Goal: Information Seeking & Learning: Learn about a topic

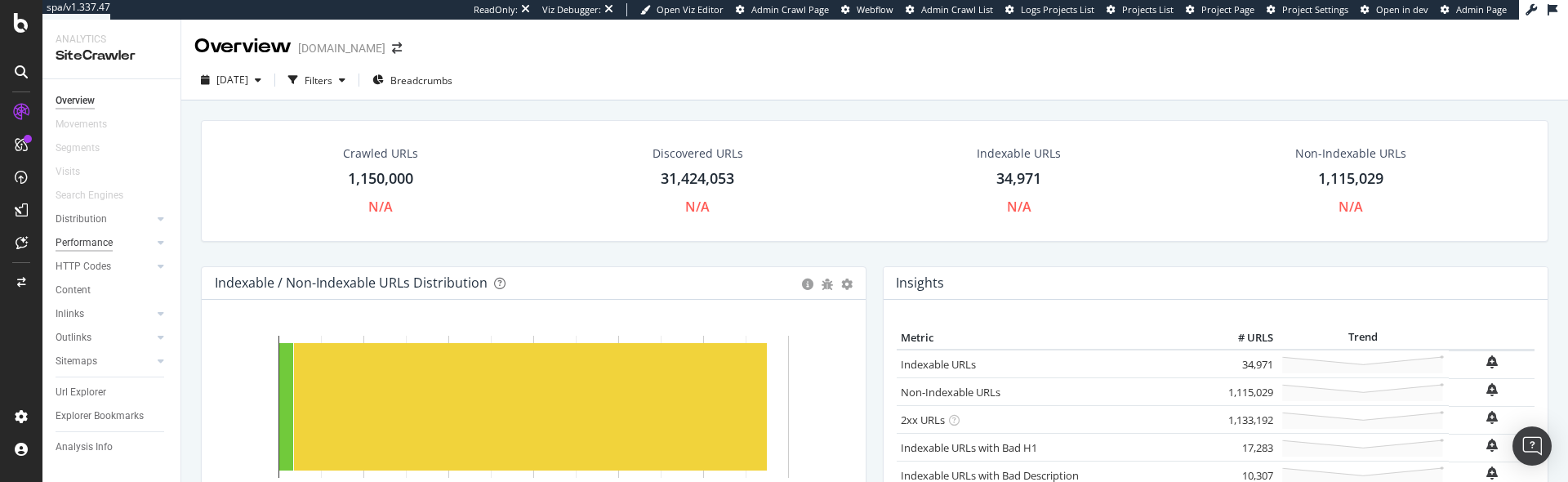
click at [97, 245] on div "Performance" at bounding box center [84, 242] width 57 height 17
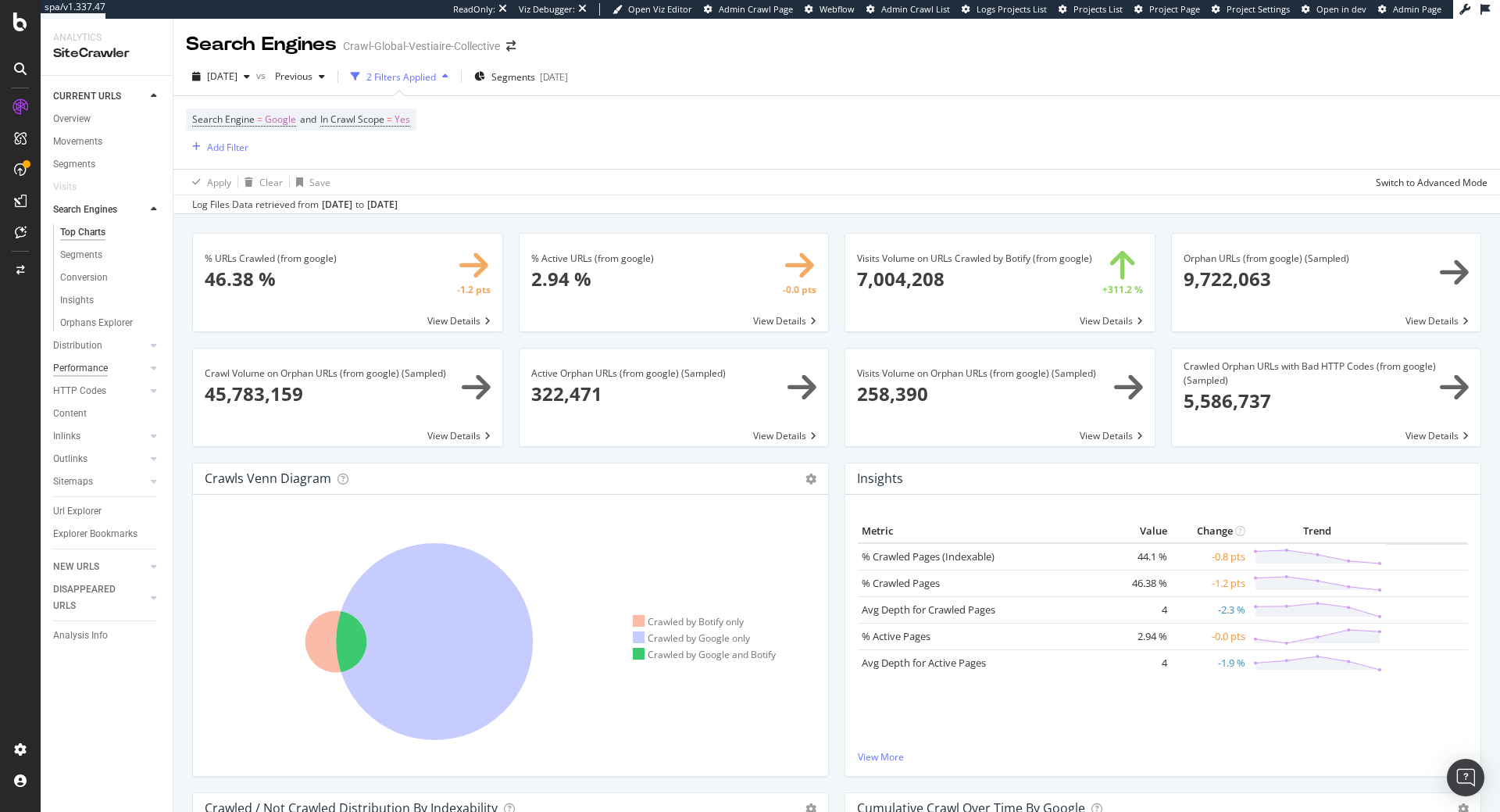
click at [87, 368] on div "Performance" at bounding box center [80, 367] width 55 height 16
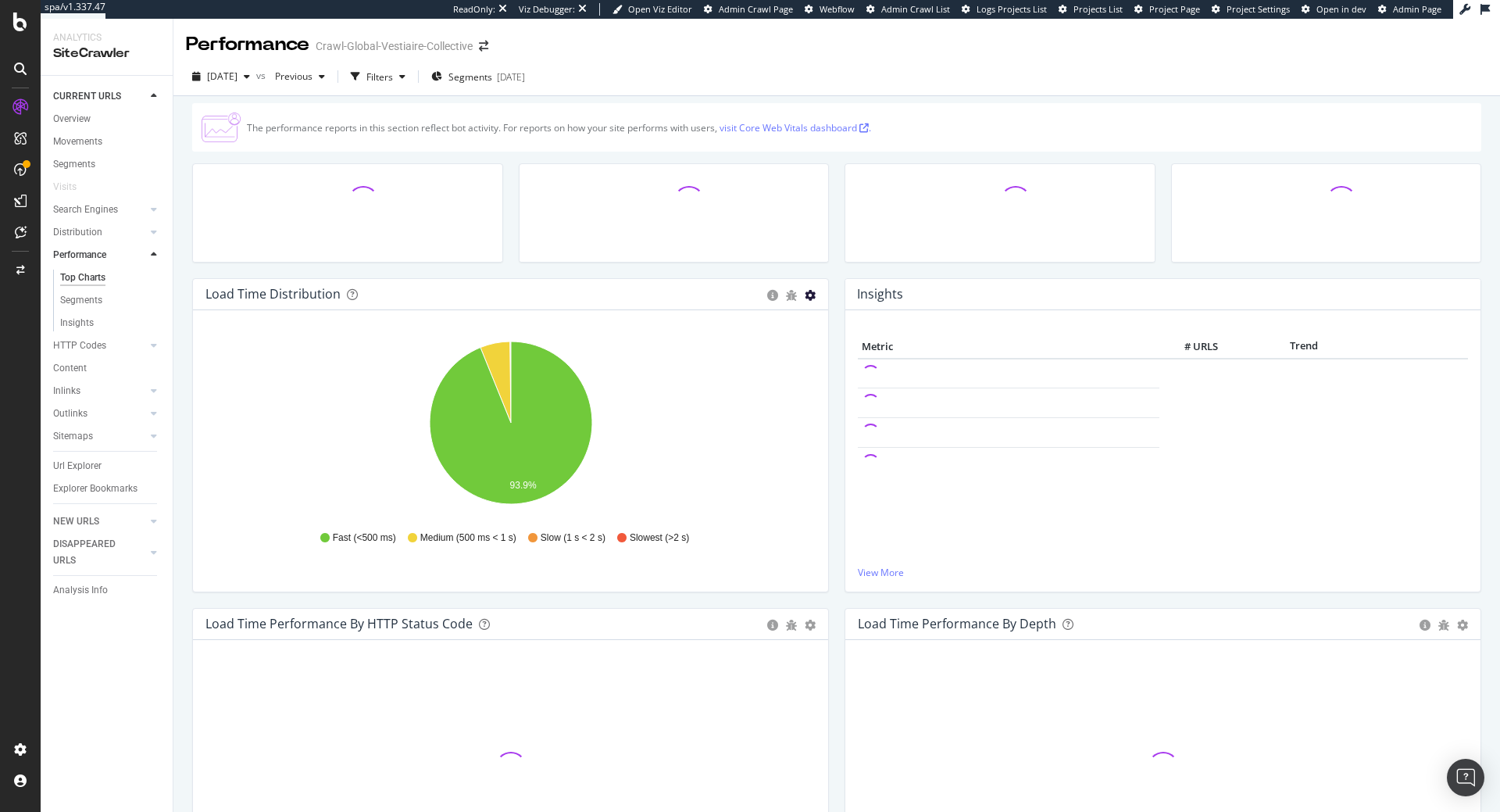
click at [814, 296] on icon "gear" at bounding box center [810, 296] width 11 height 11
click at [813, 291] on icon "gear" at bounding box center [810, 296] width 11 height 11
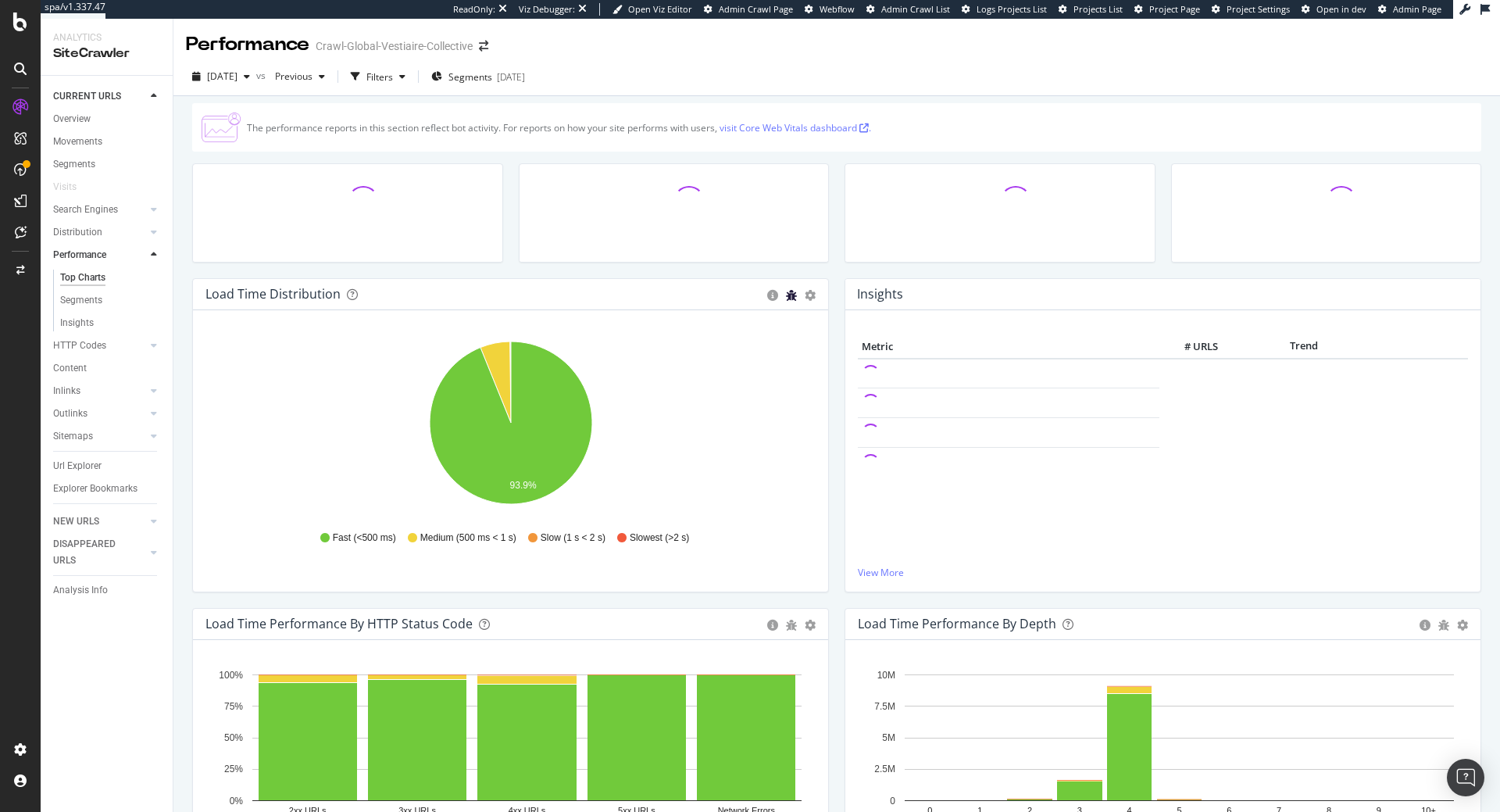
click at [791, 294] on icon "bug" at bounding box center [792, 296] width 11 height 11
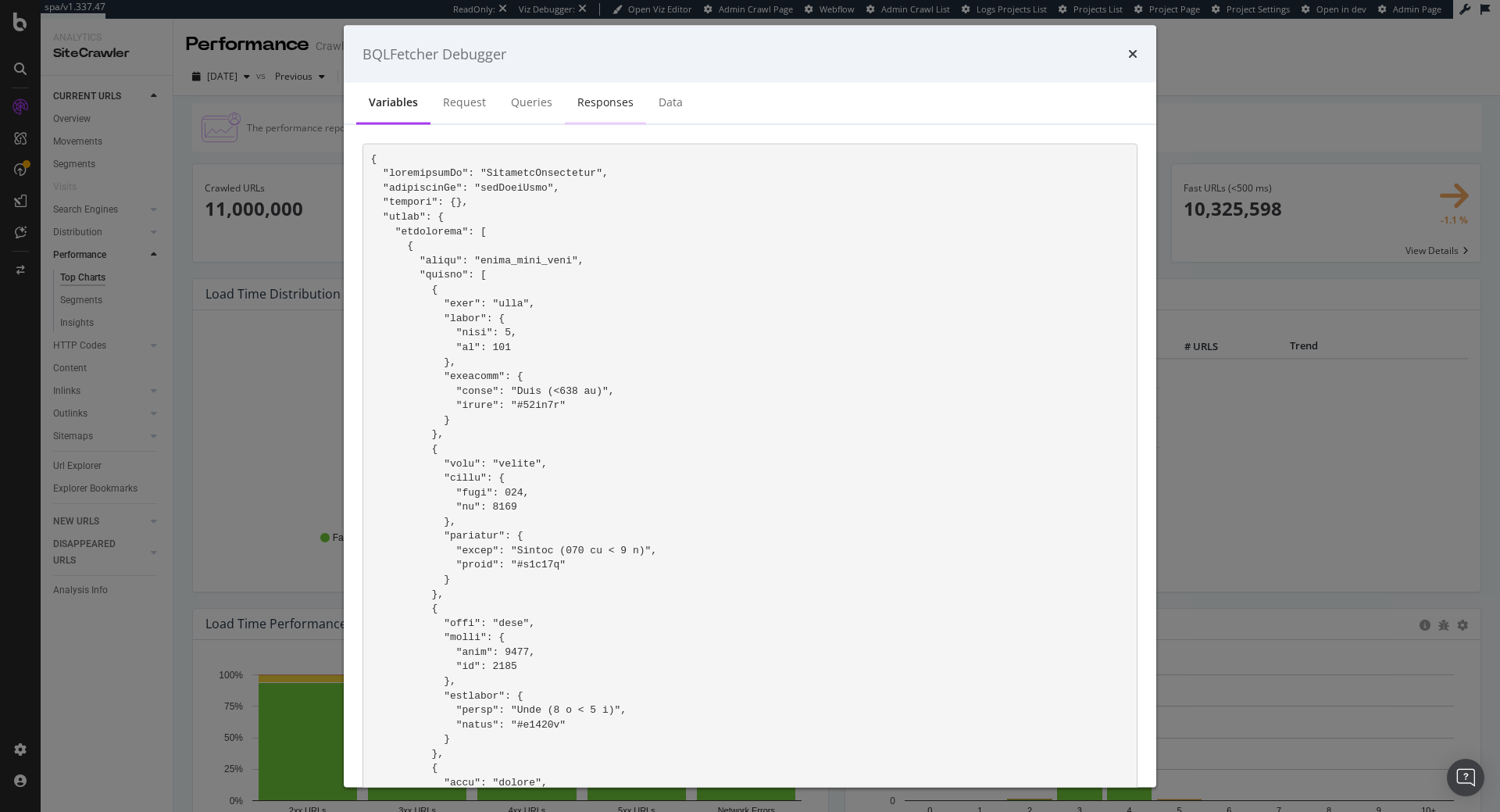
click at [605, 116] on div "Responses" at bounding box center [605, 103] width 81 height 42
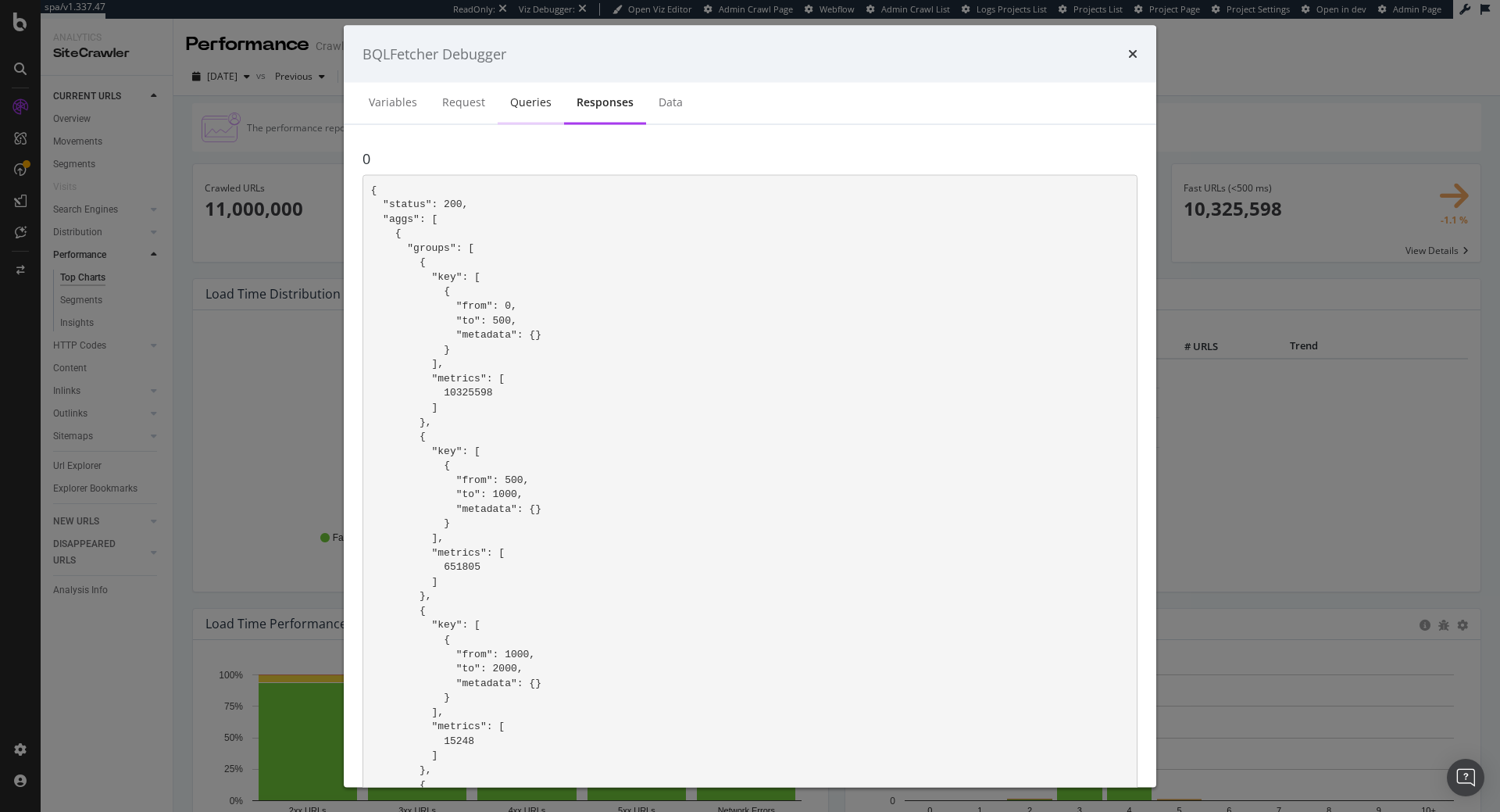
click at [505, 110] on div "Queries" at bounding box center [531, 103] width 66 height 42
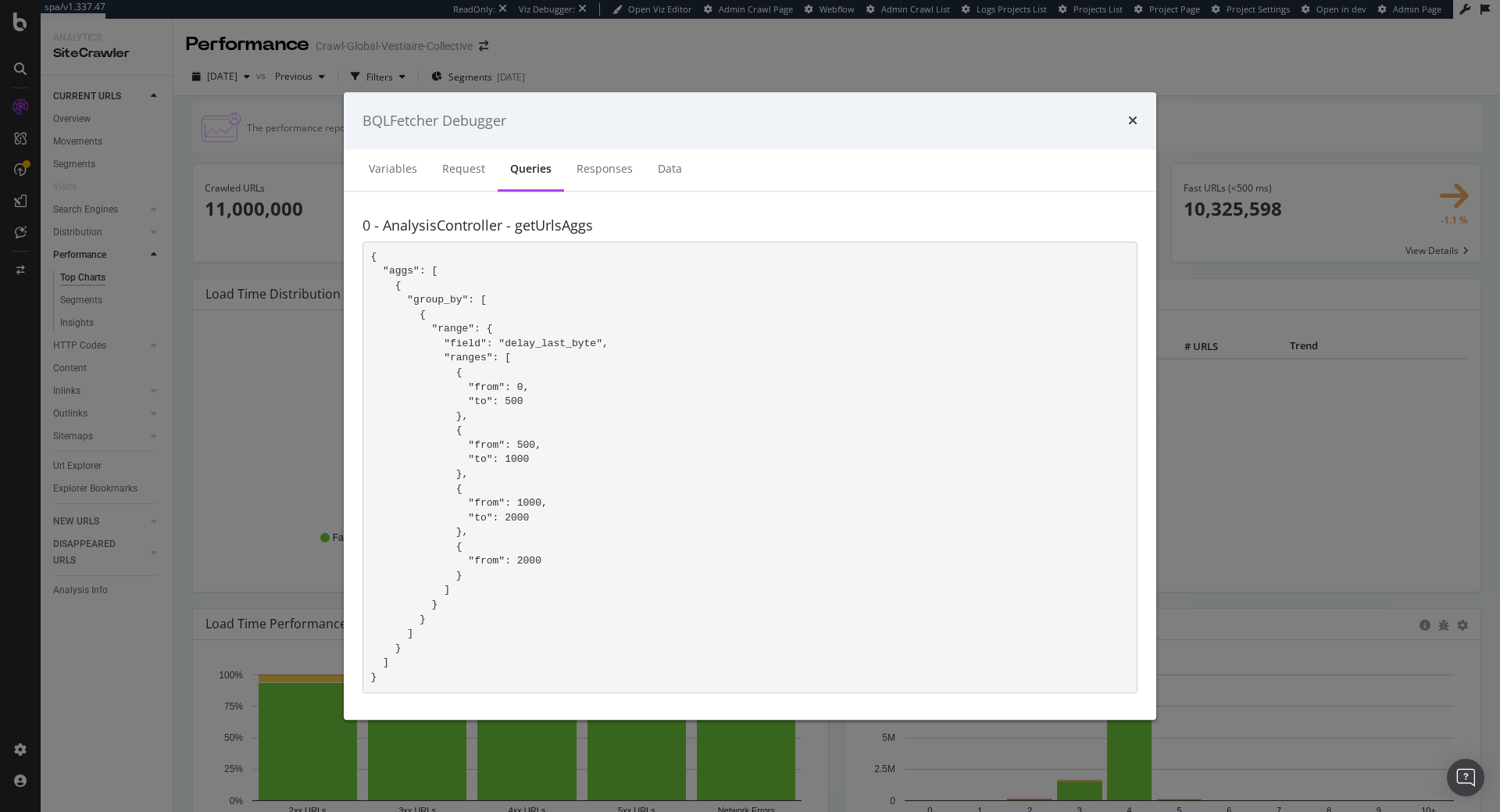
click at [567, 344] on code "{ "aggs": [ { "group_by": [ { "range": { "field": "delay_last_byte", "ranges": …" at bounding box center [489, 466] width 237 height 431
click at [613, 342] on pre "{ "aggs": [ { "group_by": [ { "range": { "field": "delay_last_byte", "ranges": …" at bounding box center [750, 467] width 776 height 451
drag, startPoint x: 428, startPoint y: 330, endPoint x: 486, endPoint y: 459, distance: 141.4
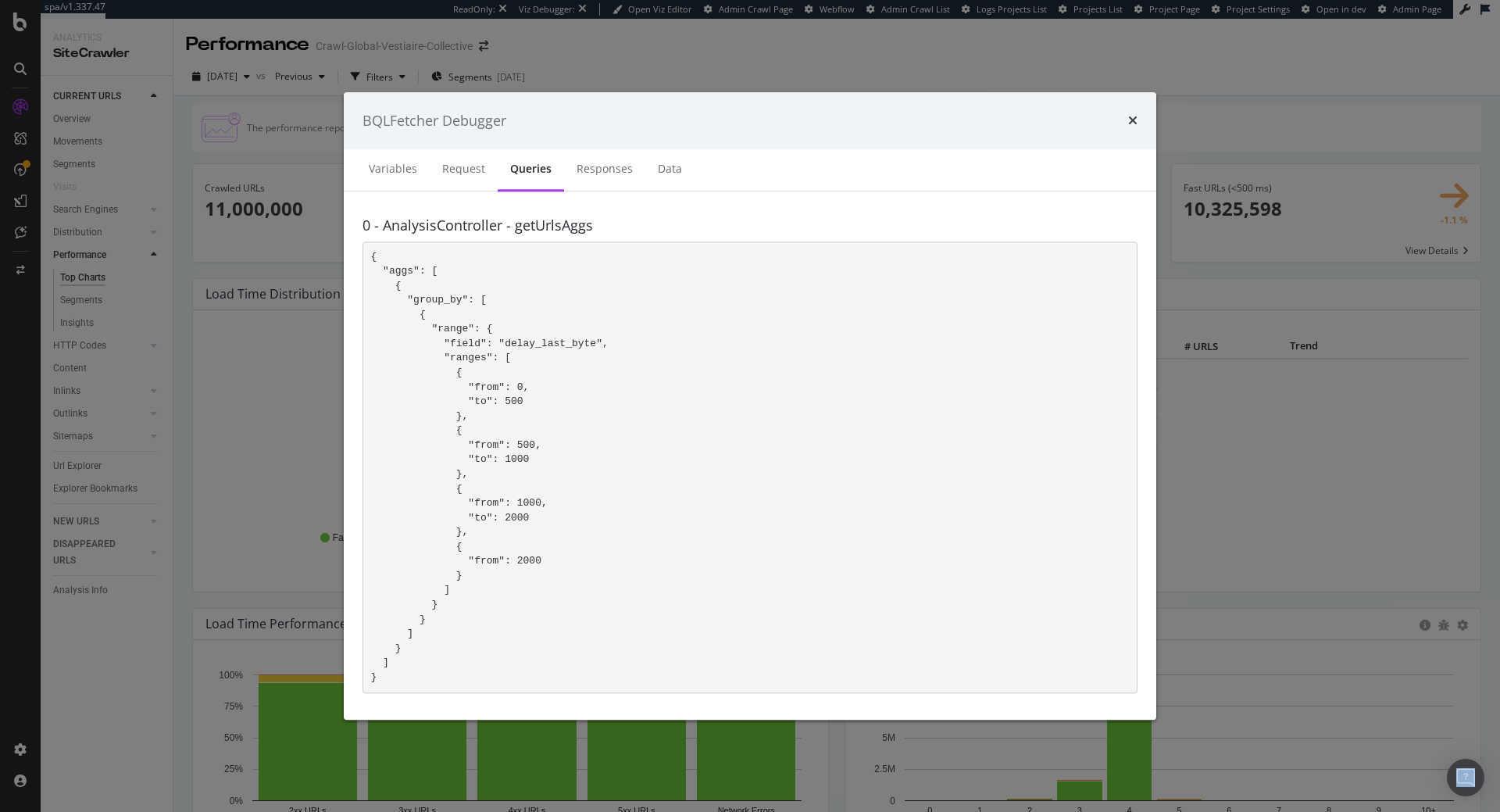
click at [466, 582] on pre "{ "aggs": [ { "group_by": [ { "range": { "field": "delay_last_byte", "ranges": …" at bounding box center [750, 467] width 776 height 451
click at [486, 459] on code "{ "aggs": [ { "group_by": [ { "range": { "field": "delay_last_byte", "ranges": …" at bounding box center [489, 466] width 237 height 431
drag, startPoint x: 386, startPoint y: 676, endPoint x: 374, endPoint y: 458, distance: 218.3
click at [363, 504] on pre "{ "aggs": [ { "group_by": [ { "range": { "field": "delay_last_byte", "ranges": …" at bounding box center [750, 467] width 776 height 451
click at [418, 398] on code "{ "aggs": [ { "group_by": [ { "range": { "field": "delay_last_byte", "ranges": …" at bounding box center [489, 466] width 237 height 431
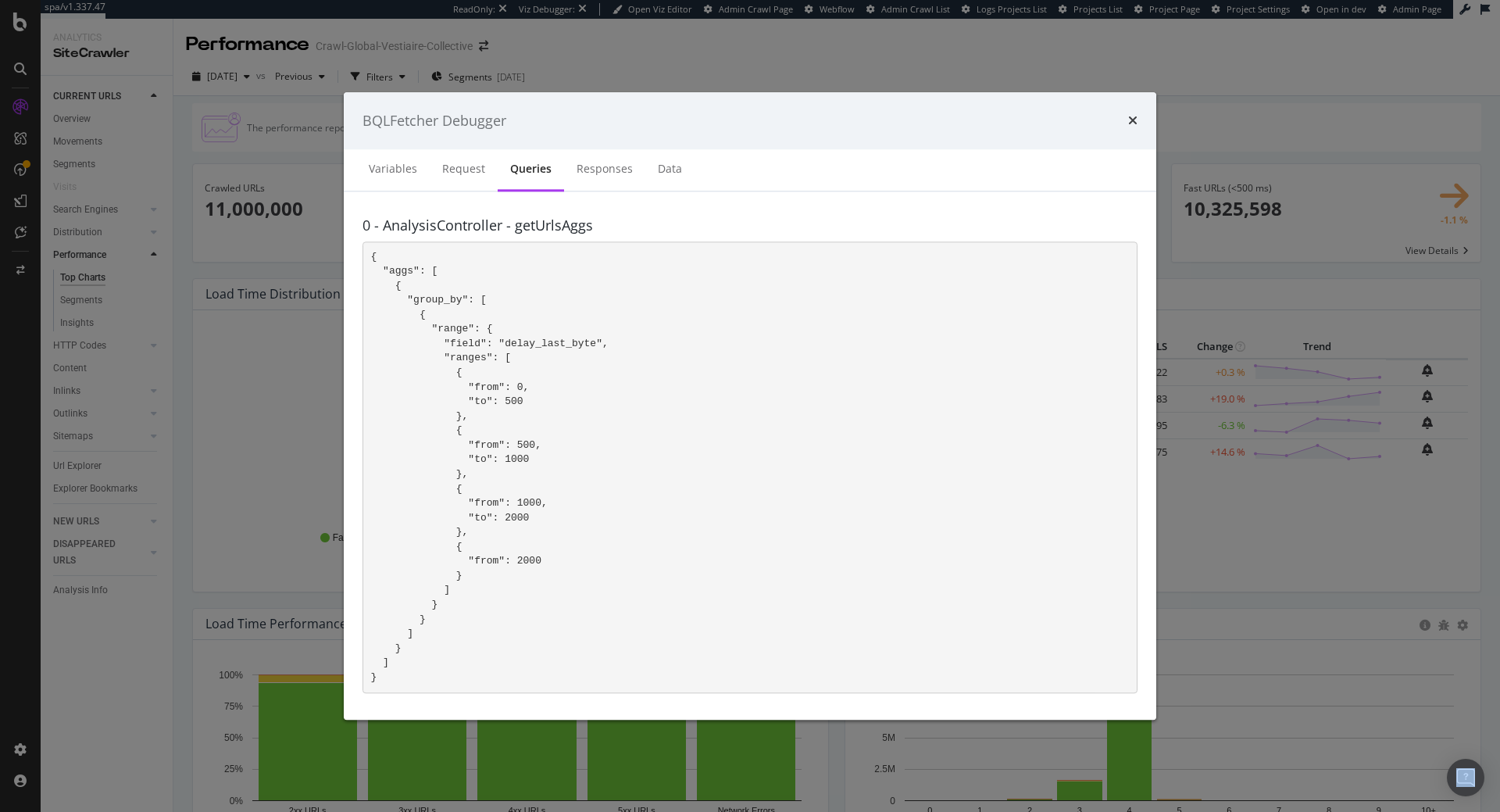
drag, startPoint x: 369, startPoint y: 257, endPoint x: 378, endPoint y: 685, distance: 428.1
click at [378, 685] on pre "{ "aggs": [ { "group_by": [ { "range": { "field": "delay_last_byte", "ranges": …" at bounding box center [750, 467] width 776 height 451
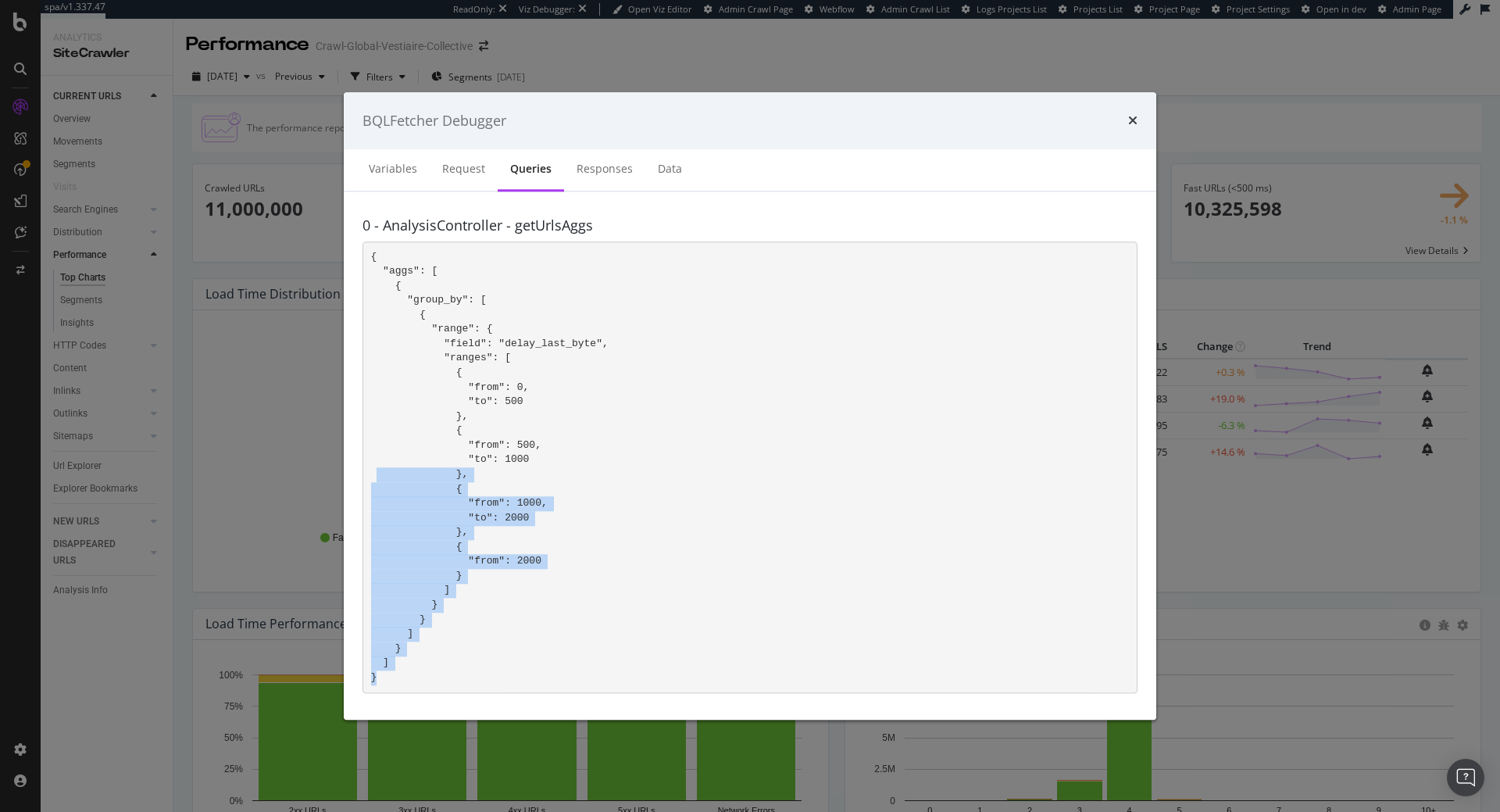
drag, startPoint x: 388, startPoint y: 684, endPoint x: 378, endPoint y: 480, distance: 204.2
click at [378, 480] on pre "{ "aggs": [ { "group_by": [ { "range": { "field": "delay_last_byte", "ranges": …" at bounding box center [750, 467] width 776 height 451
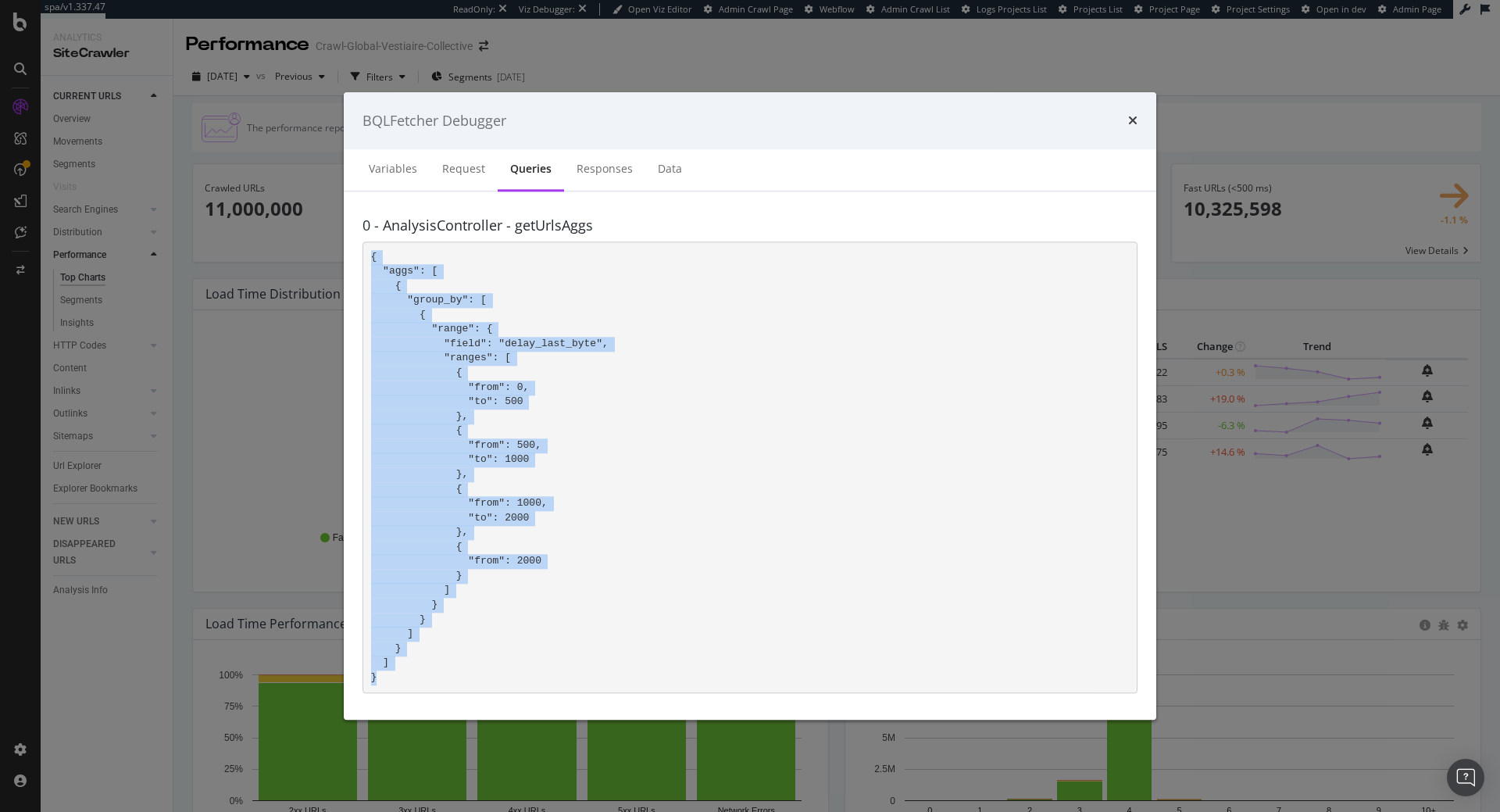
click at [369, 261] on pre "{ "aggs": [ { "group_by": [ { "range": { "field": "delay_last_byte", "ranges": …" at bounding box center [750, 467] width 776 height 451
copy code "{ "aggs": [ { "group_by": [ { "range": { "field": "delay_last_byte", "ranges": …"
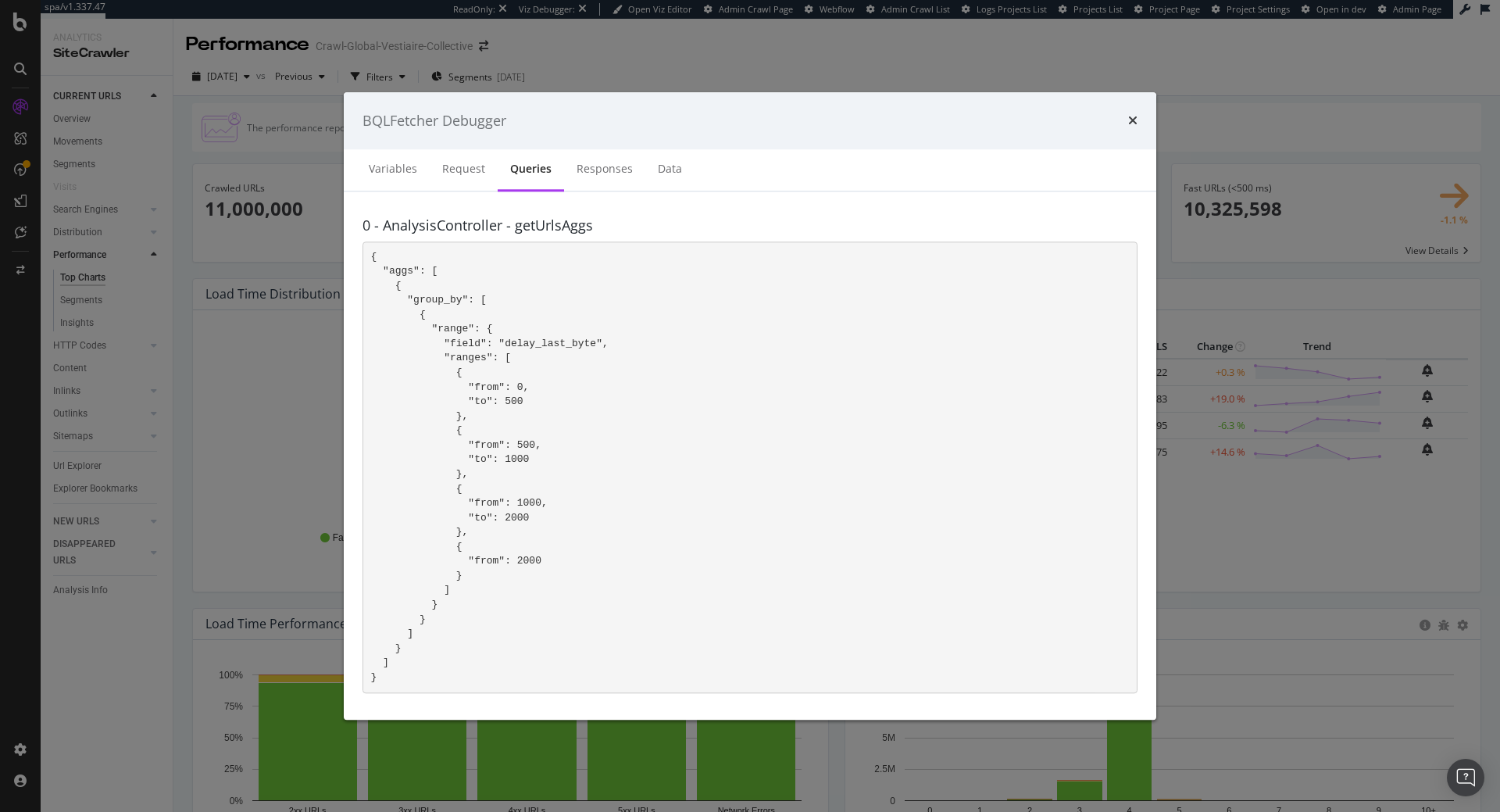
click at [735, 478] on pre "{ "aggs": [ { "group_by": [ { "range": { "field": "delay_last_byte", "ranges": …" at bounding box center [750, 467] width 776 height 451
click at [1129, 120] on icon "times" at bounding box center [1134, 121] width 9 height 12
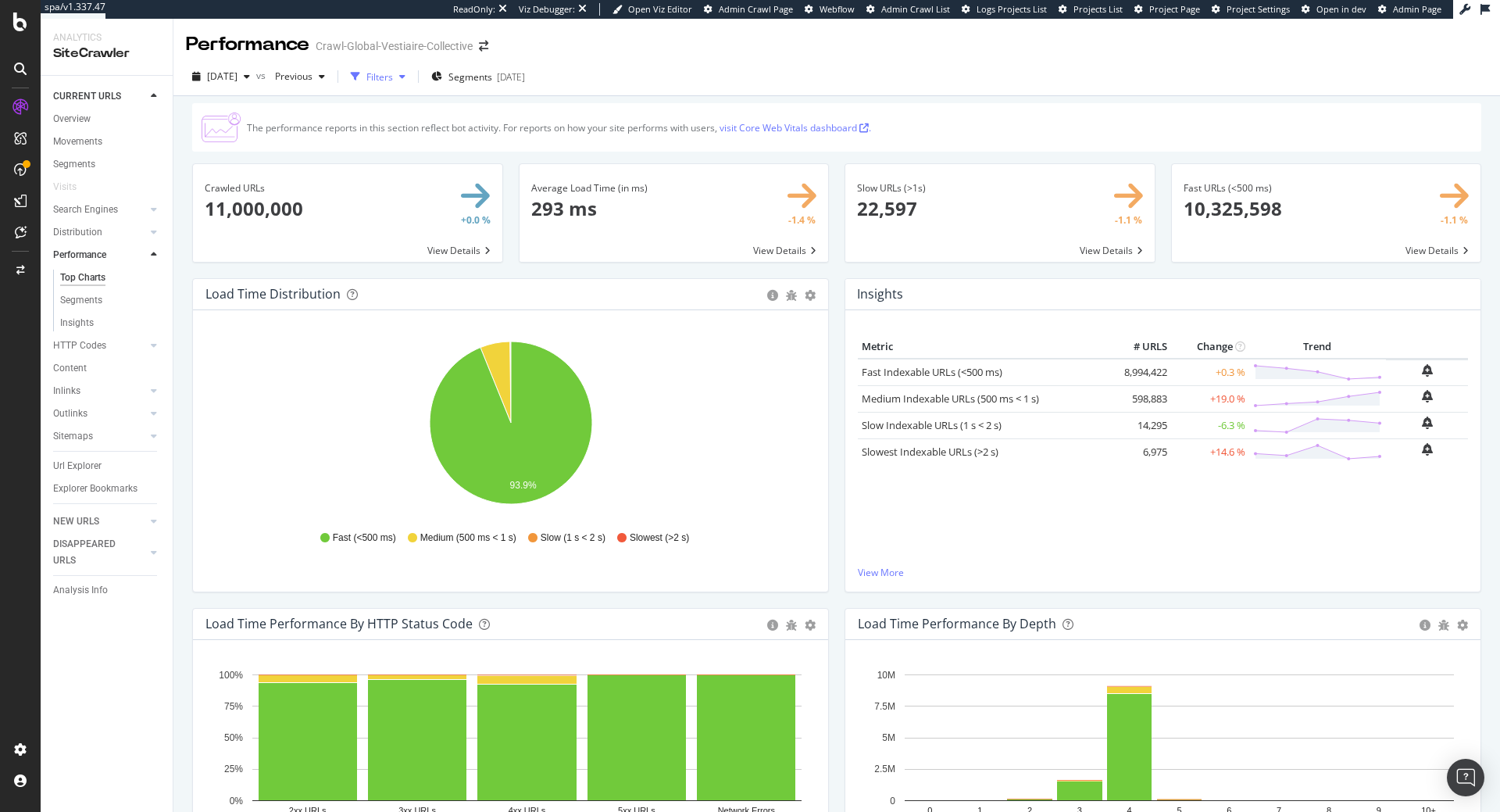
click at [393, 79] on div "Filters" at bounding box center [380, 76] width 26 height 13
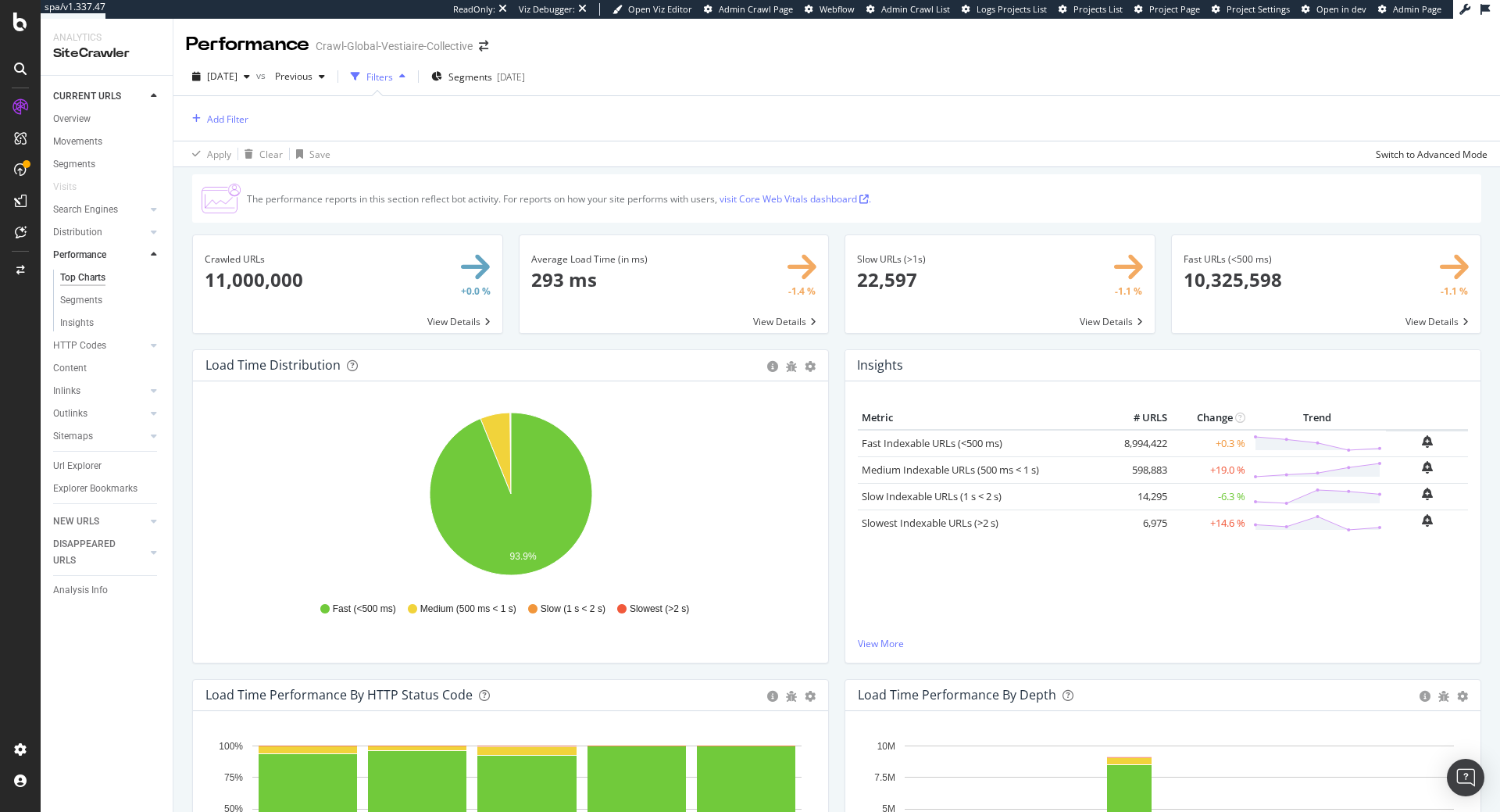
click at [249, 113] on div "Add Filter" at bounding box center [837, 118] width 1302 height 44
click at [243, 115] on div "Add Filter" at bounding box center [228, 119] width 42 height 13
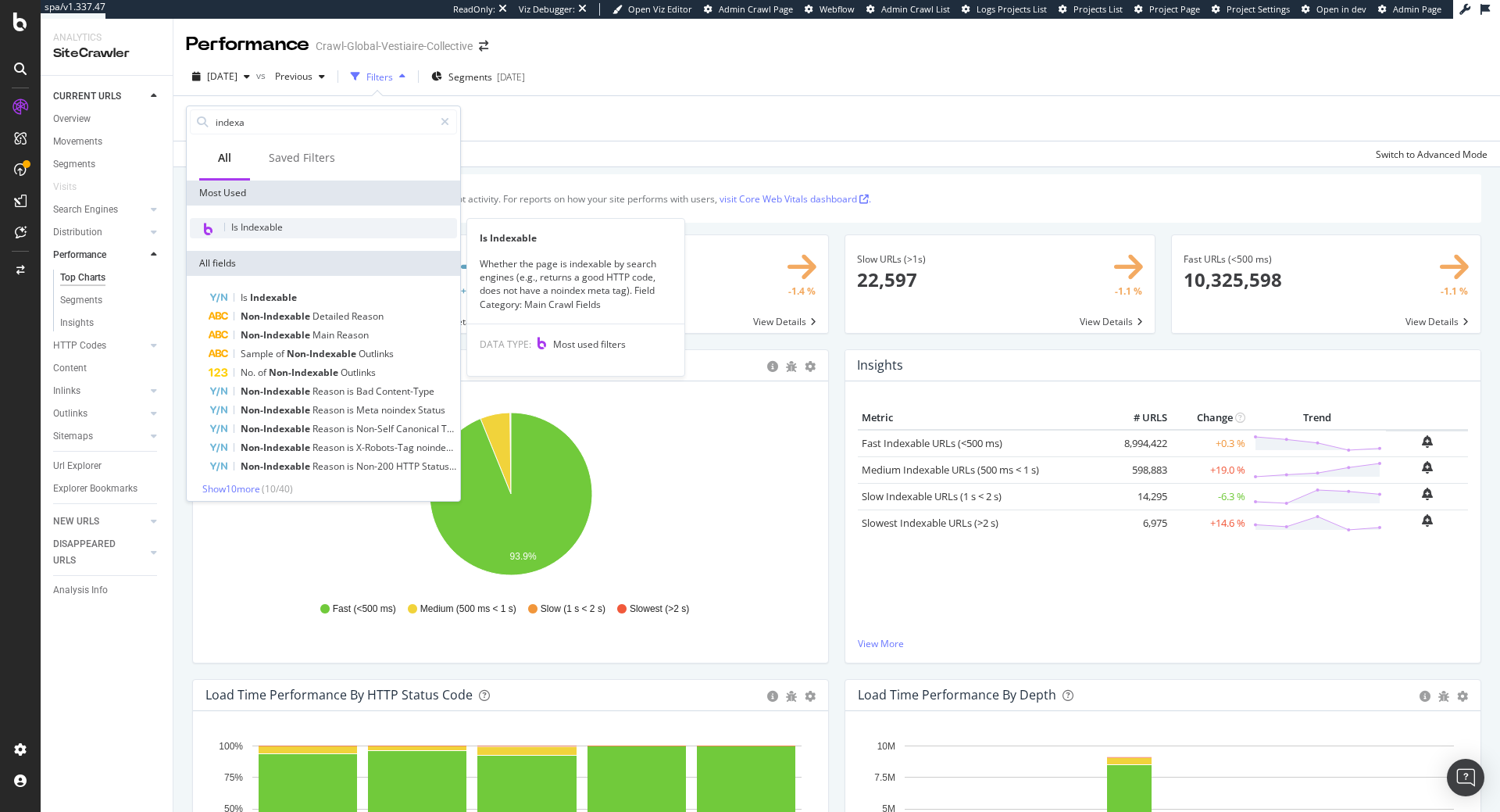
type input "indexa"
click at [233, 233] on span "Is Indexable" at bounding box center [257, 227] width 52 height 13
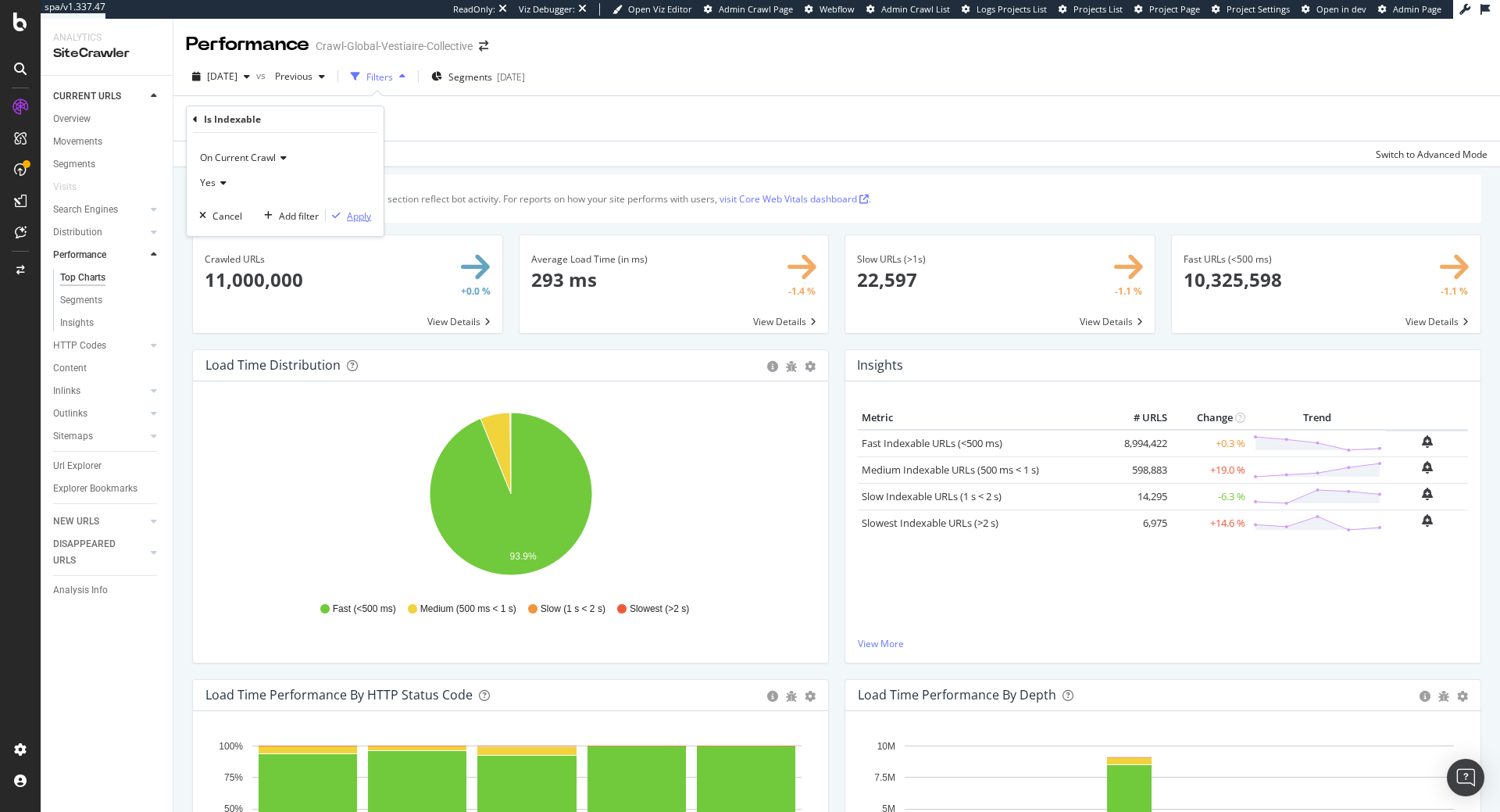
click at [346, 212] on div "button" at bounding box center [336, 215] width 21 height 9
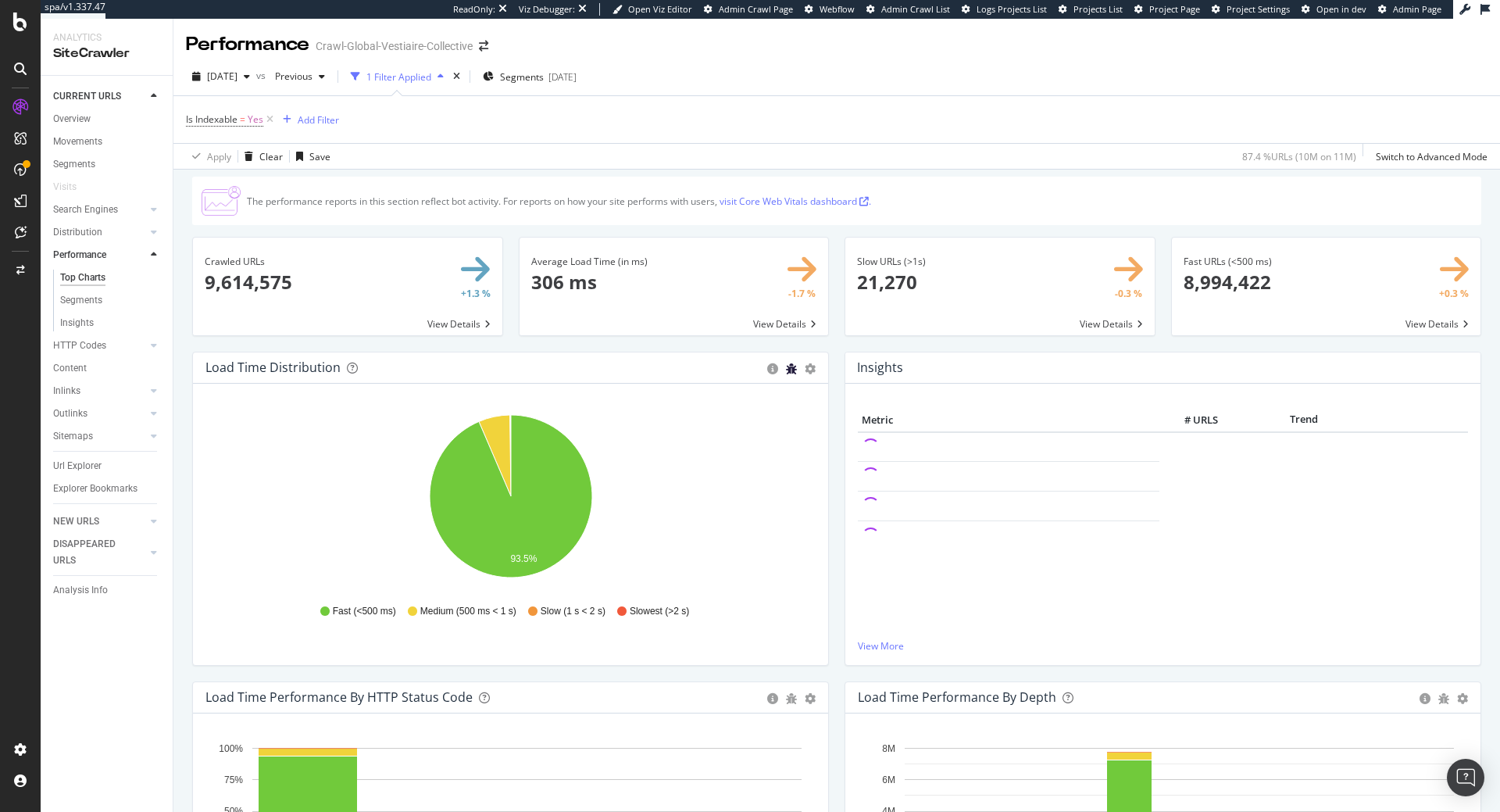
click at [795, 369] on icon "bug" at bounding box center [792, 369] width 11 height 11
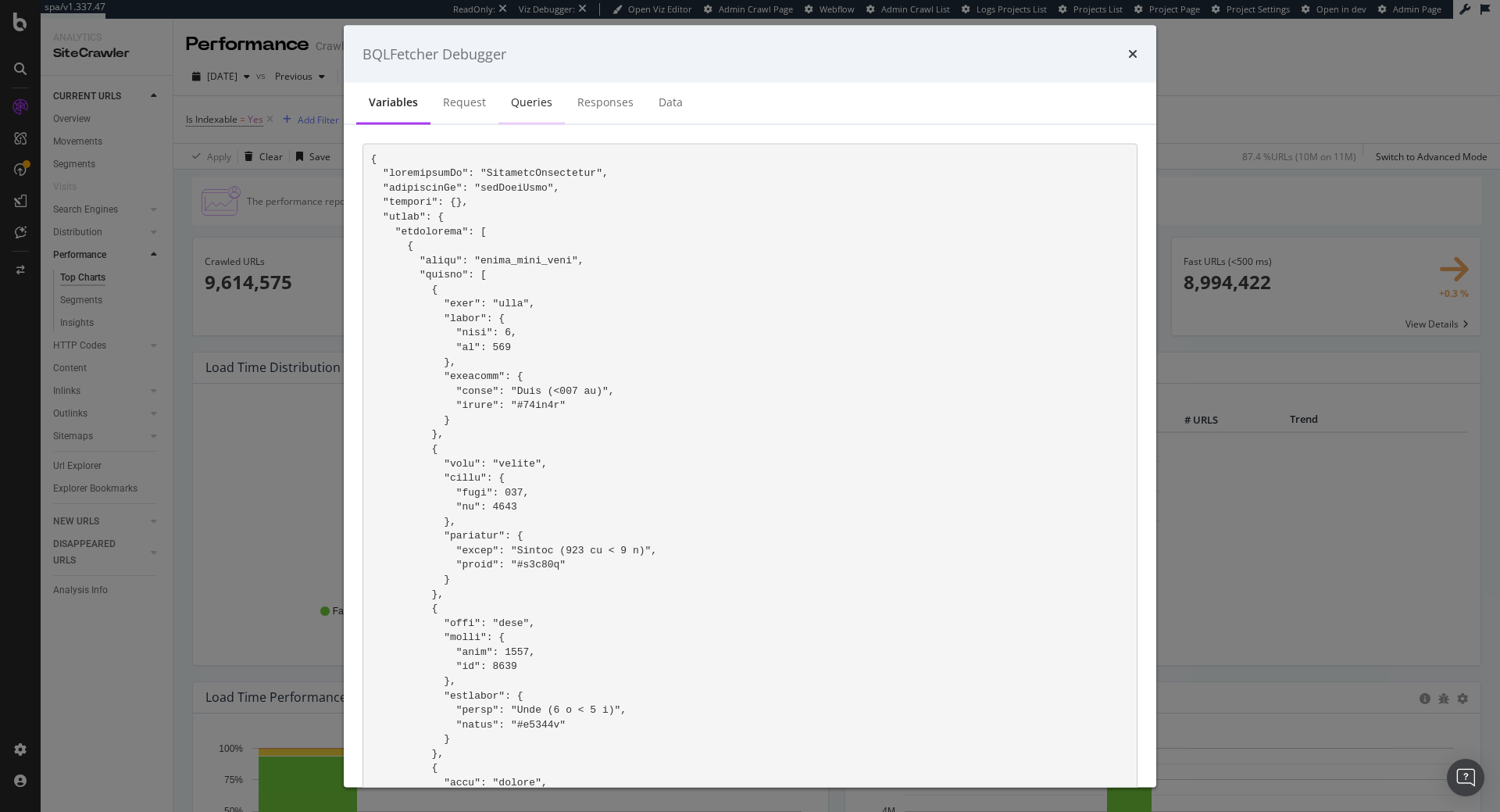
click at [527, 102] on div "Queries" at bounding box center [532, 102] width 42 height 16
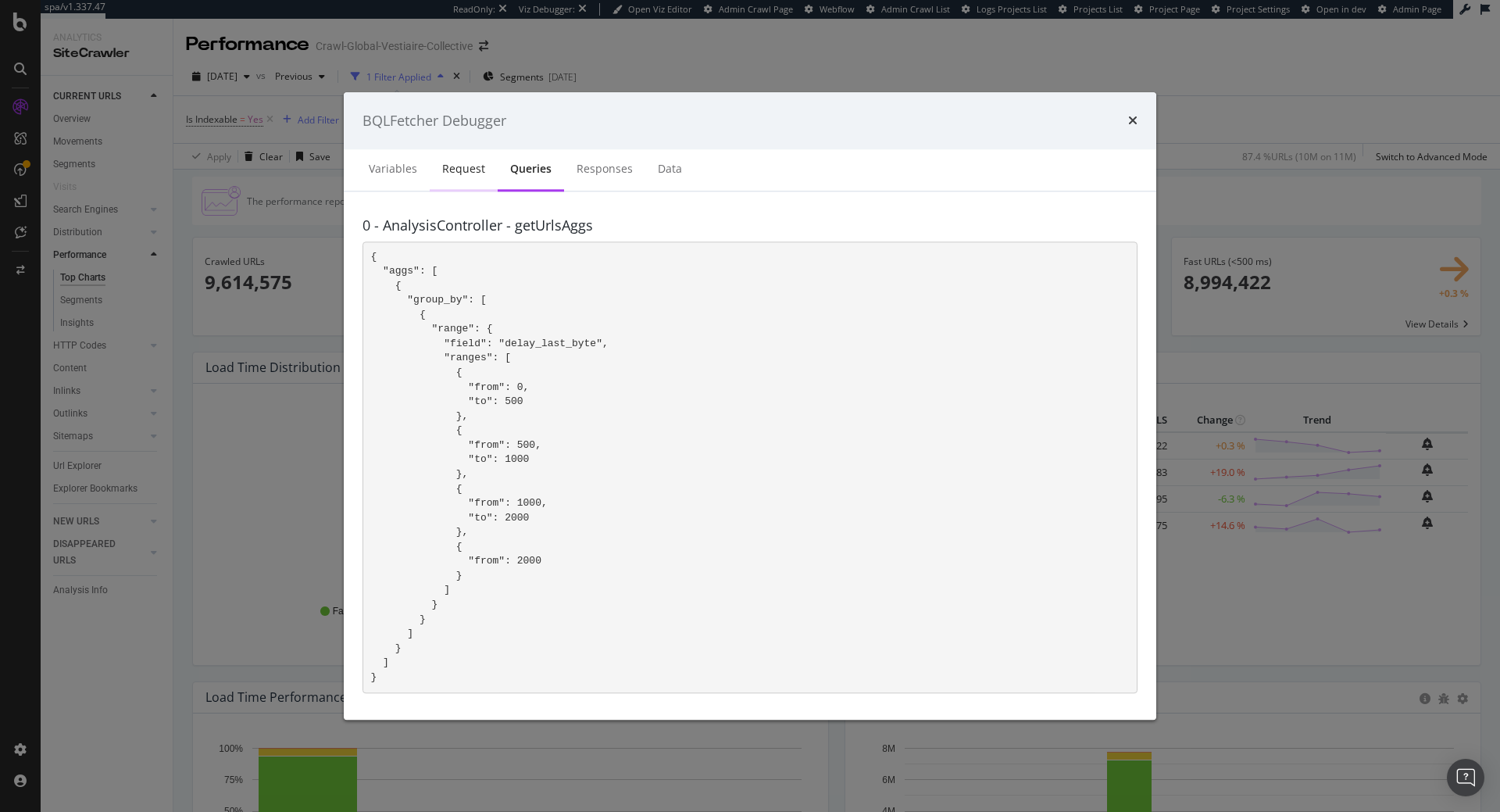
click at [486, 178] on div "Request" at bounding box center [464, 170] width 68 height 42
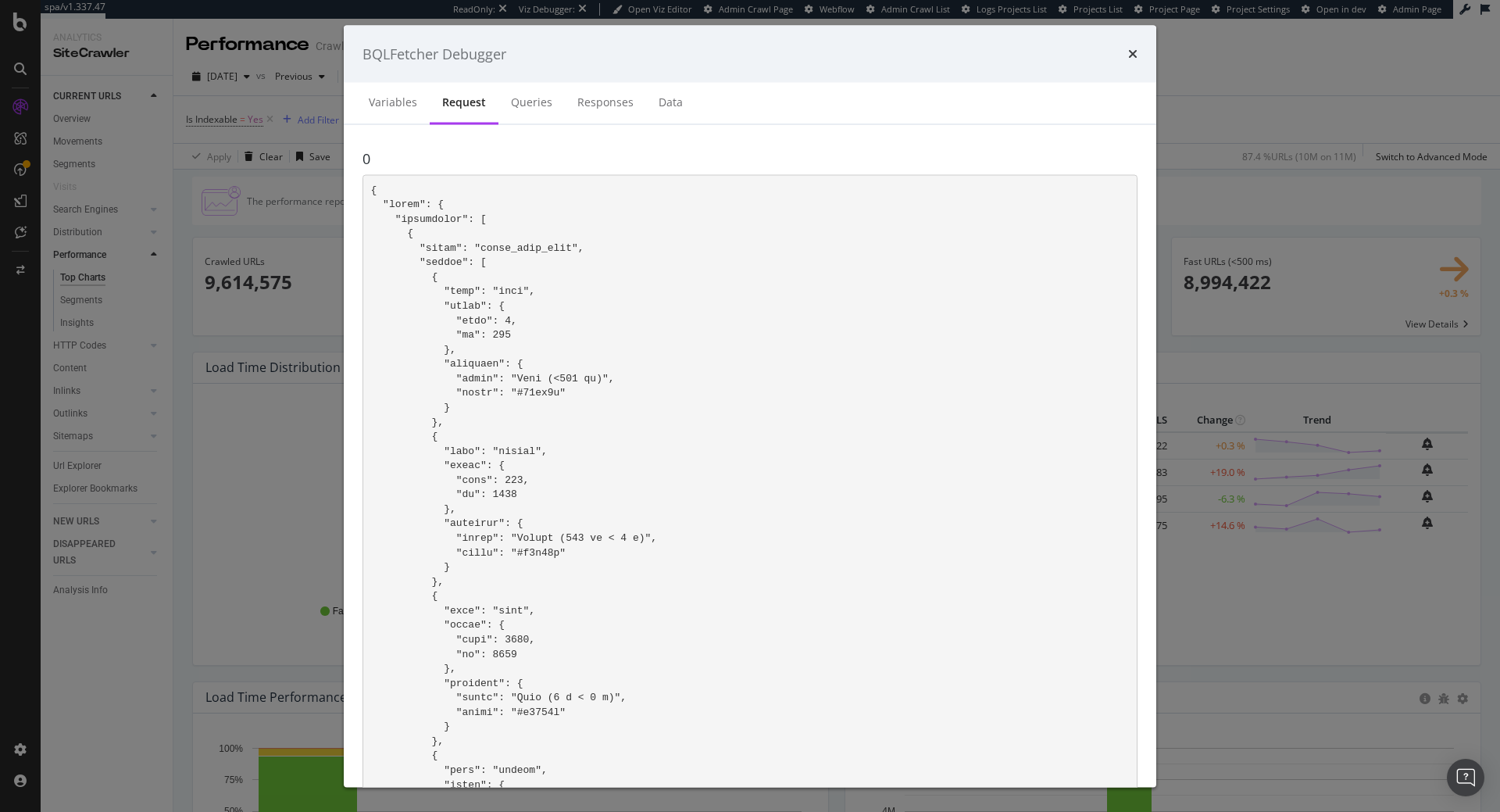
click at [552, 128] on div "0" at bounding box center [750, 455] width 812 height 662
click at [547, 120] on div "Queries" at bounding box center [532, 103] width 66 height 42
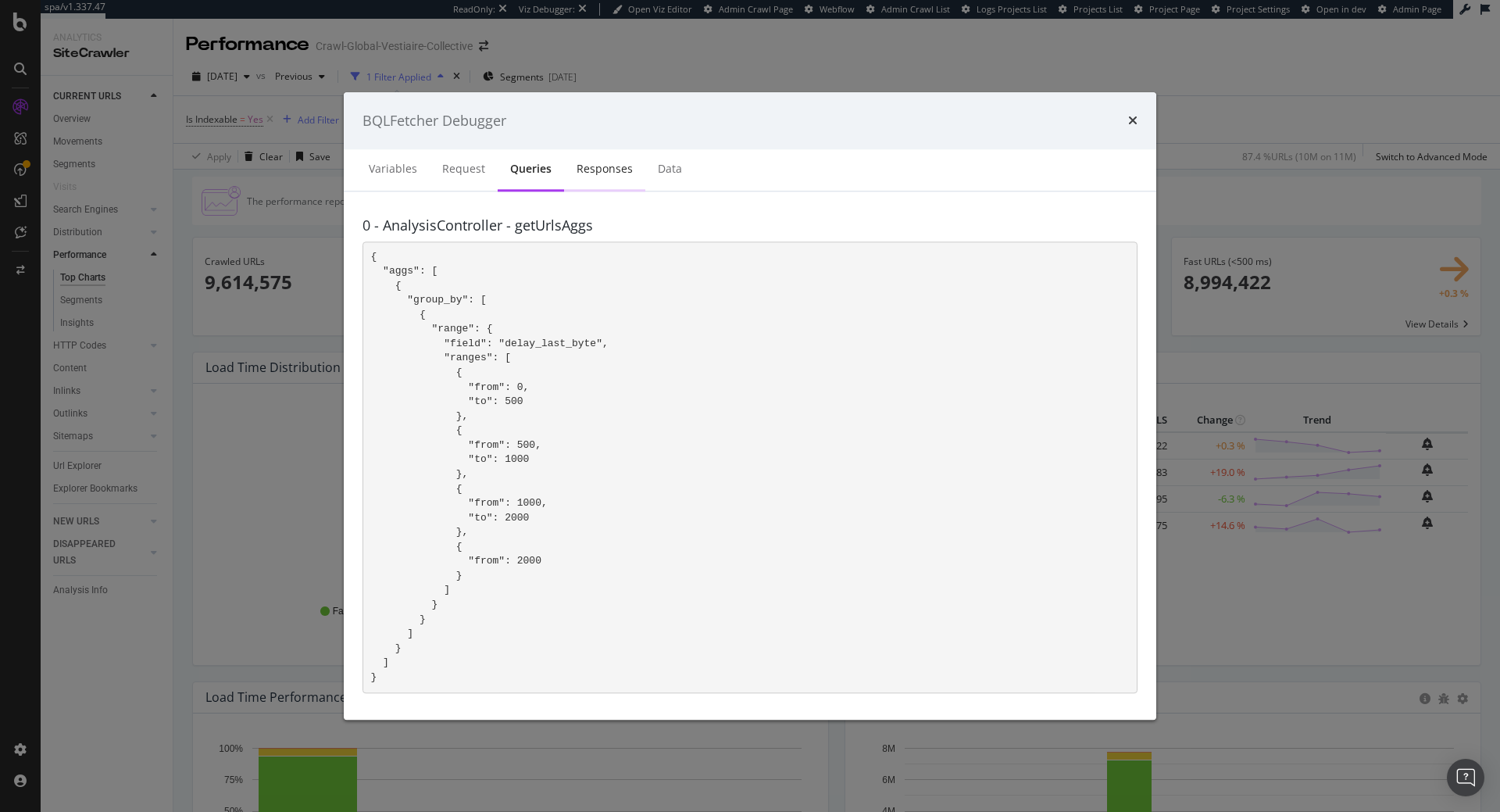
click at [622, 189] on div "Responses" at bounding box center [605, 170] width 81 height 42
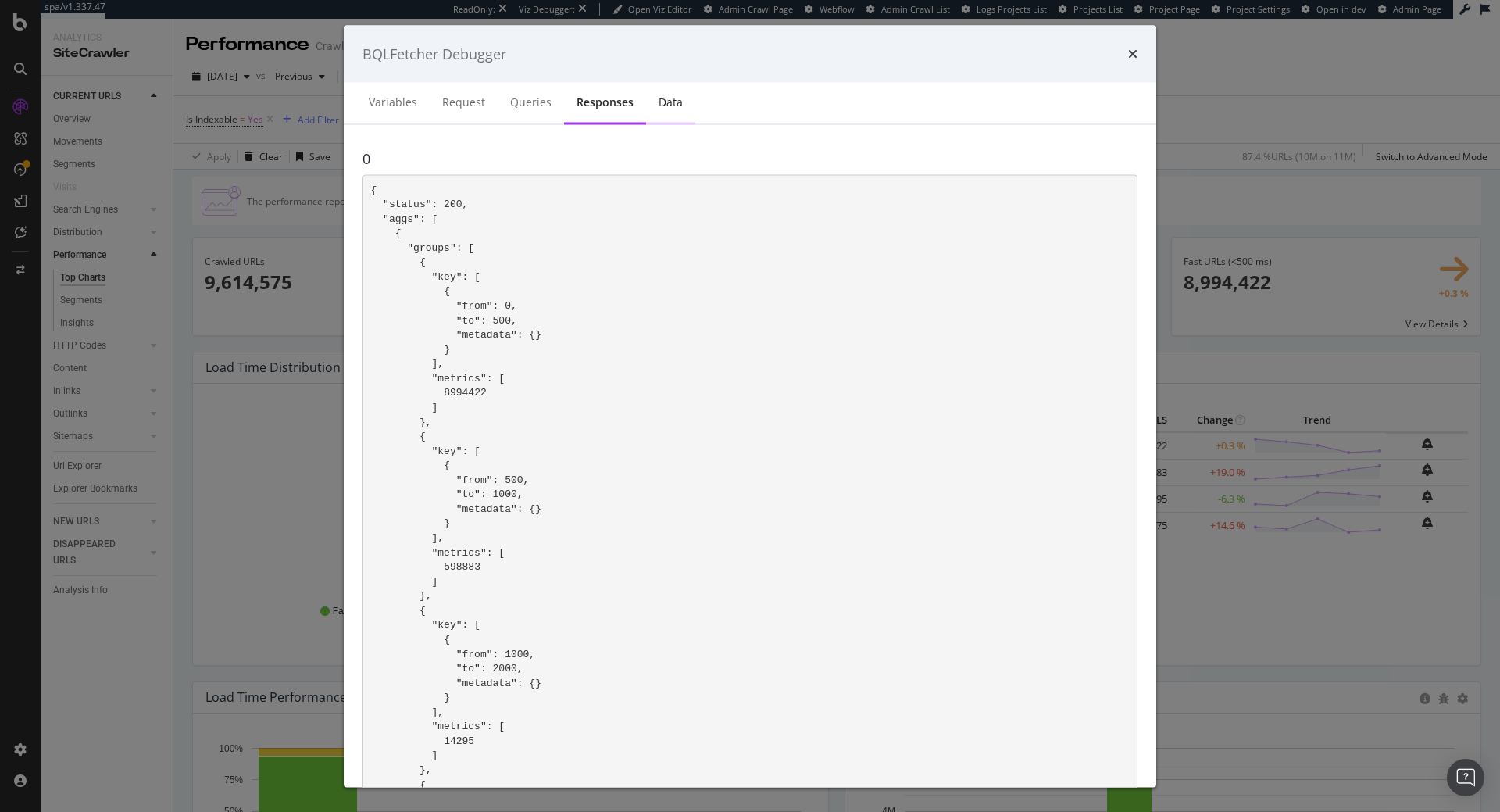
click at [659, 112] on div "Data" at bounding box center [671, 103] width 49 height 42
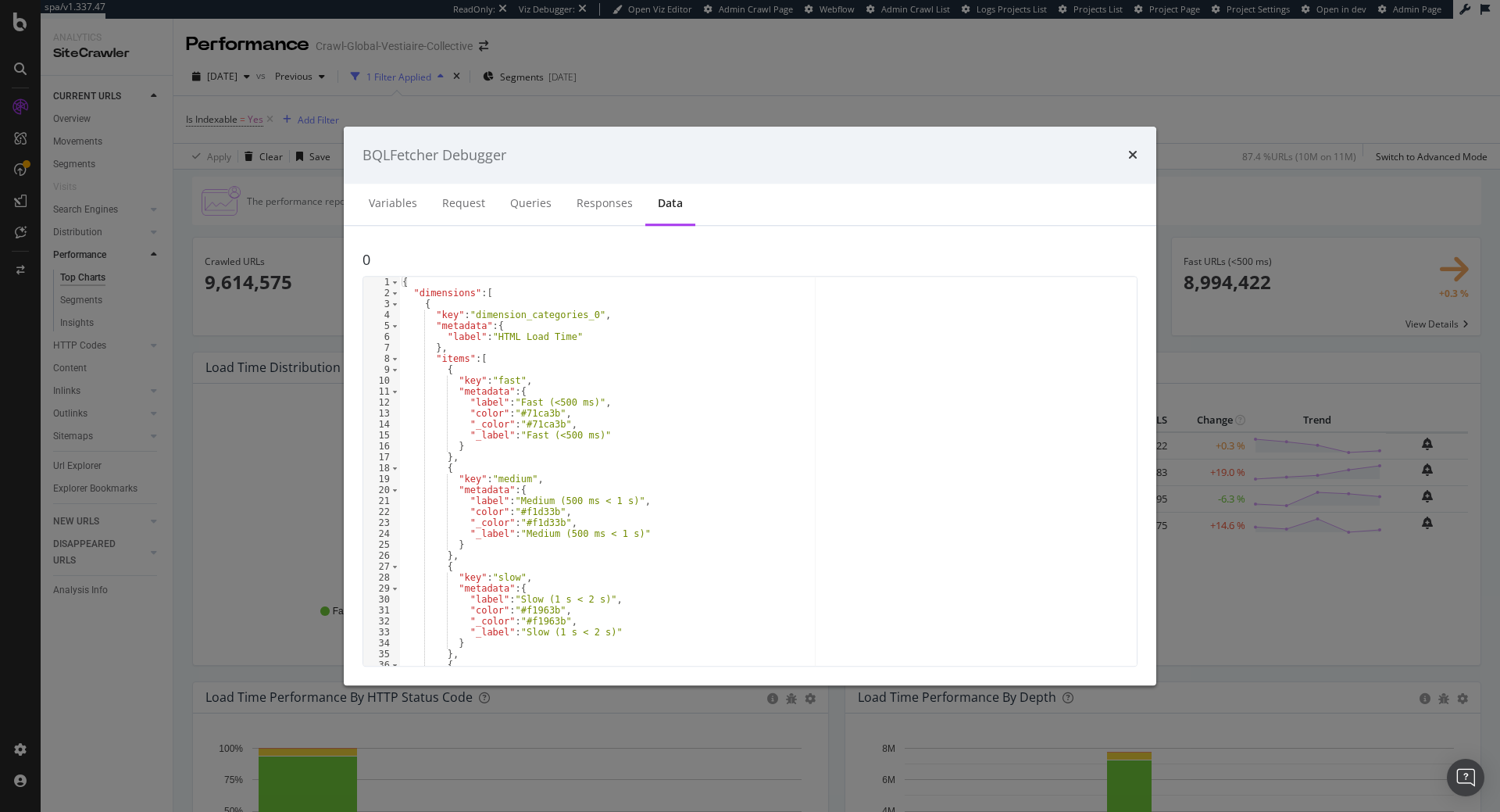
click at [344, 193] on div "Variables Request Queries Responses Data" at bounding box center [750, 204] width 812 height 42
click at [386, 195] on div "Variables" at bounding box center [393, 204] width 74 height 42
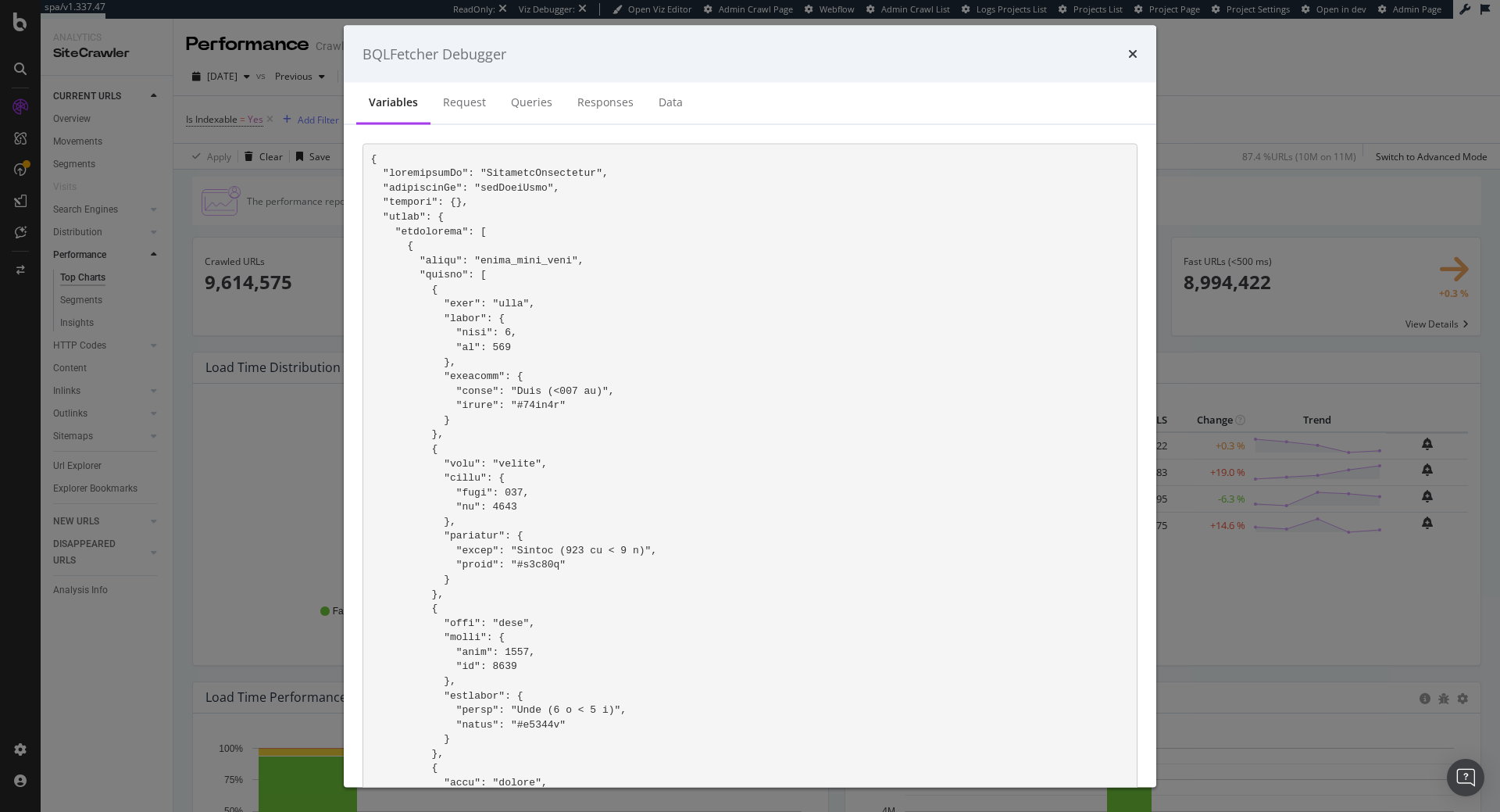
click at [1128, 52] on div "BQLFetcher Debugger" at bounding box center [750, 54] width 776 height 21
click at [1129, 58] on icon "times" at bounding box center [1134, 53] width 9 height 12
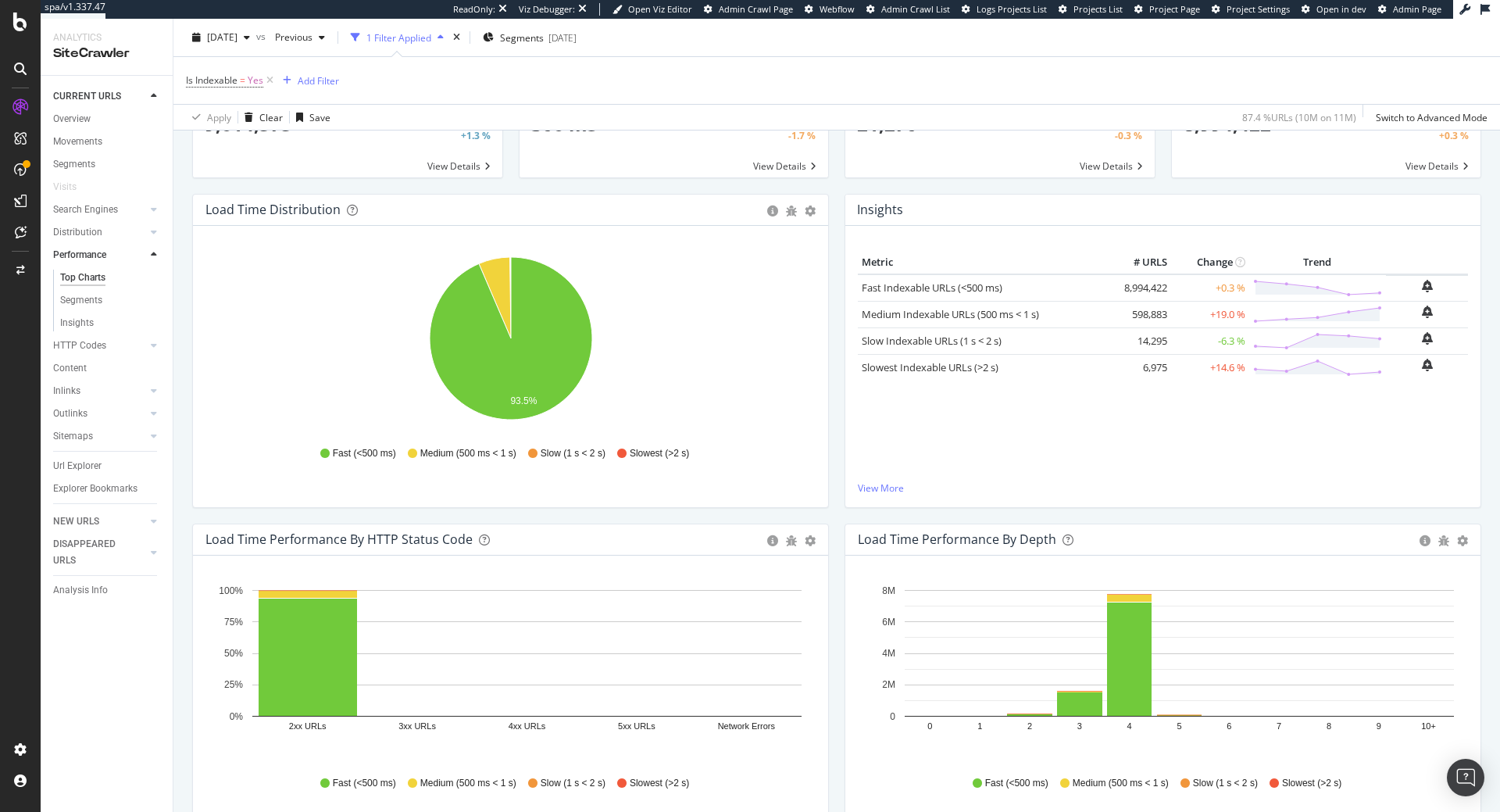
scroll to position [160, 0]
click at [796, 540] on icon "bug" at bounding box center [792, 539] width 11 height 11
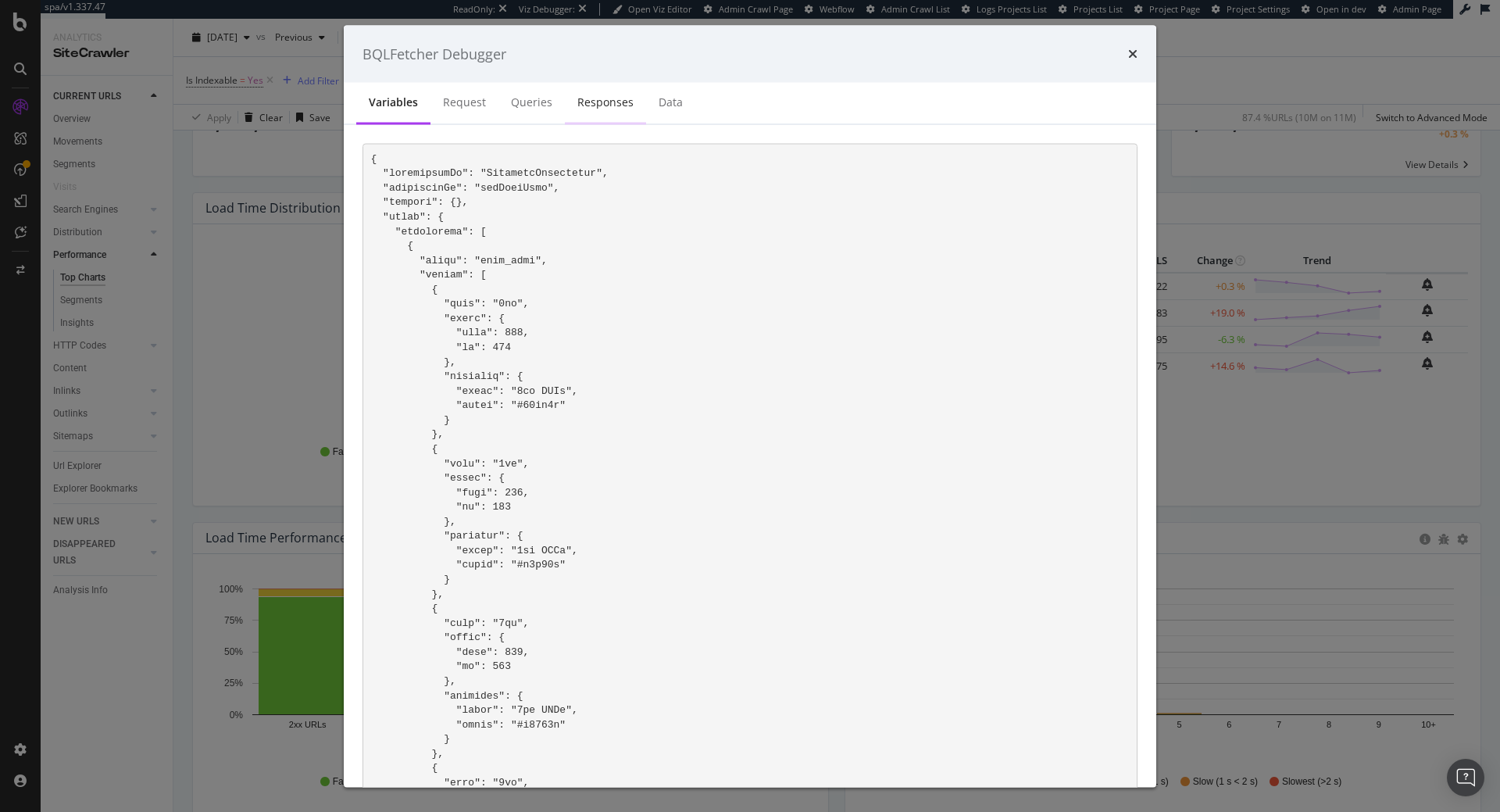
click at [599, 108] on div "Responses" at bounding box center [605, 102] width 57 height 16
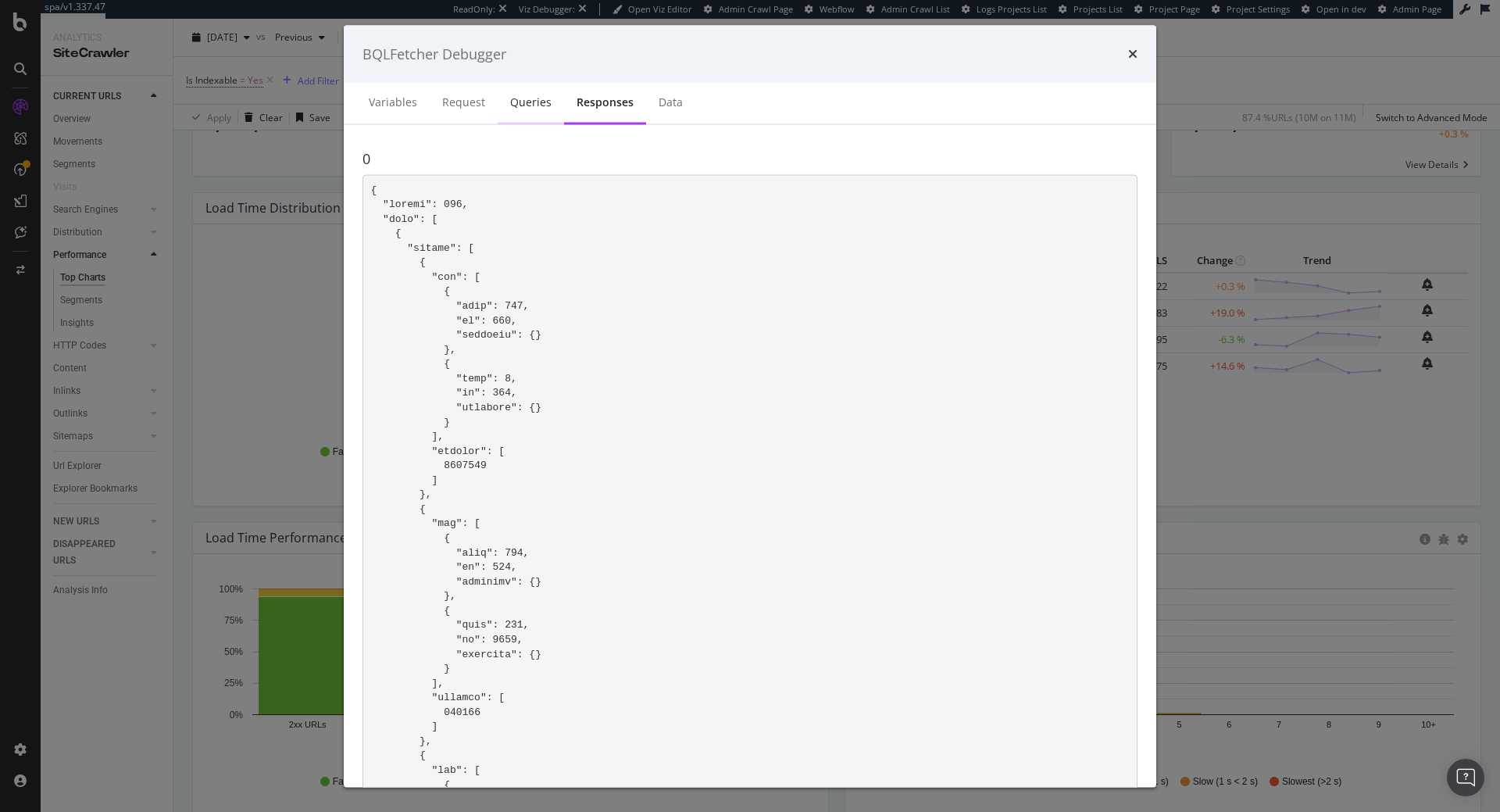
click at [548, 110] on div "Queries" at bounding box center [531, 103] width 66 height 42
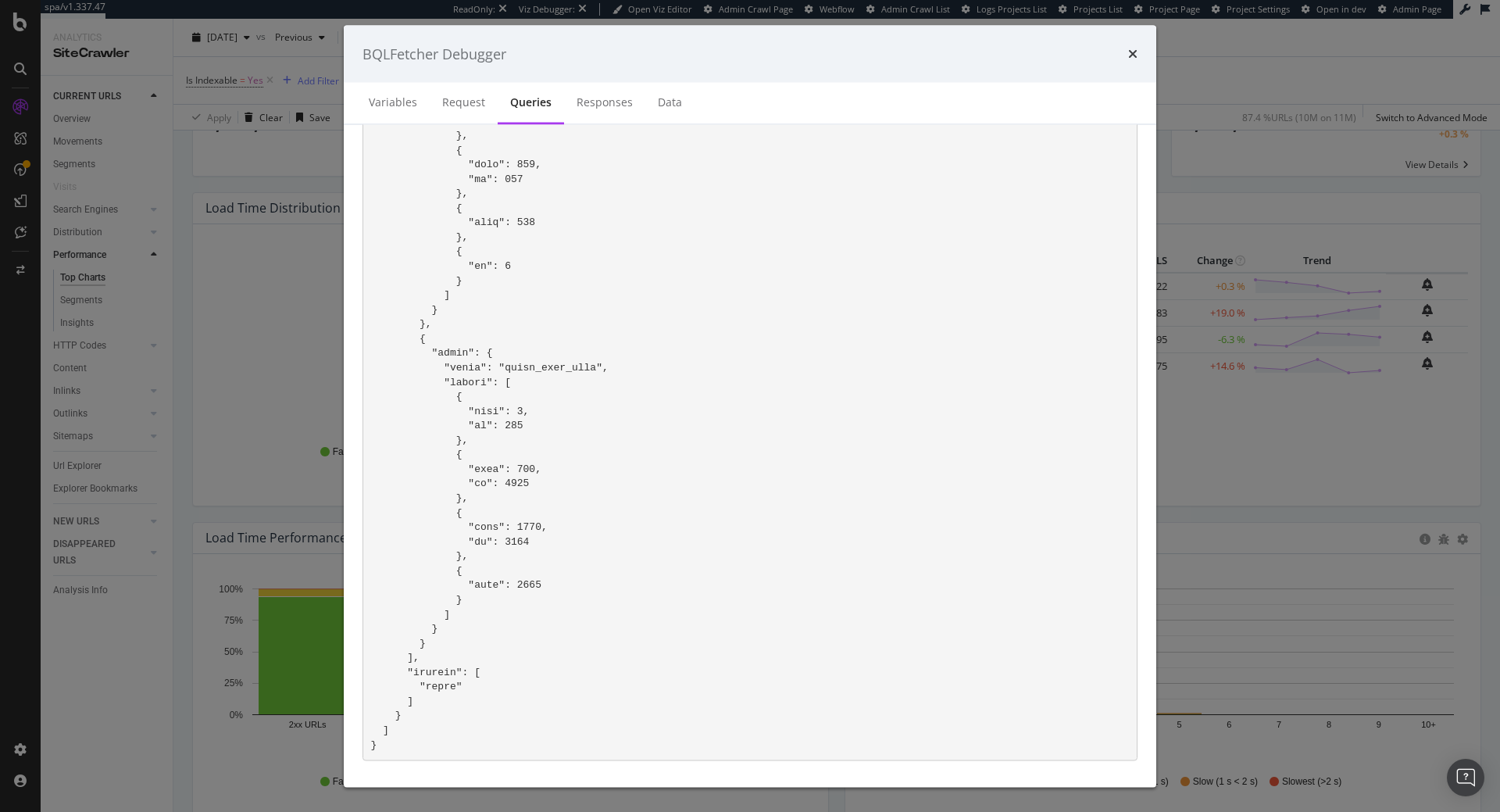
scroll to position [0, 0]
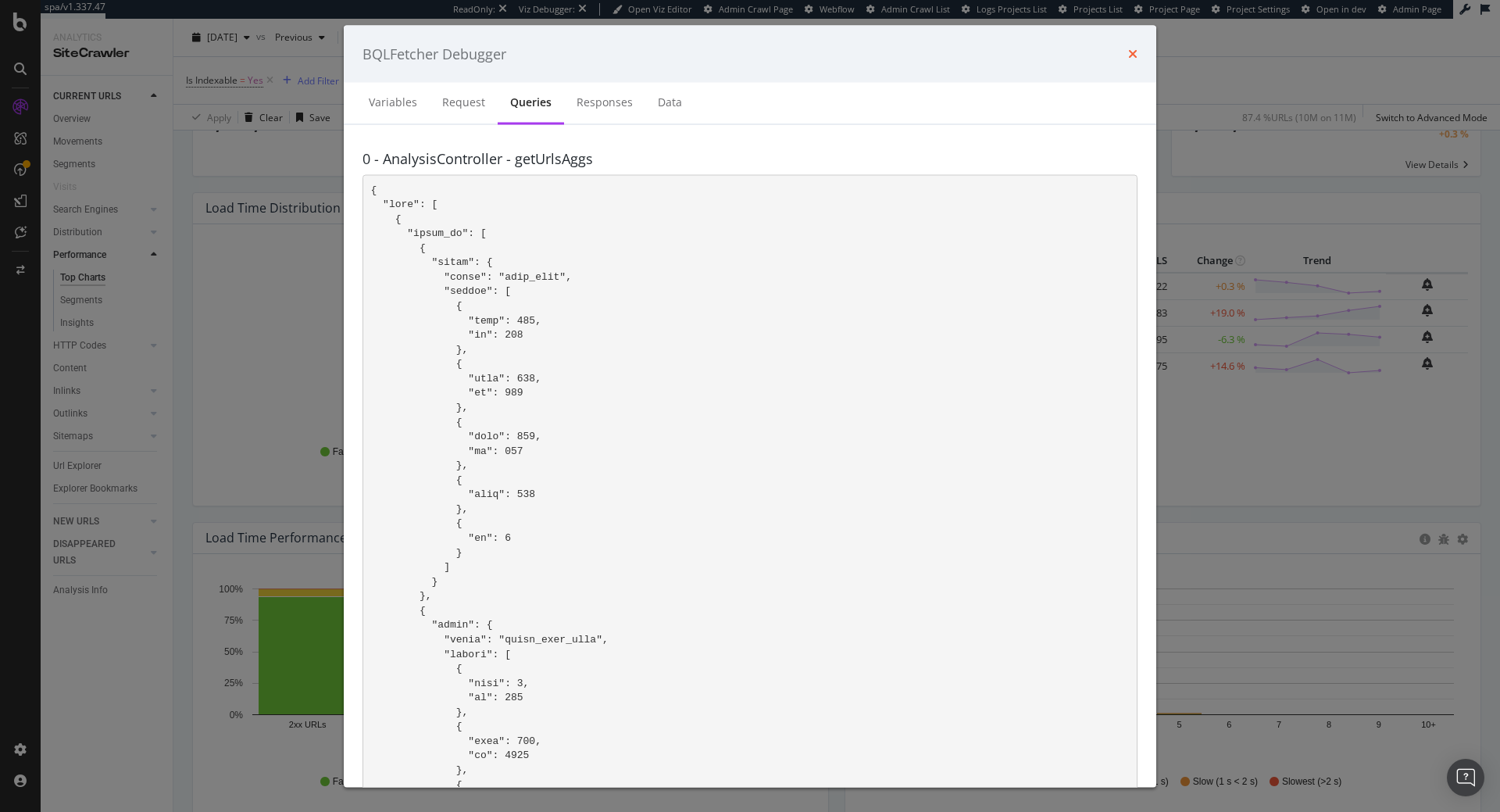
click at [1134, 54] on icon "times" at bounding box center [1134, 53] width 9 height 12
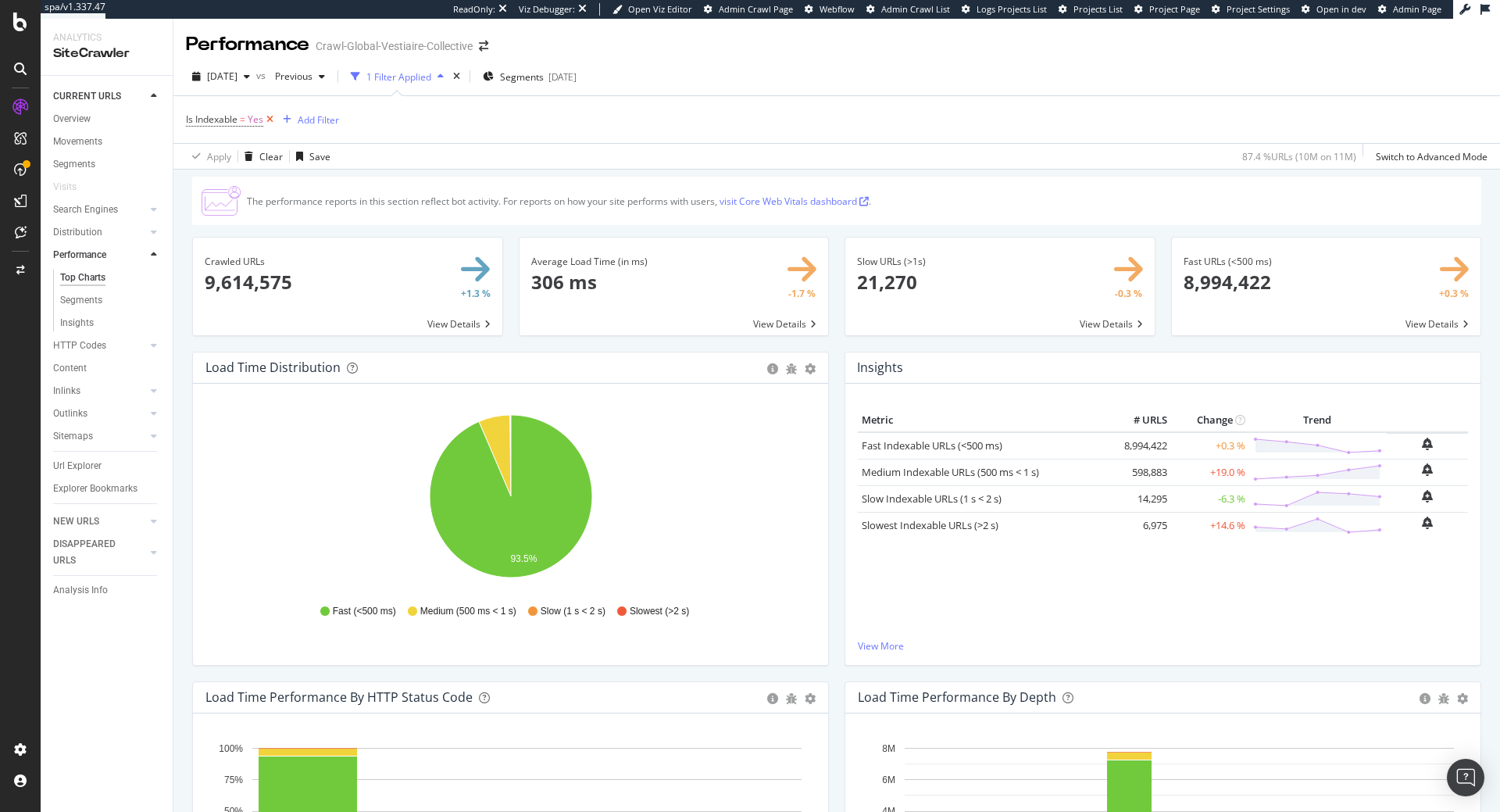
click at [269, 120] on icon at bounding box center [270, 119] width 13 height 16
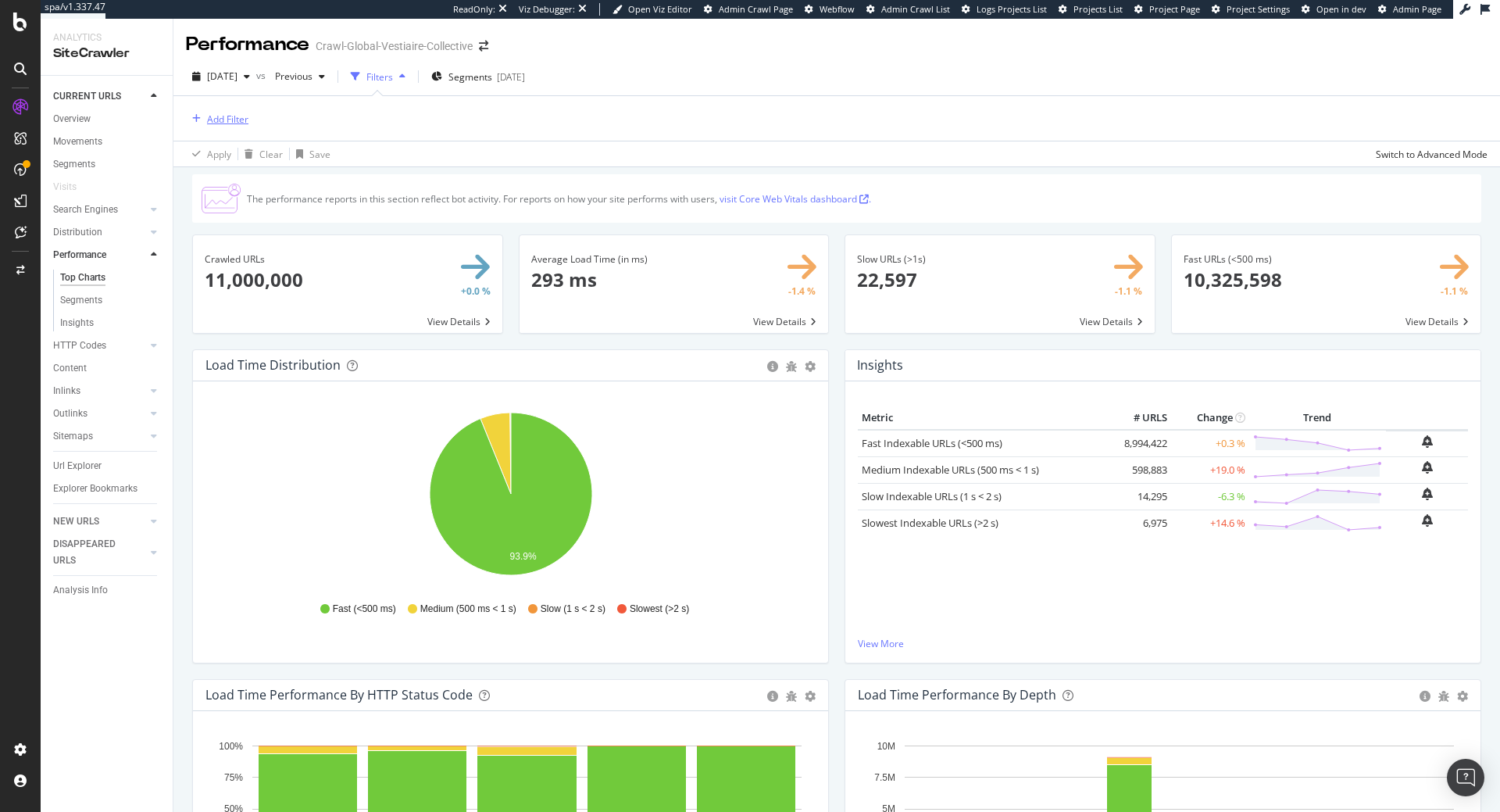
click at [206, 117] on div "button" at bounding box center [196, 119] width 21 height 9
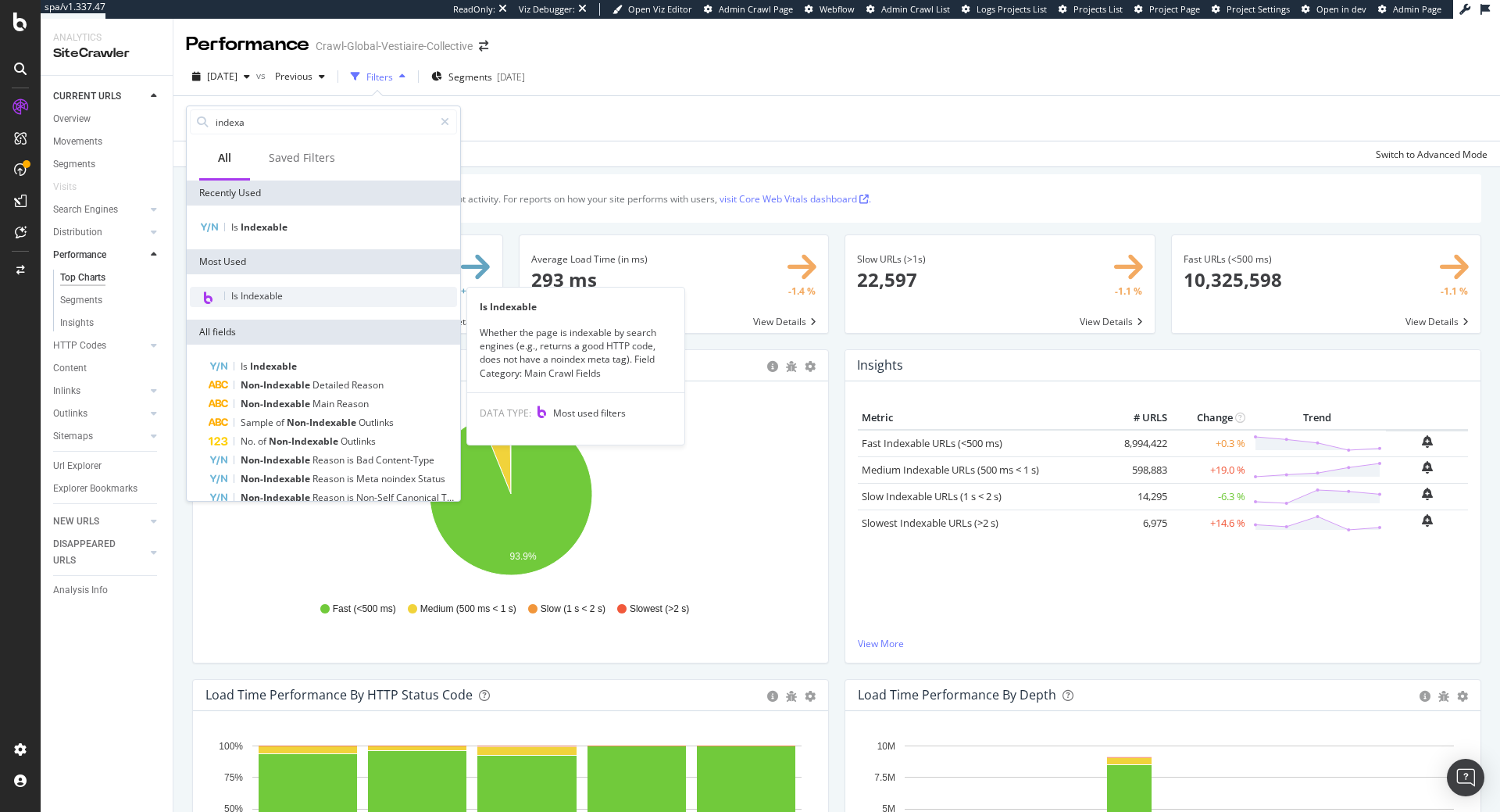
click at [273, 296] on span "Is Indexable" at bounding box center [257, 296] width 52 height 13
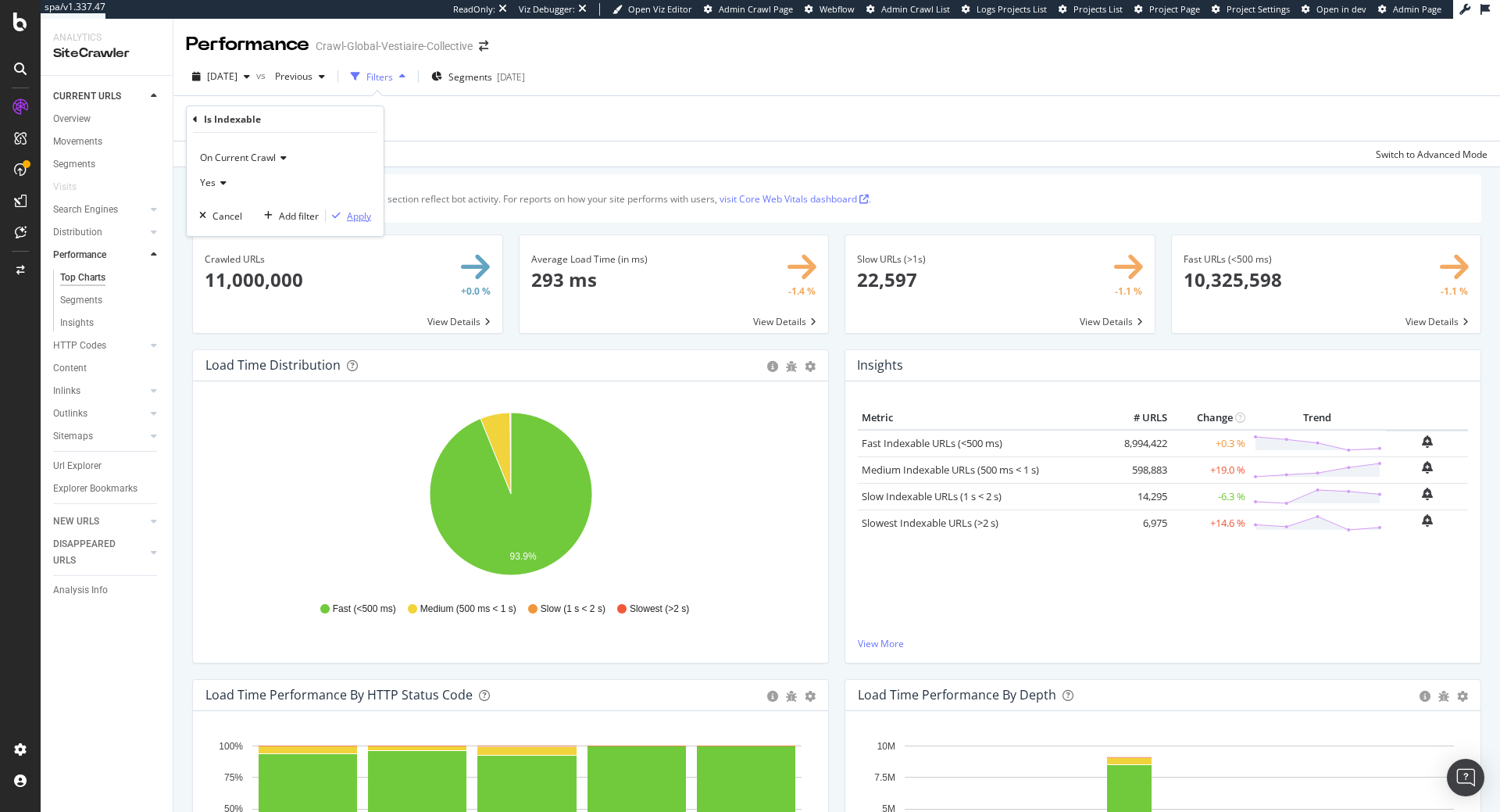
click at [341, 219] on div "button" at bounding box center [336, 215] width 21 height 9
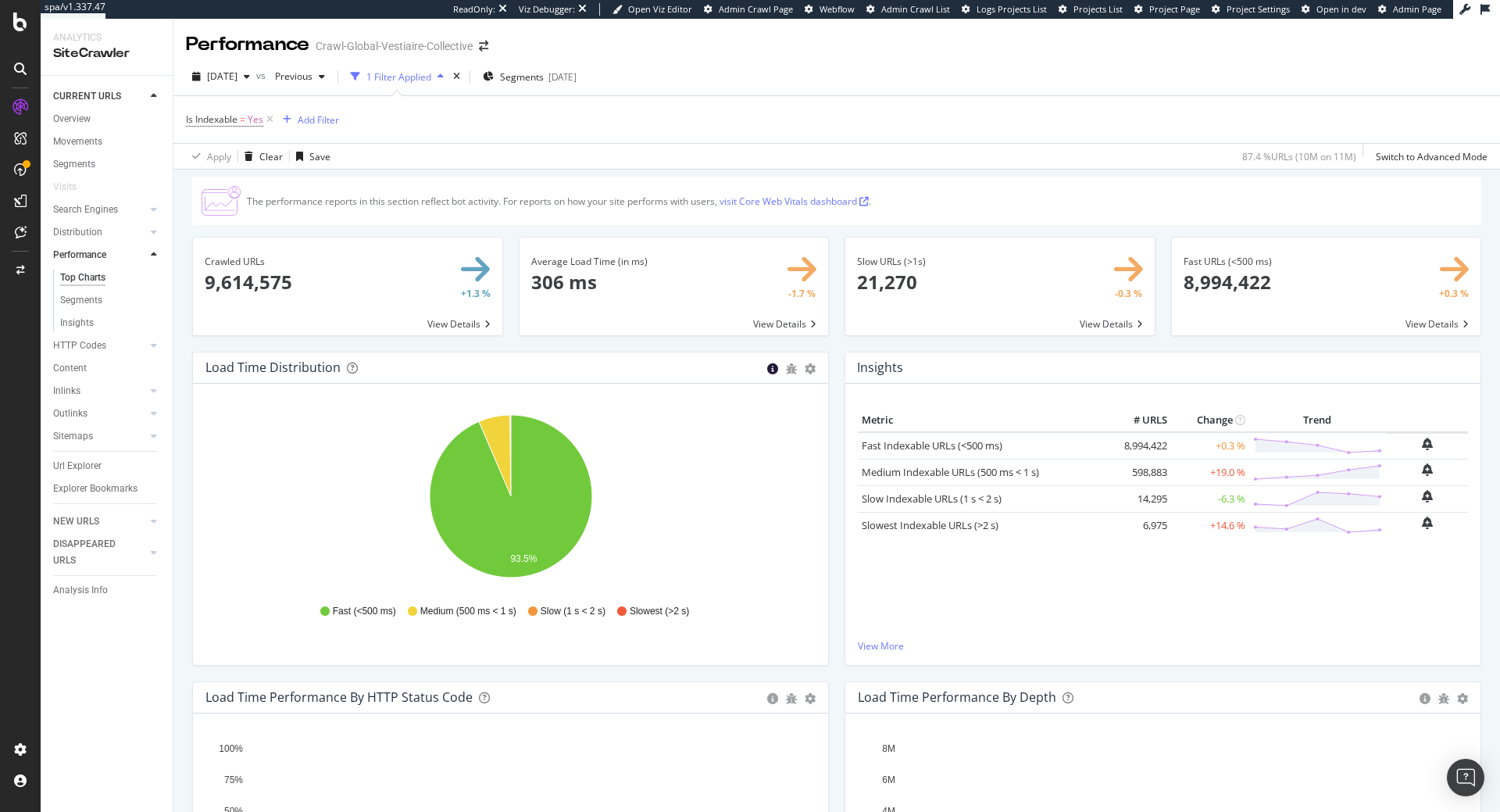
click at [770, 370] on icon "circle-info" at bounding box center [773, 369] width 11 height 11
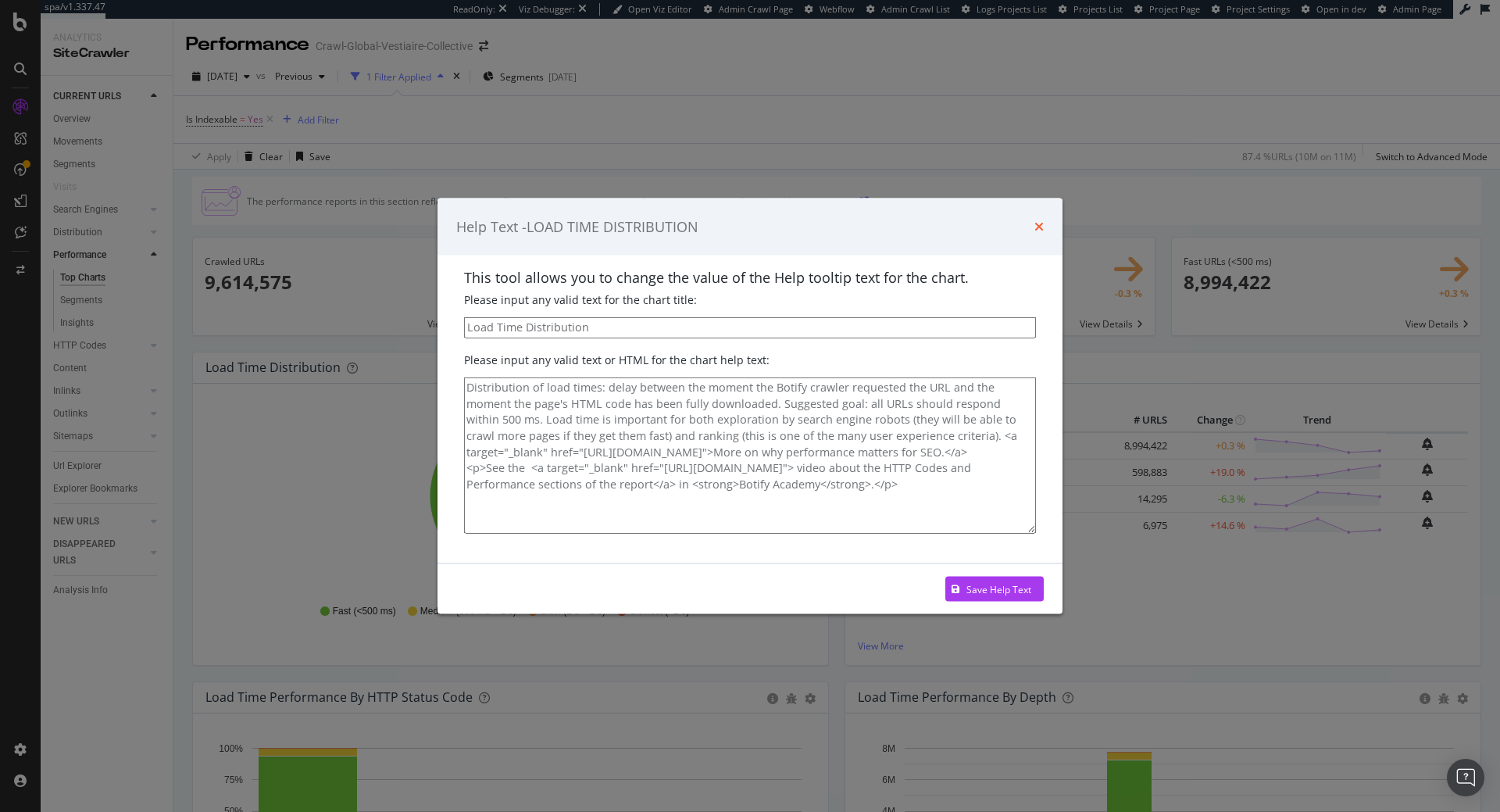
click at [1039, 225] on icon "times" at bounding box center [1039, 226] width 9 height 12
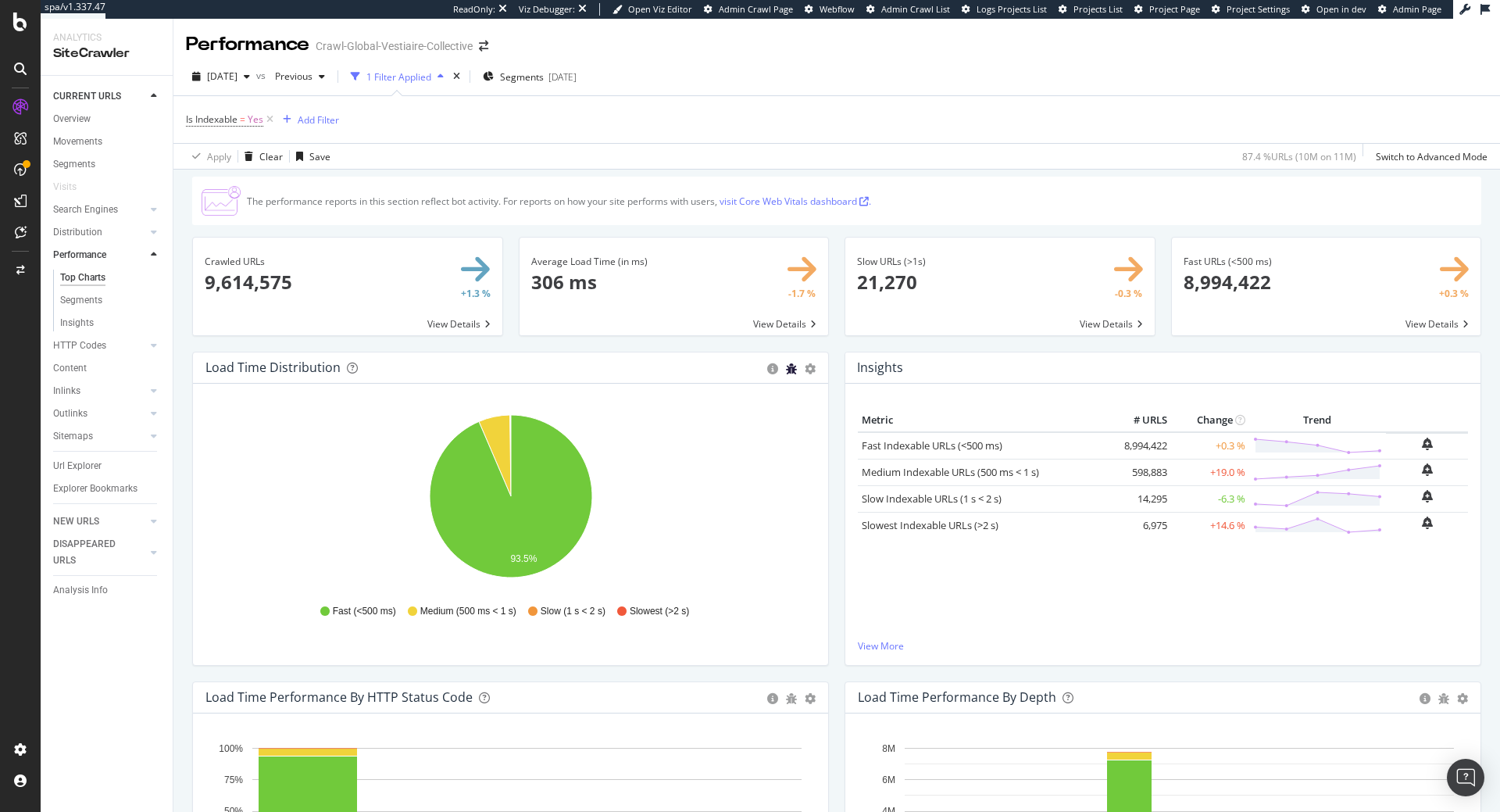
click at [788, 369] on icon "bug" at bounding box center [792, 369] width 11 height 11
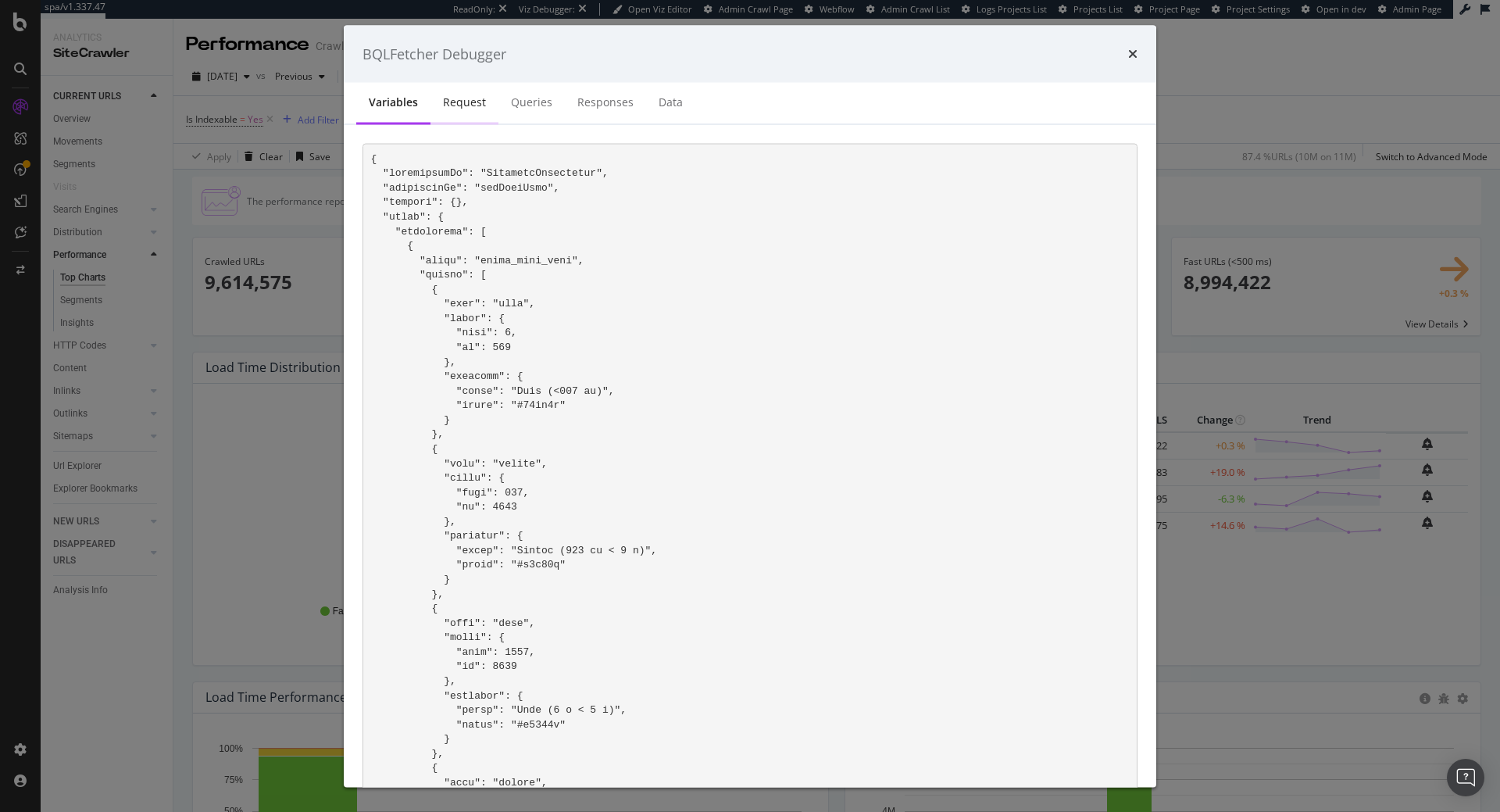
click at [484, 105] on div "Request" at bounding box center [464, 102] width 43 height 16
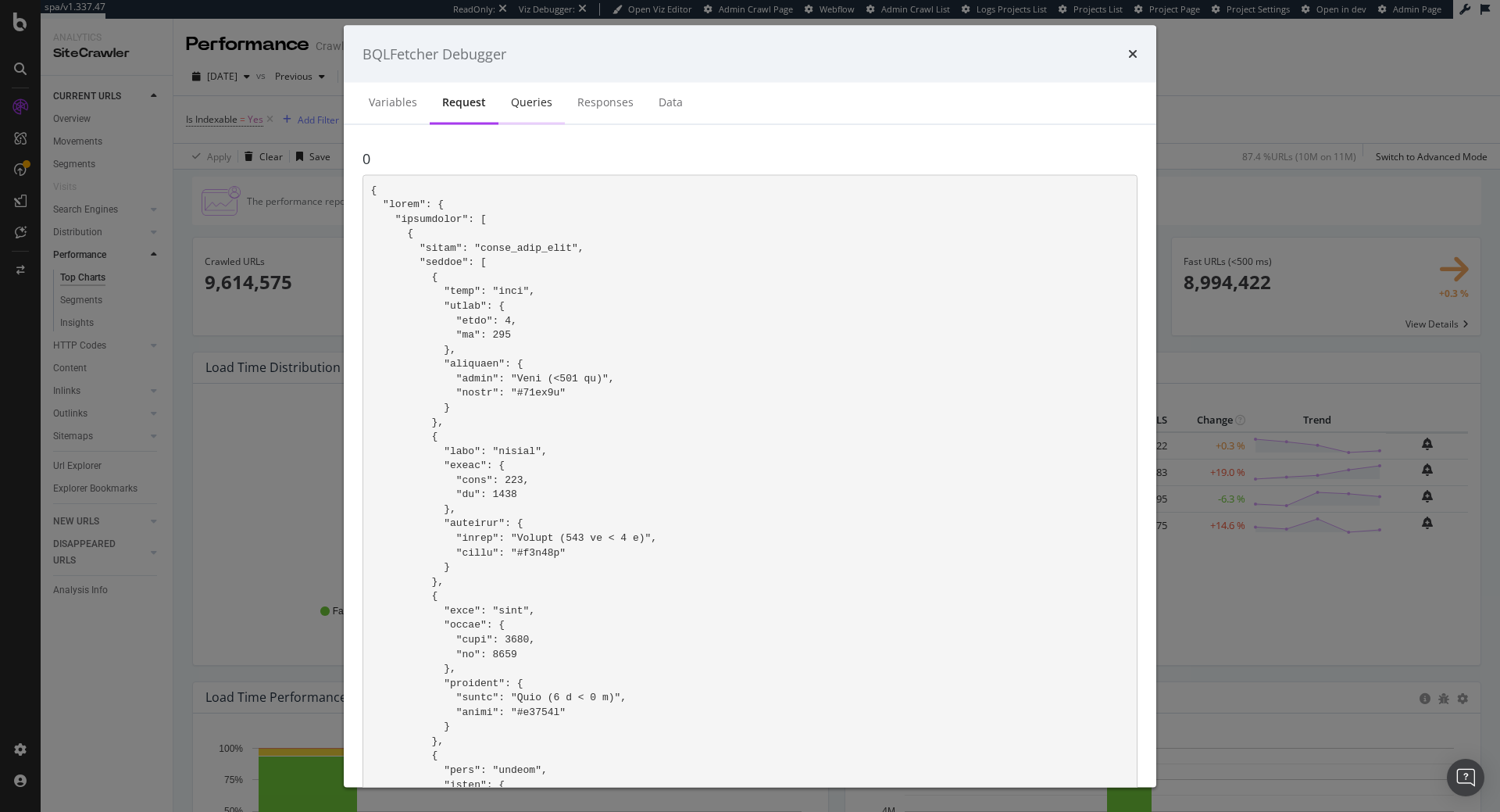
click at [542, 121] on div "Queries" at bounding box center [532, 103] width 66 height 42
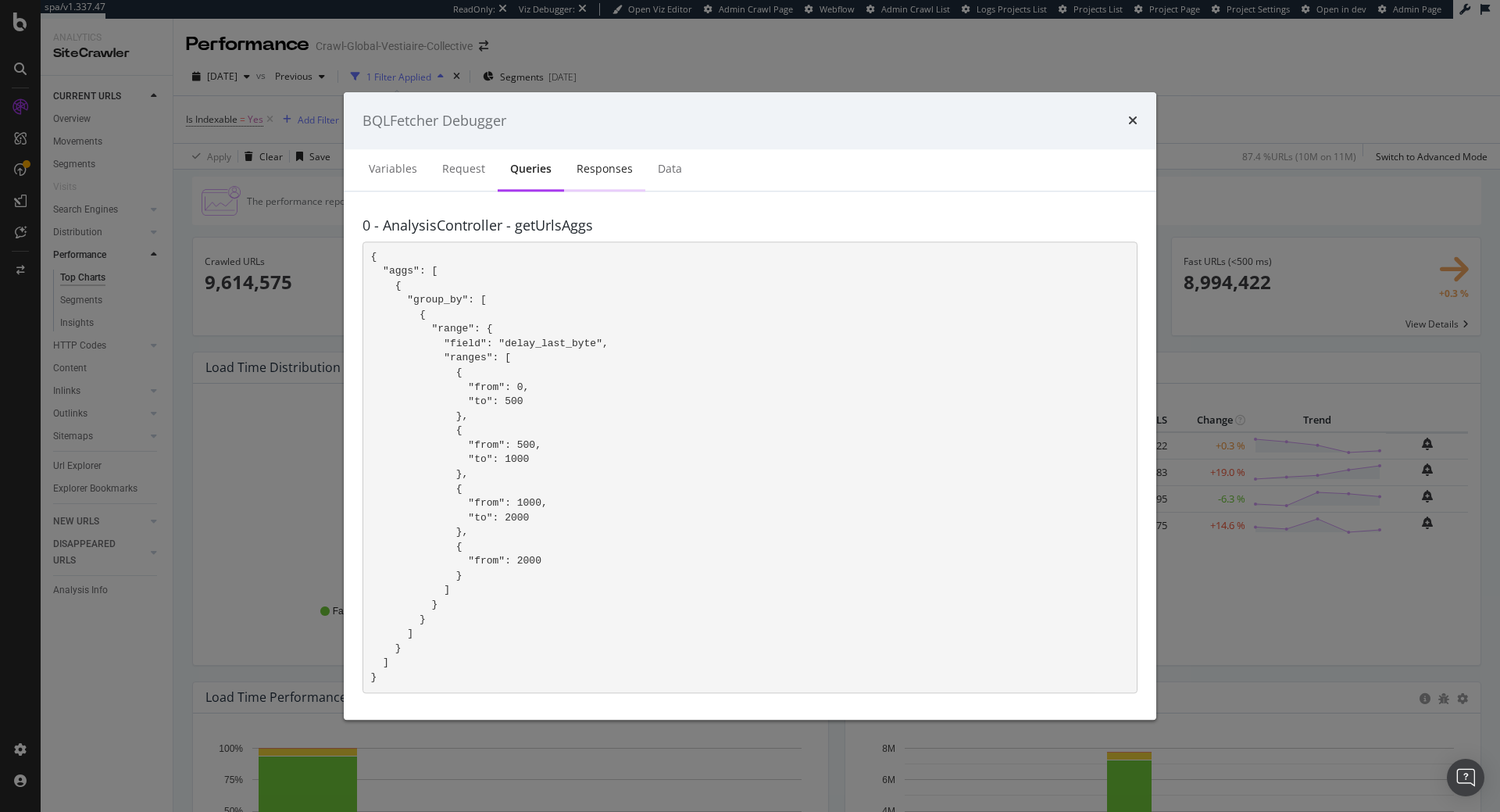
click at [622, 177] on div "Responses" at bounding box center [605, 169] width 57 height 16
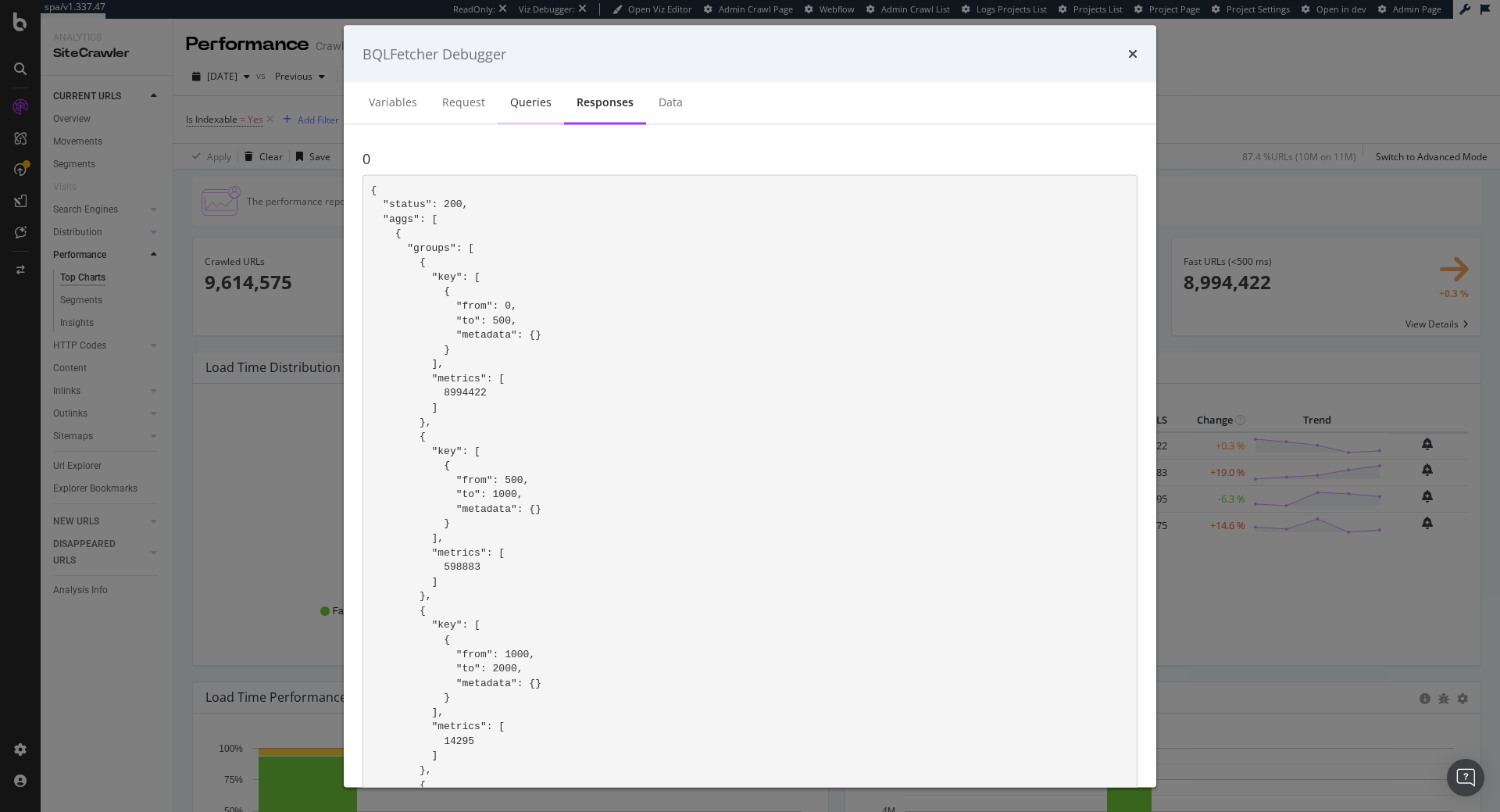
click at [504, 102] on div "Queries" at bounding box center [531, 103] width 66 height 42
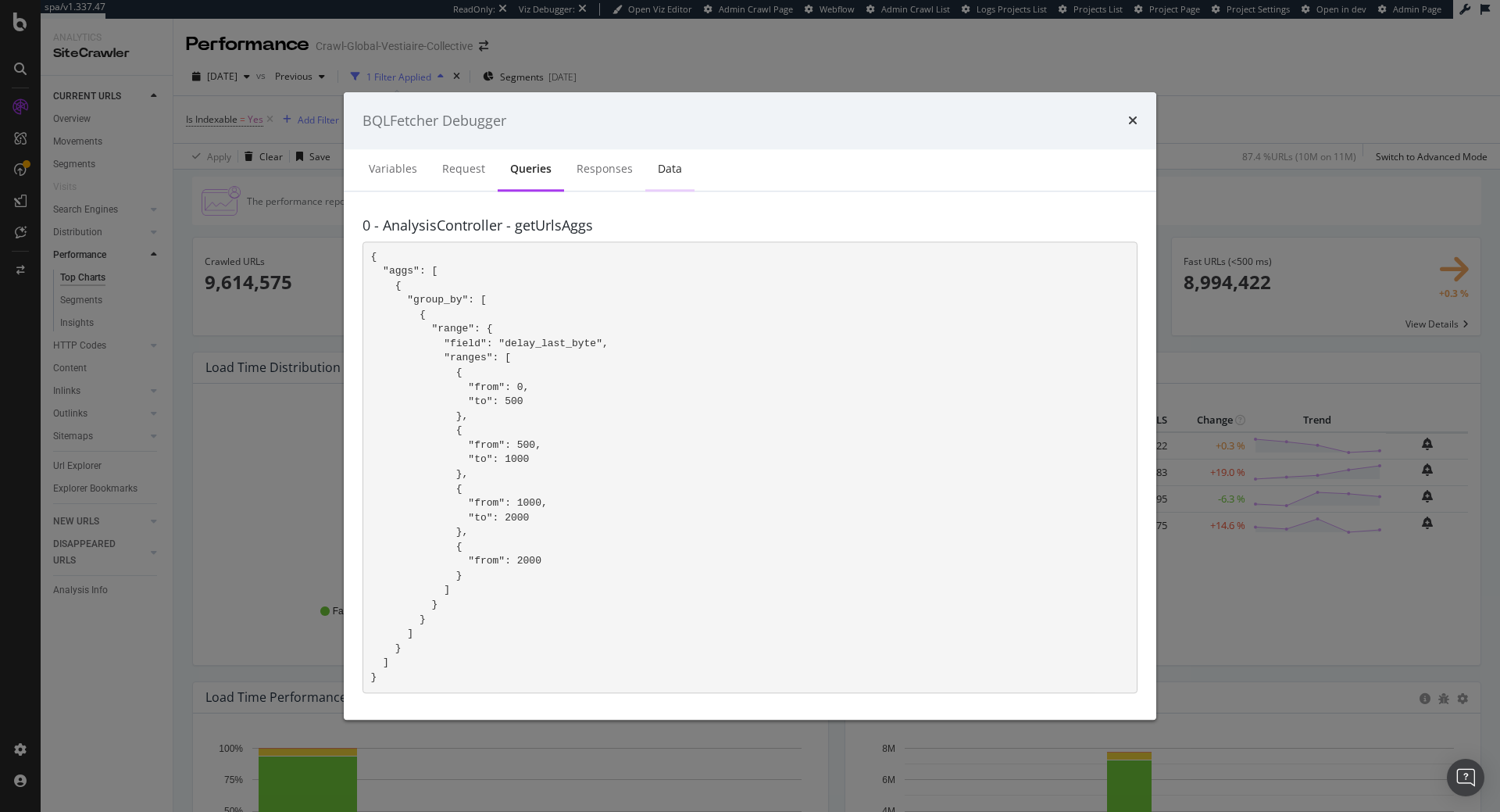
click at [670, 166] on div "Data" at bounding box center [671, 169] width 25 height 16
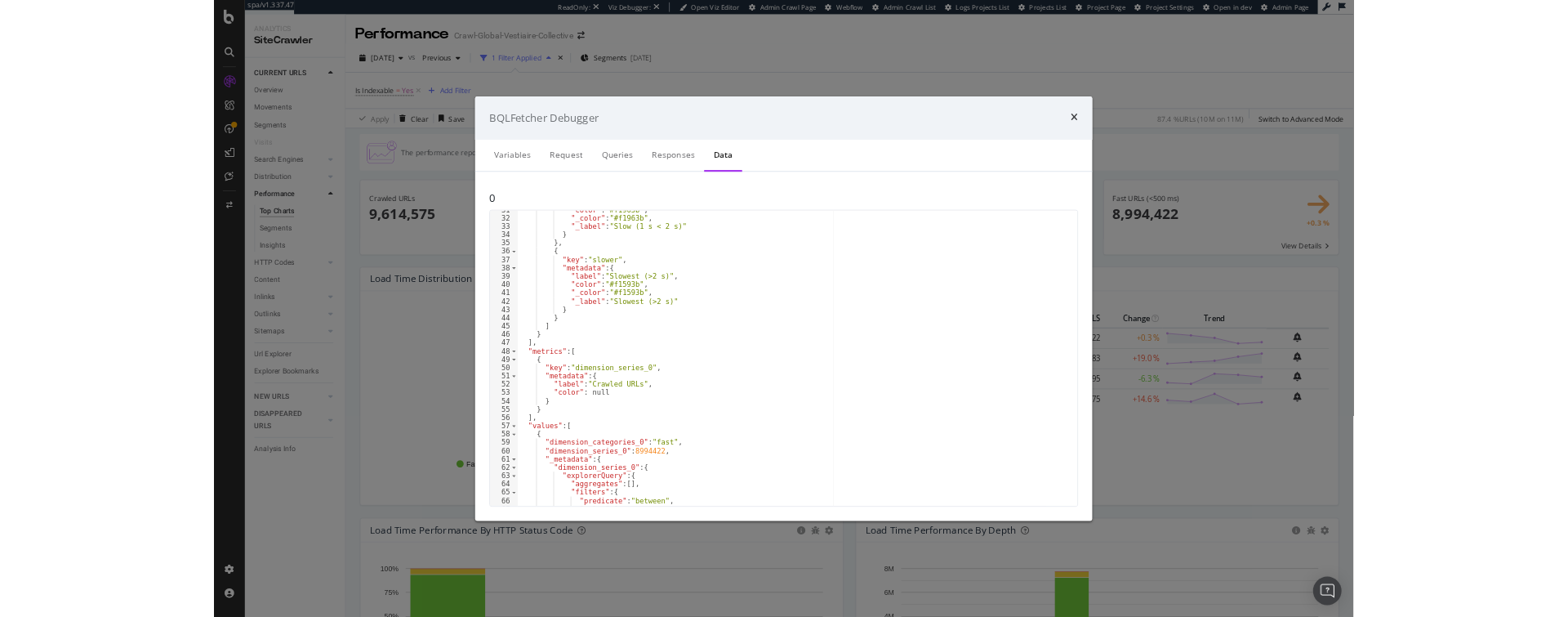
scroll to position [749, 0]
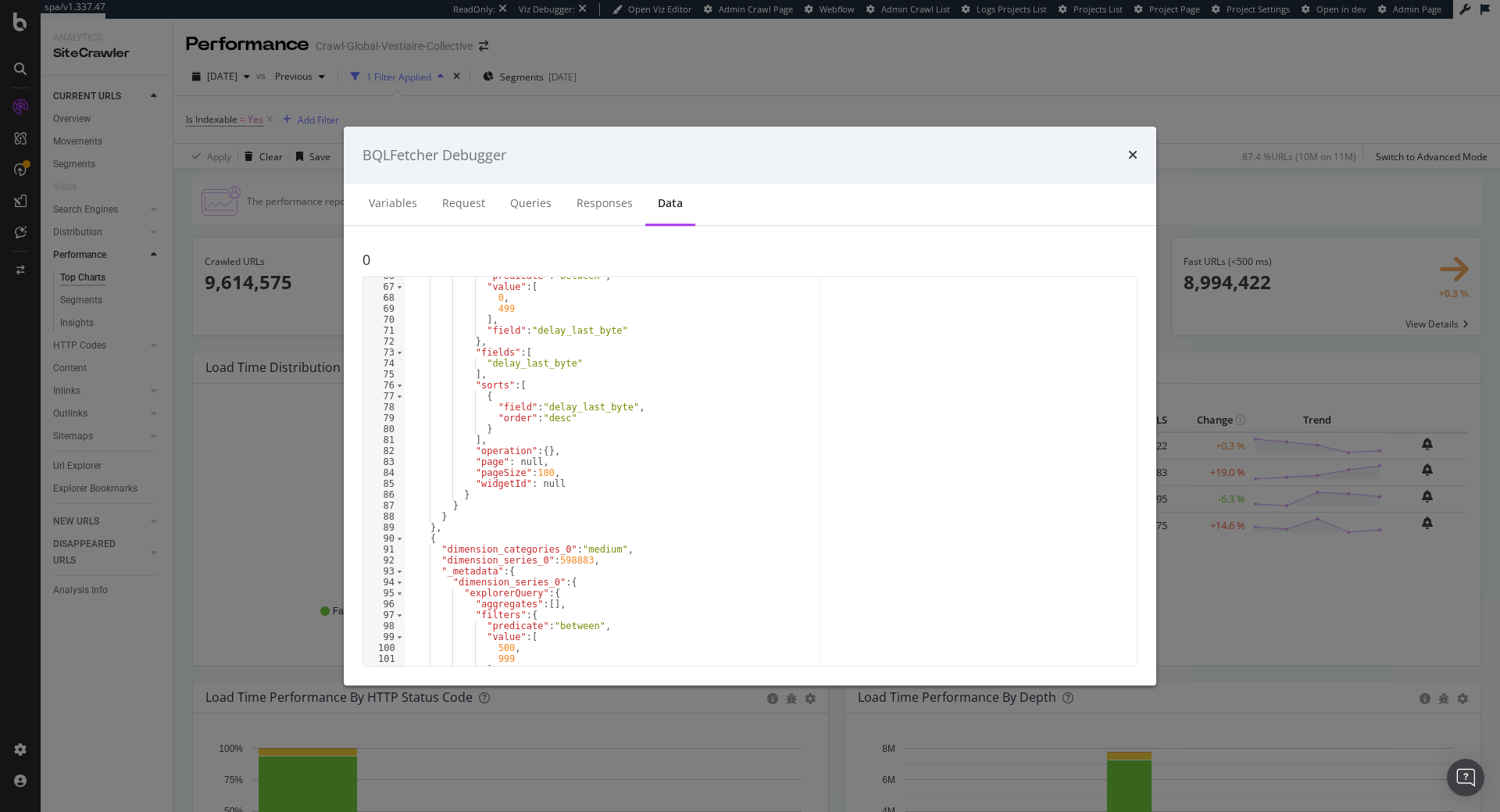
click at [1142, 155] on div "BQLFetcher Debugger" at bounding box center [750, 155] width 812 height 58
click at [1137, 155] on icon "times" at bounding box center [1134, 155] width 9 height 12
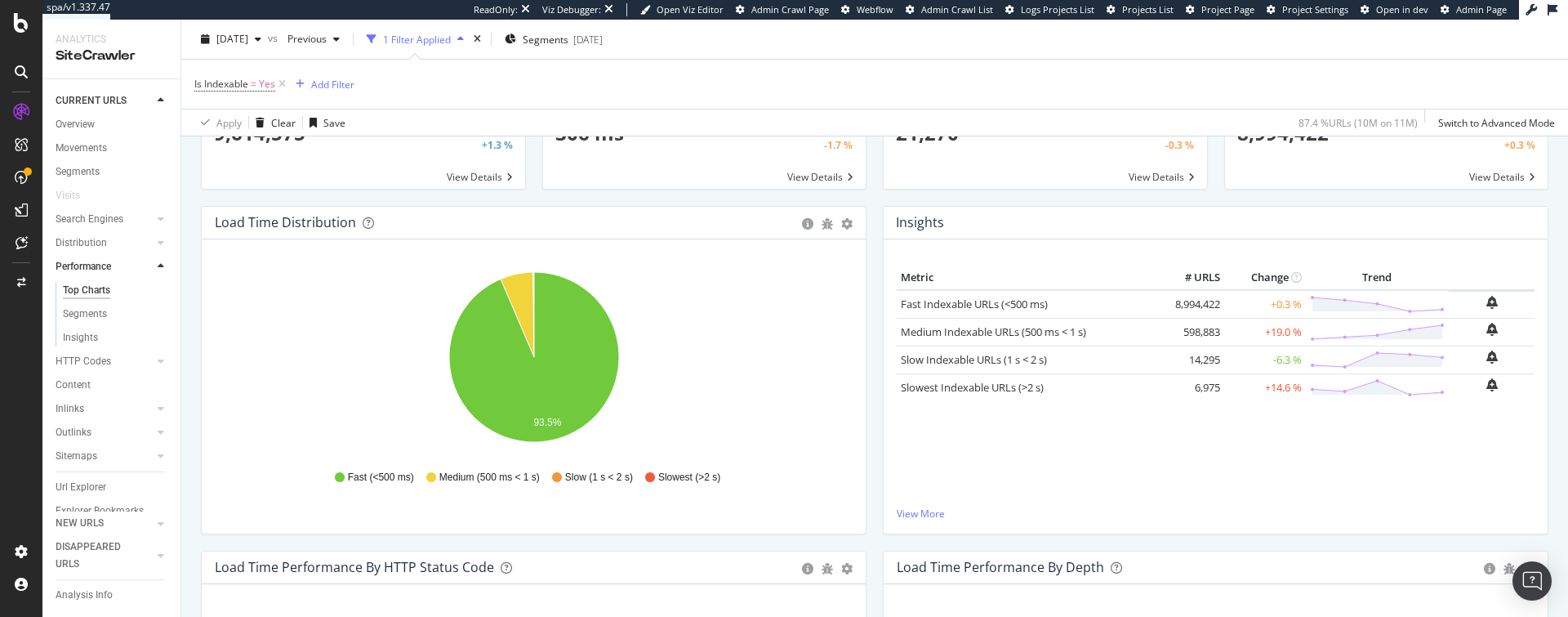
scroll to position [167, 0]
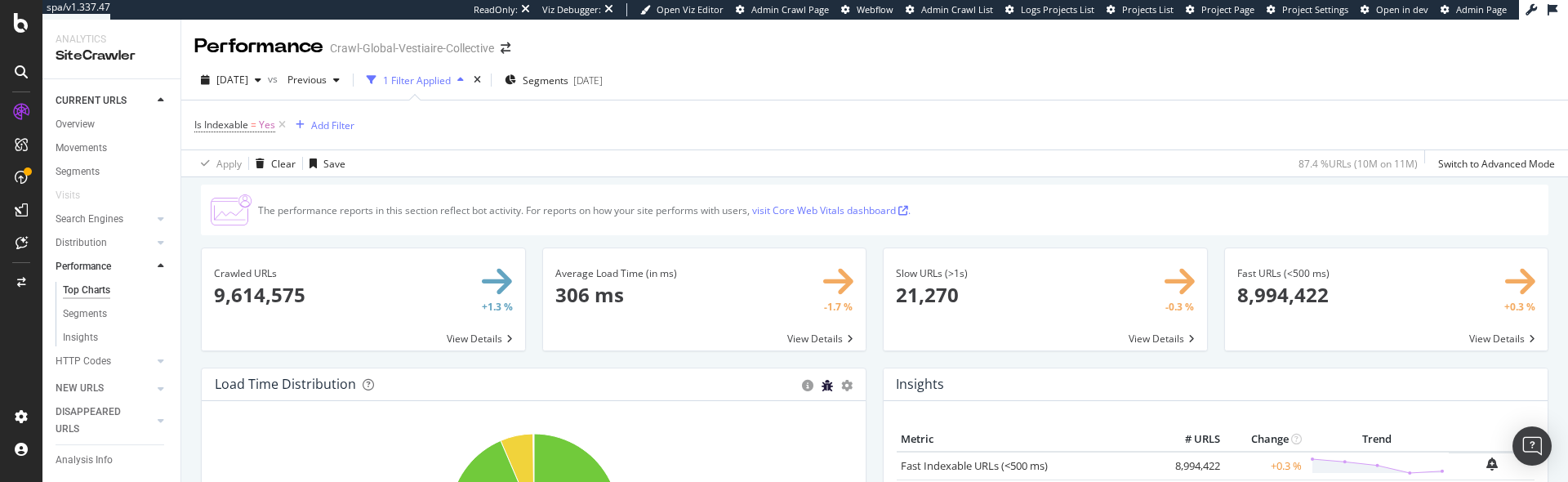
scroll to position [167, 0]
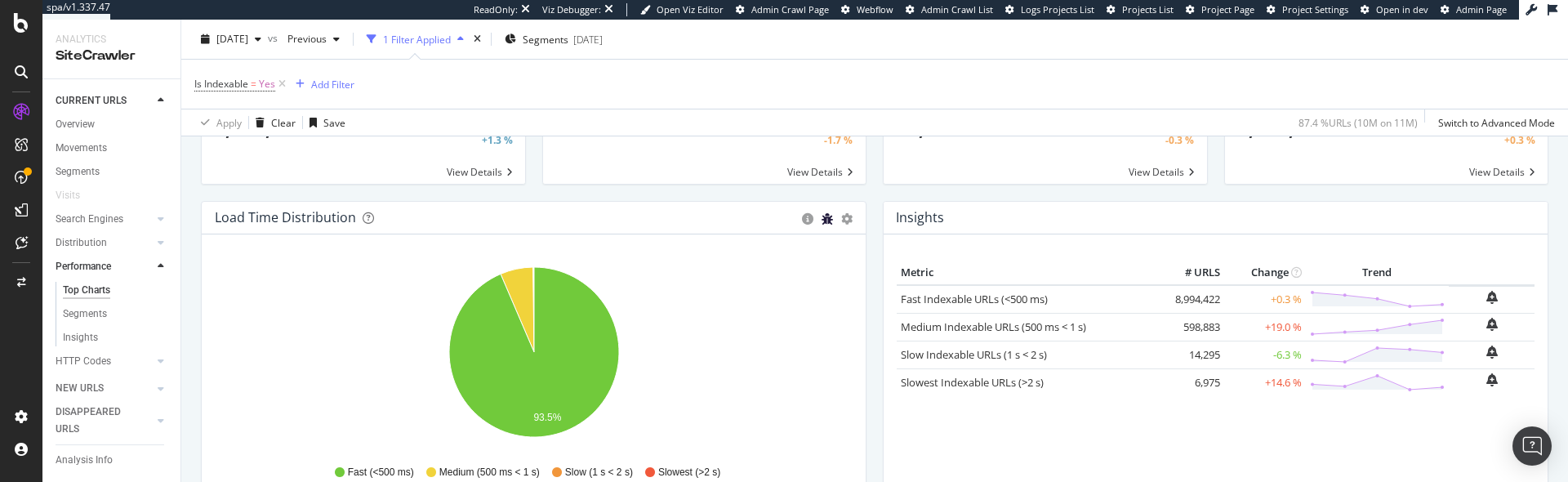
click at [826, 217] on icon "bug" at bounding box center [827, 219] width 12 height 12
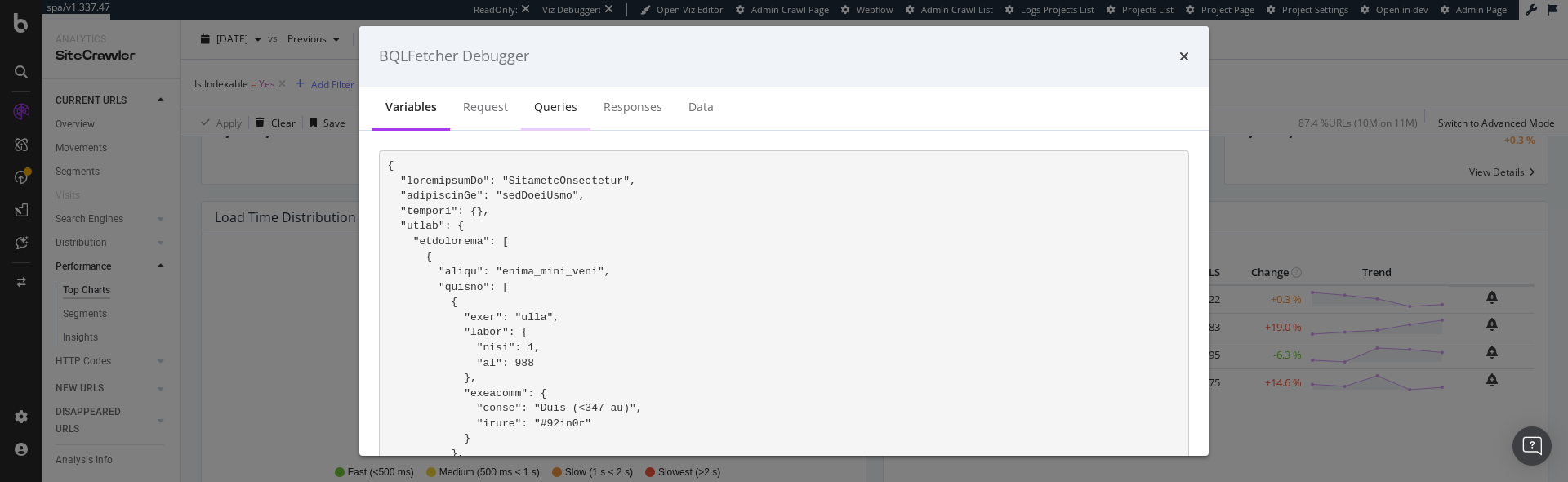
click at [534, 108] on div "Queries" at bounding box center [556, 107] width 43 height 17
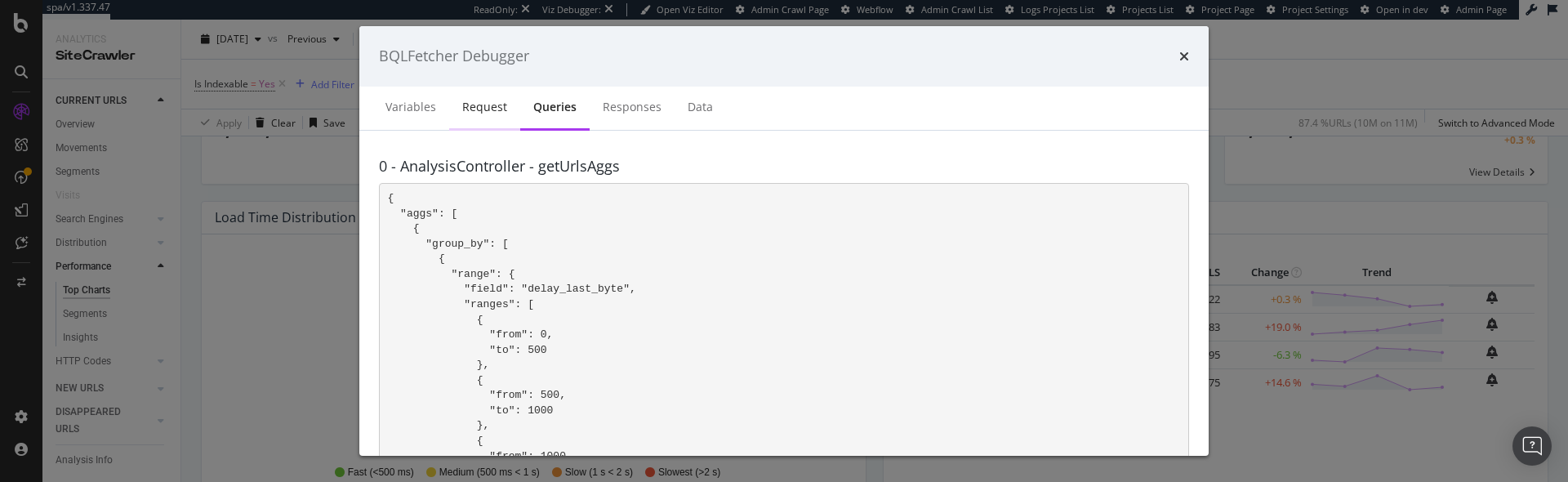
click at [463, 101] on div "Request" at bounding box center [484, 107] width 44 height 17
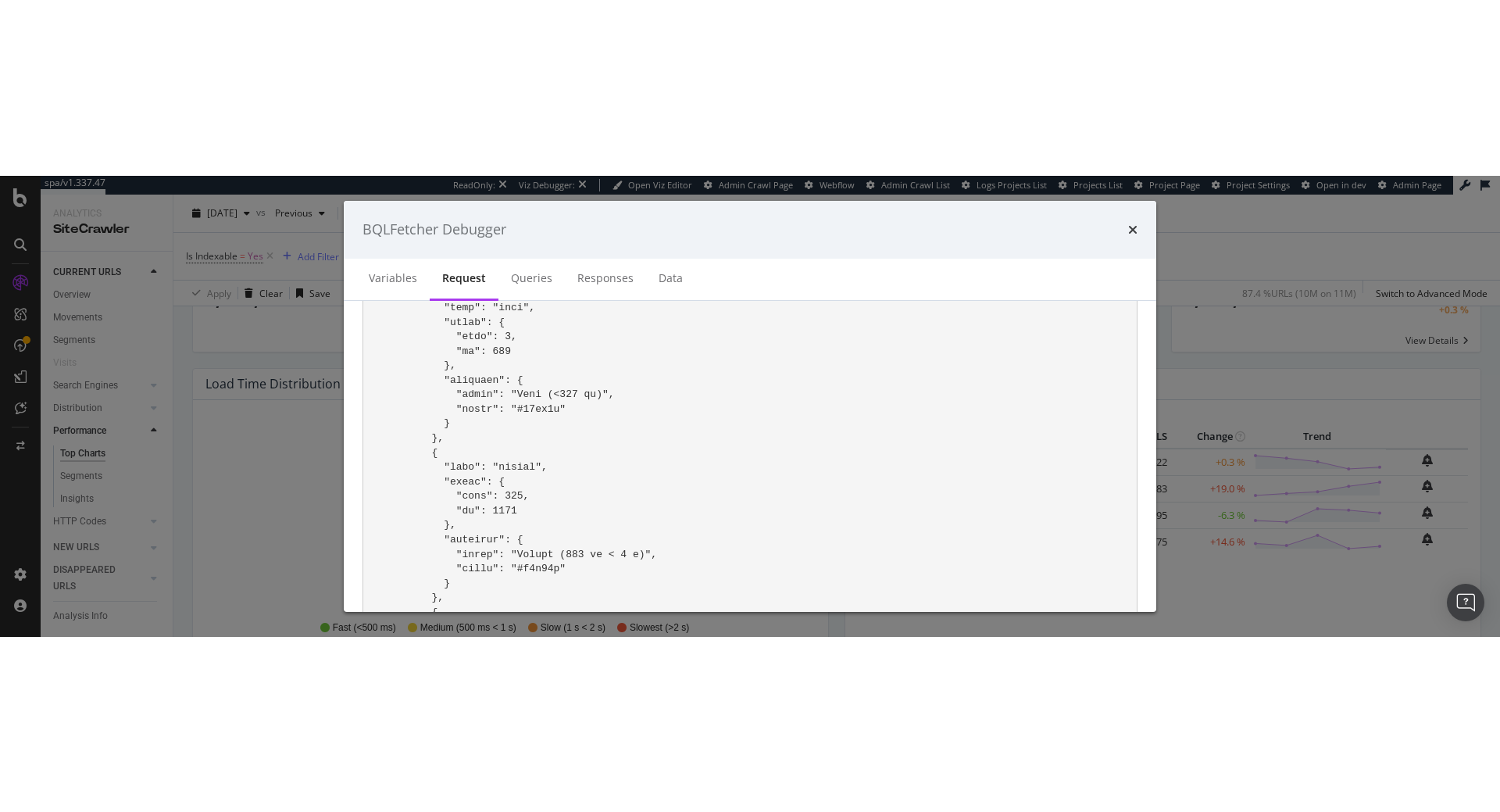
scroll to position [0, 0]
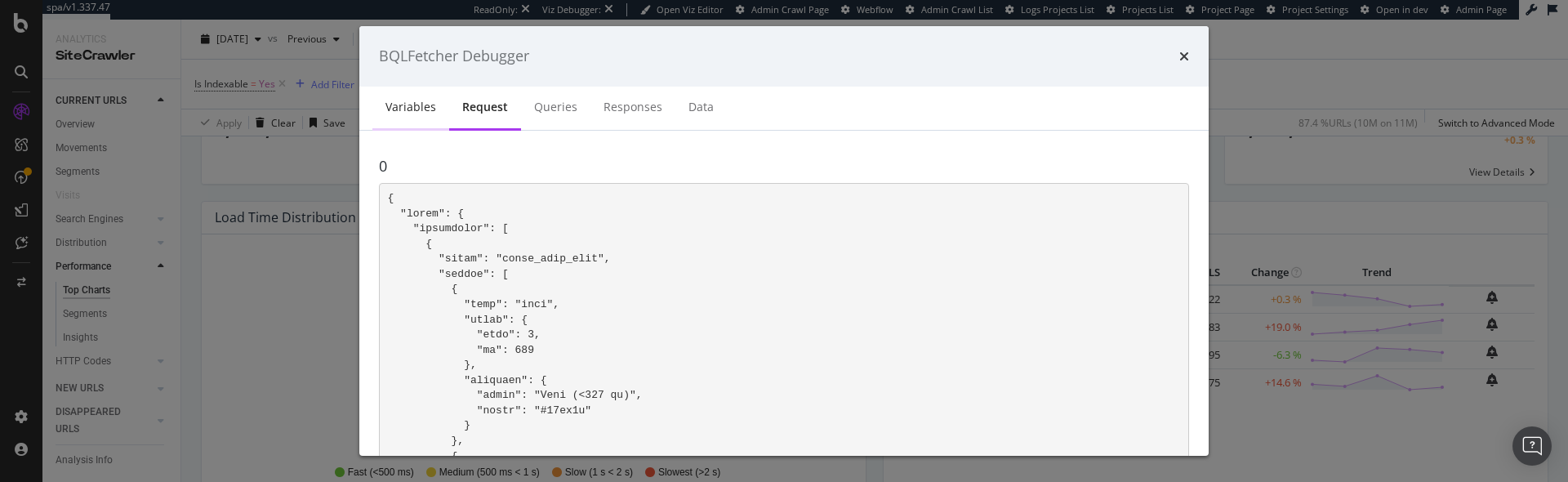
click at [424, 120] on div "Variables" at bounding box center [411, 108] width 77 height 44
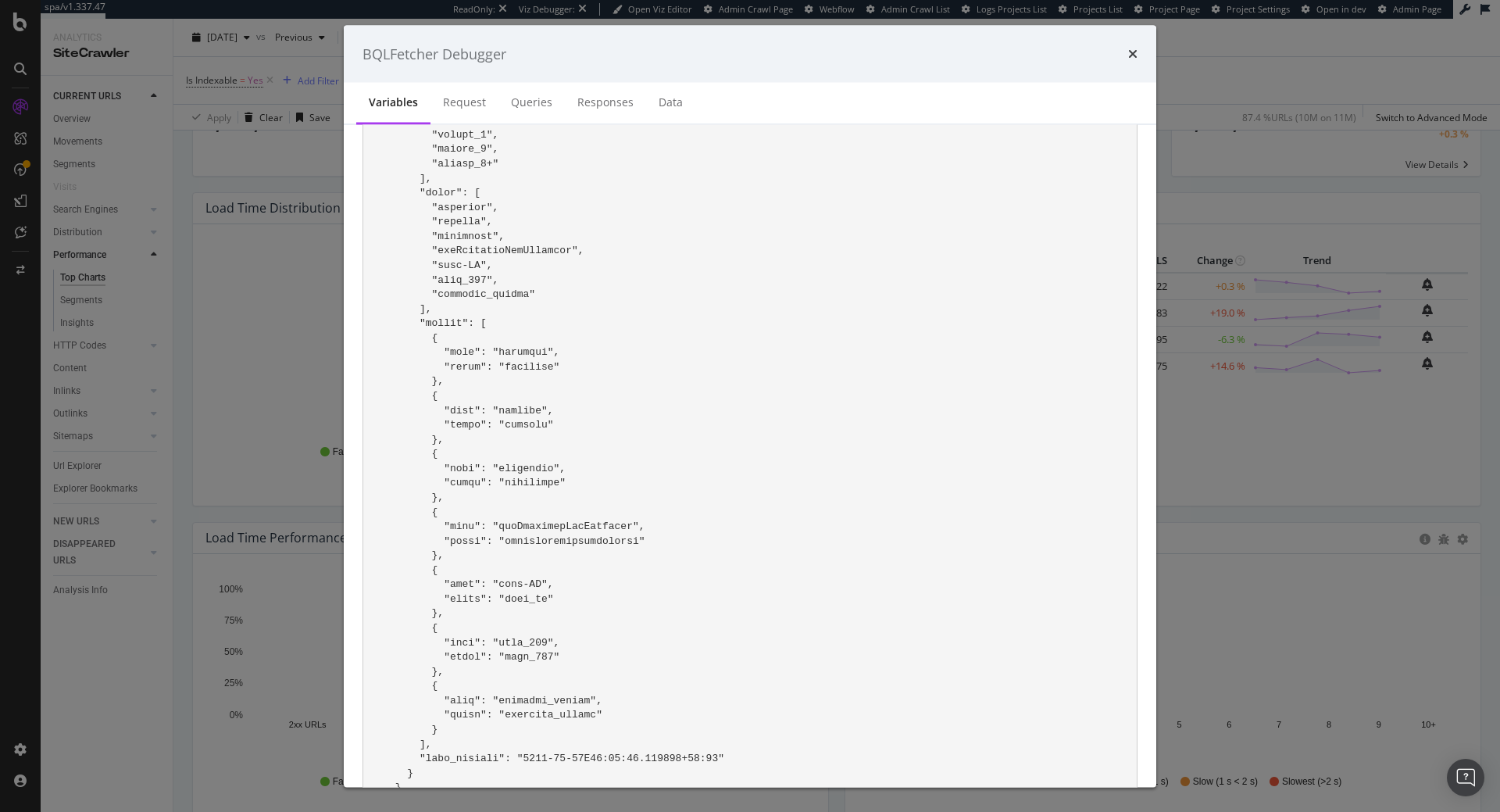
scroll to position [2231, 0]
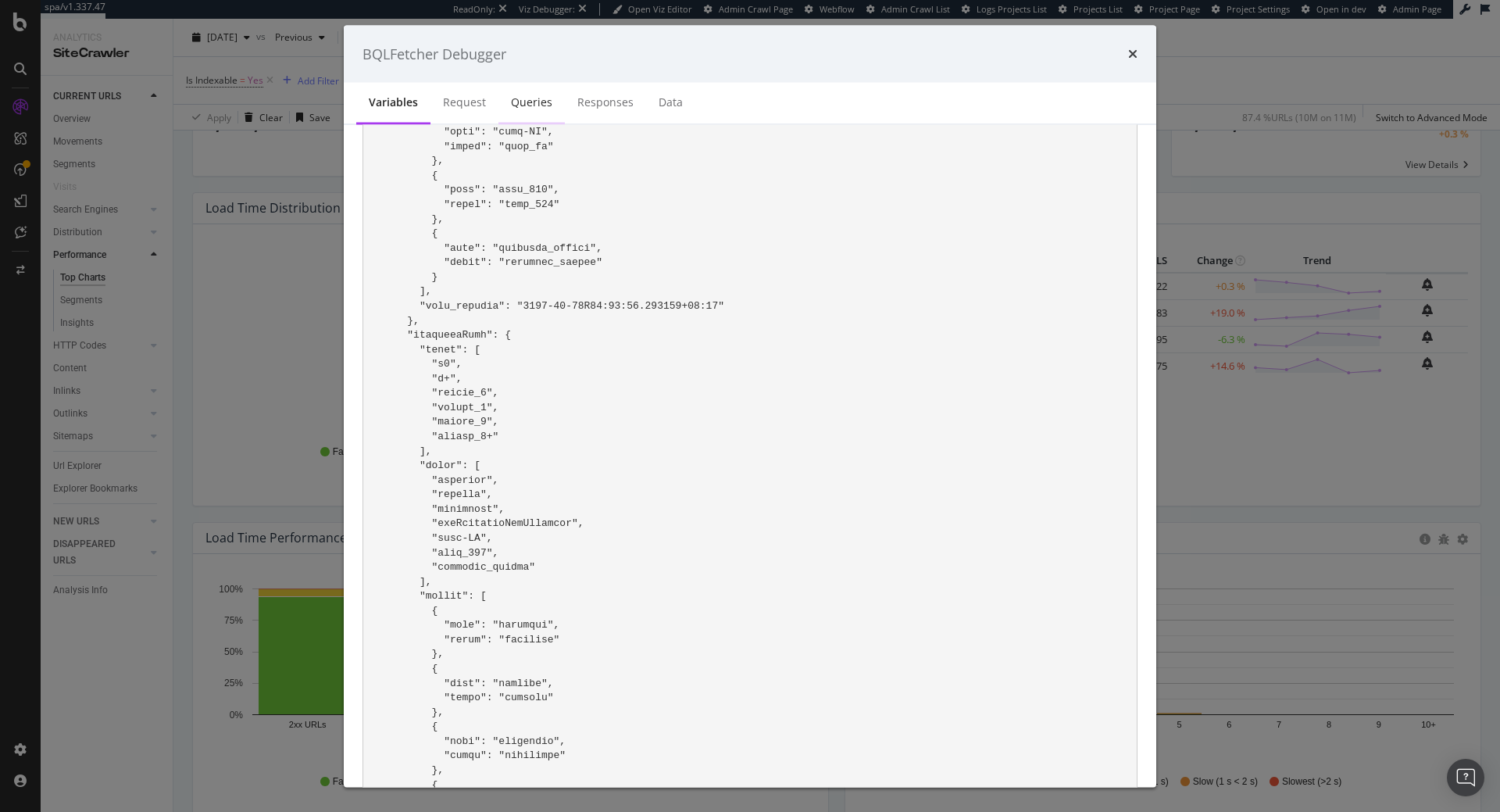
click at [519, 106] on div "Queries" at bounding box center [532, 102] width 42 height 16
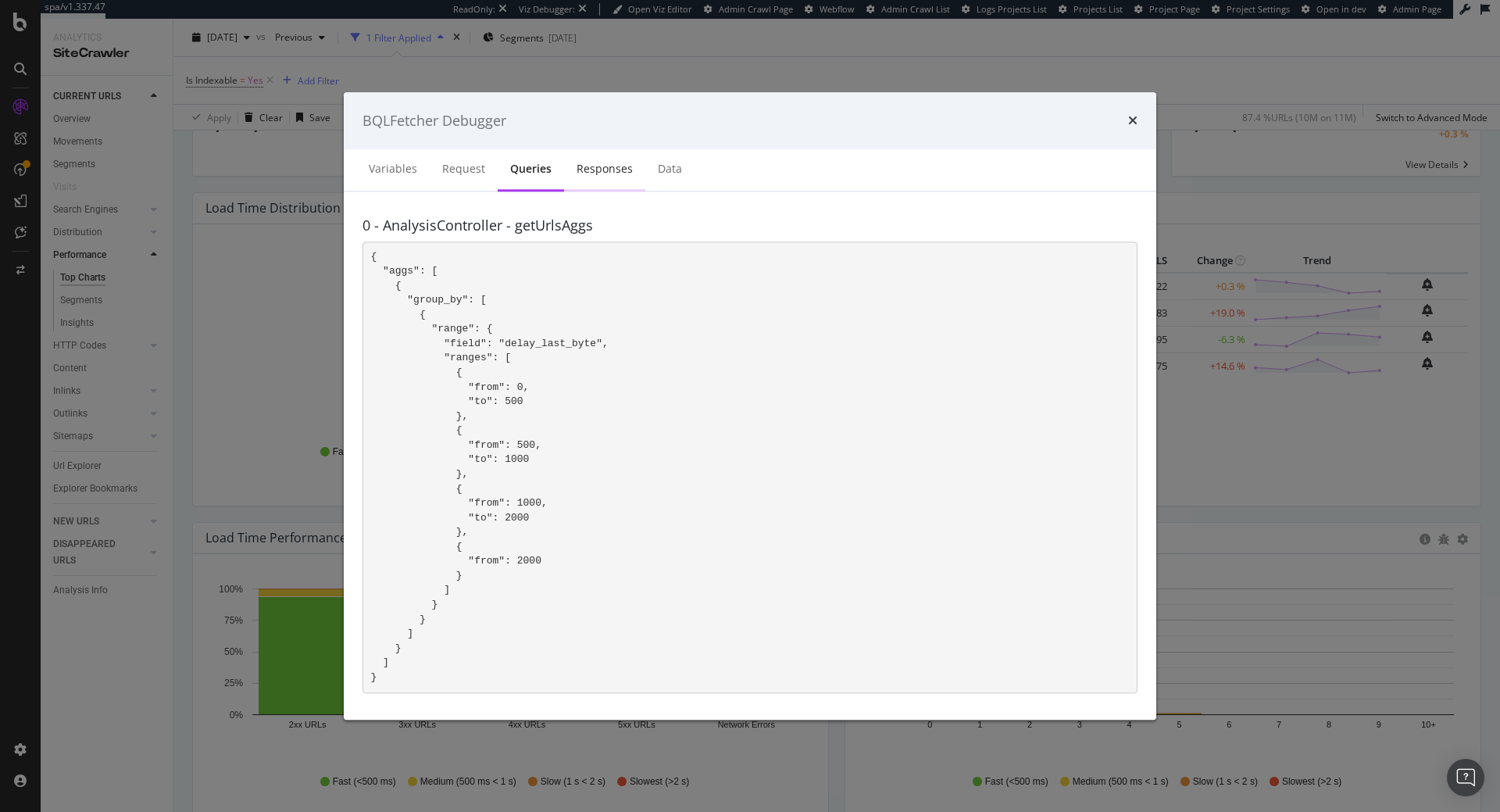
click at [581, 182] on div "Responses" at bounding box center [605, 170] width 81 height 42
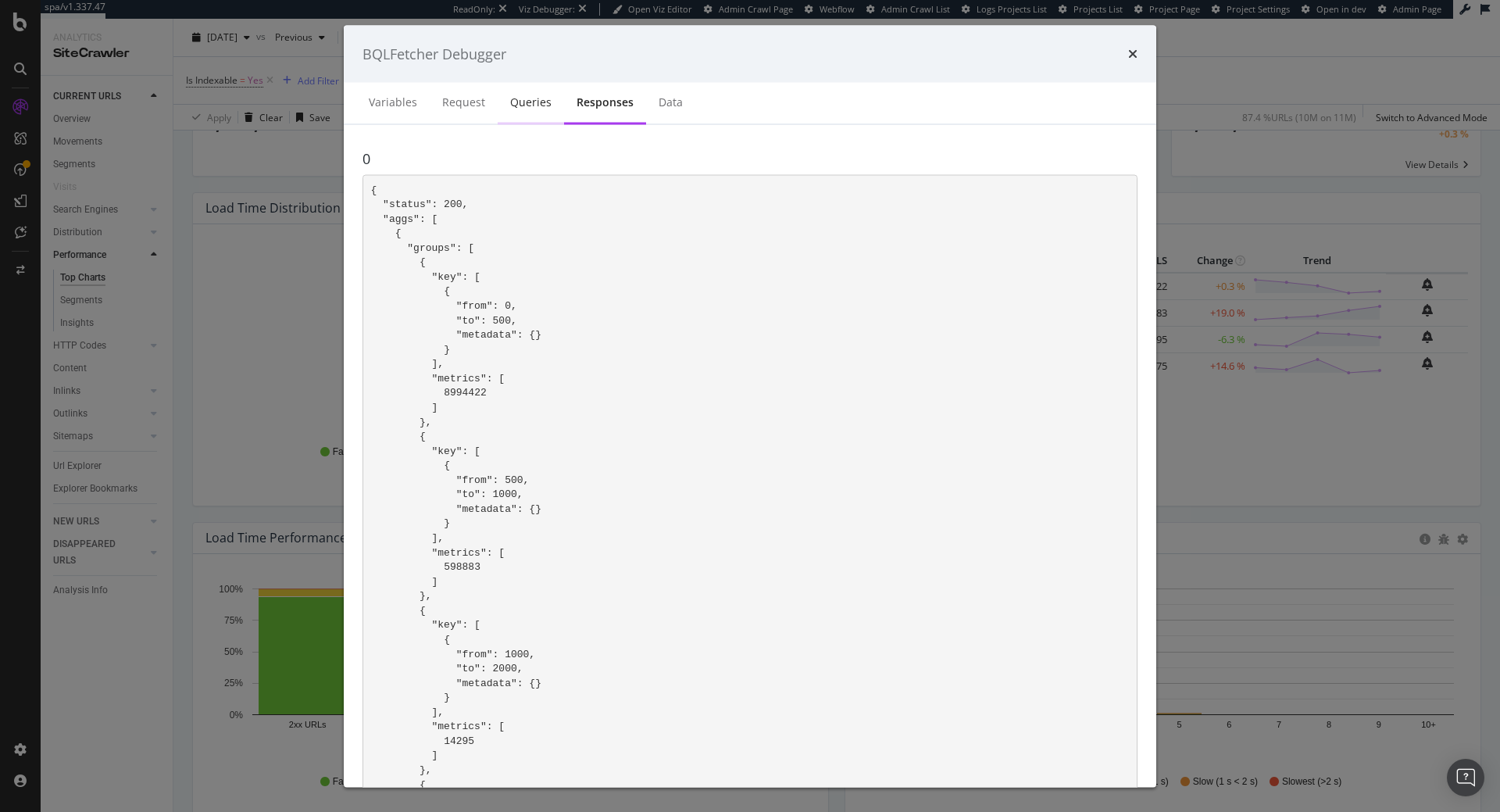
click at [532, 110] on div "Queries" at bounding box center [531, 103] width 66 height 42
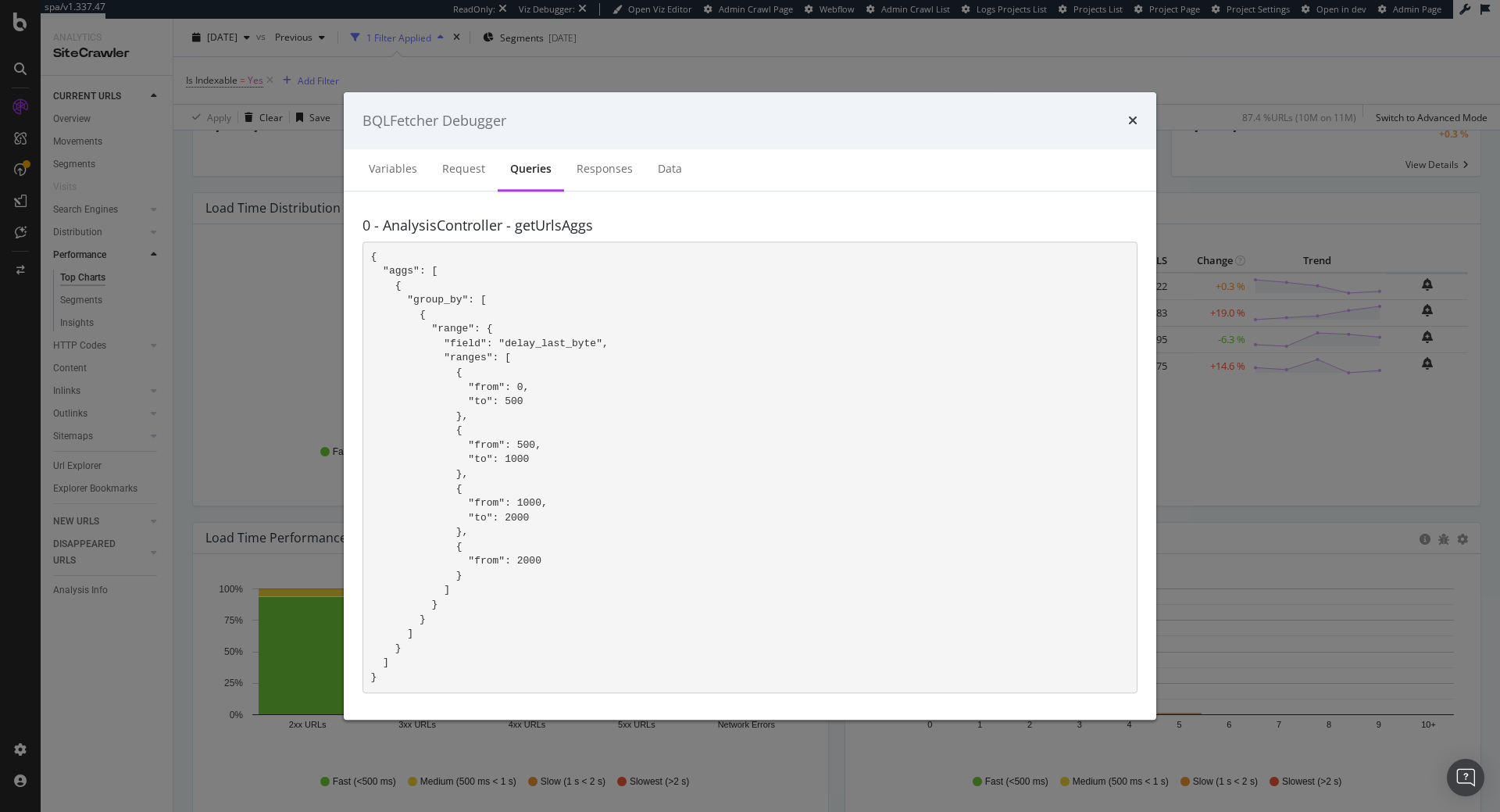
click at [478, 317] on pre "{ "aggs": [ { "group_by": [ { "range": { "field": "delay_last_byte", "ranges": …" at bounding box center [750, 467] width 776 height 451
click at [494, 304] on pre "{ "aggs": [ { "group_by": [ { "range": { "field": "delay_last_byte", "ranges": …" at bounding box center [750, 467] width 776 height 451
drag, startPoint x: 386, startPoint y: 679, endPoint x: 366, endPoint y: 543, distance: 137.5
click at [366, 543] on pre "{ "aggs": [ { "group_by": [ { "range": { "field": "delay_last_byte", "ranges": …" at bounding box center [750, 467] width 776 height 451
click at [404, 506] on code "{ "aggs": [ { "group_by": [ { "range": { "field": "delay_last_byte", "ranges": …" at bounding box center [489, 466] width 237 height 431
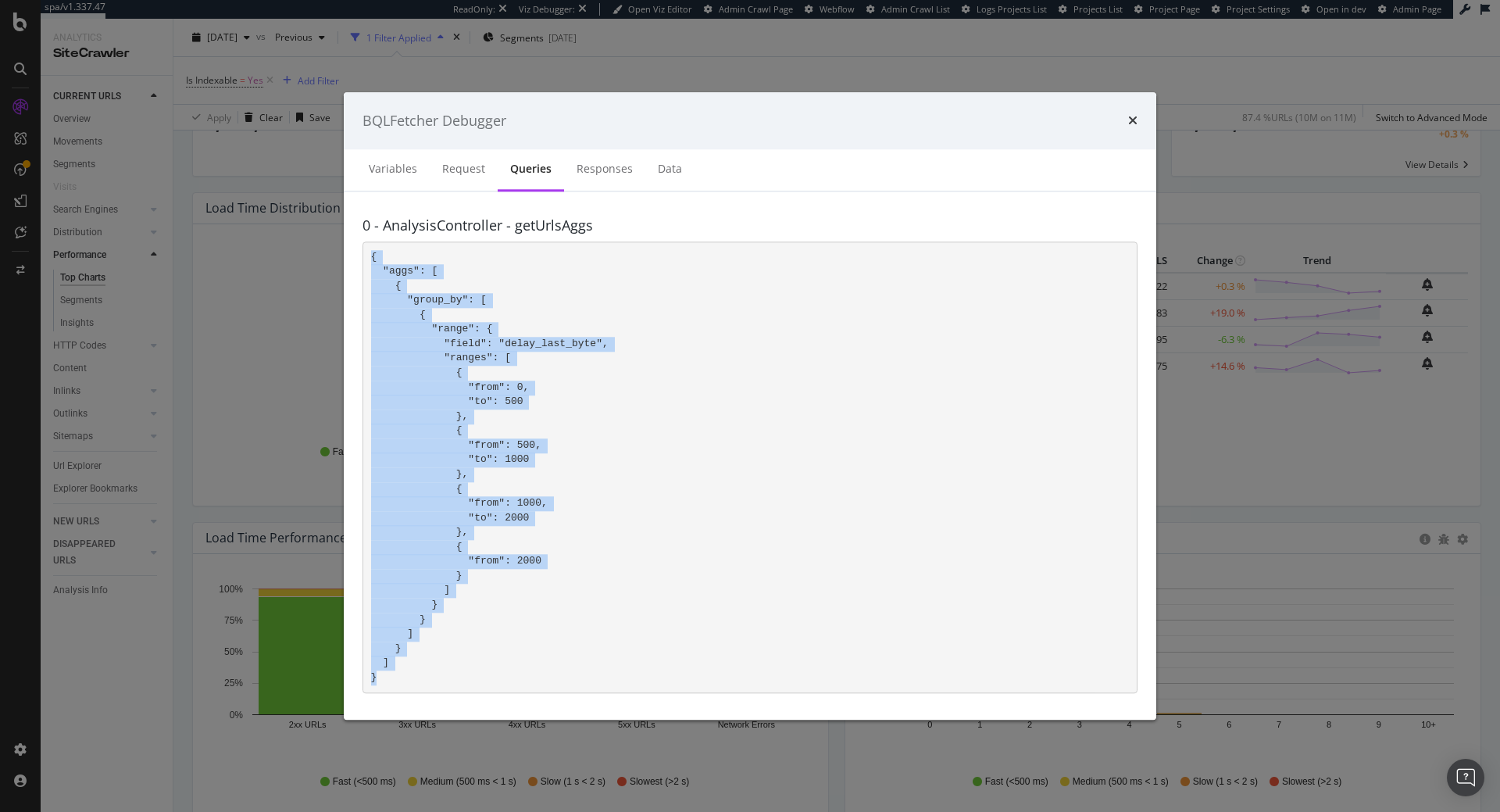
drag, startPoint x: 377, startPoint y: 677, endPoint x: 373, endPoint y: 255, distance: 422.0
click at [373, 255] on pre "{ "aggs": [ { "group_by": [ { "range": { "field": "delay_last_byte", "ranges": …" at bounding box center [750, 467] width 776 height 451
copy code "{ "aggs": [ { "group_by": [ { "range": { "field": "delay_last_byte", "ranges": …"
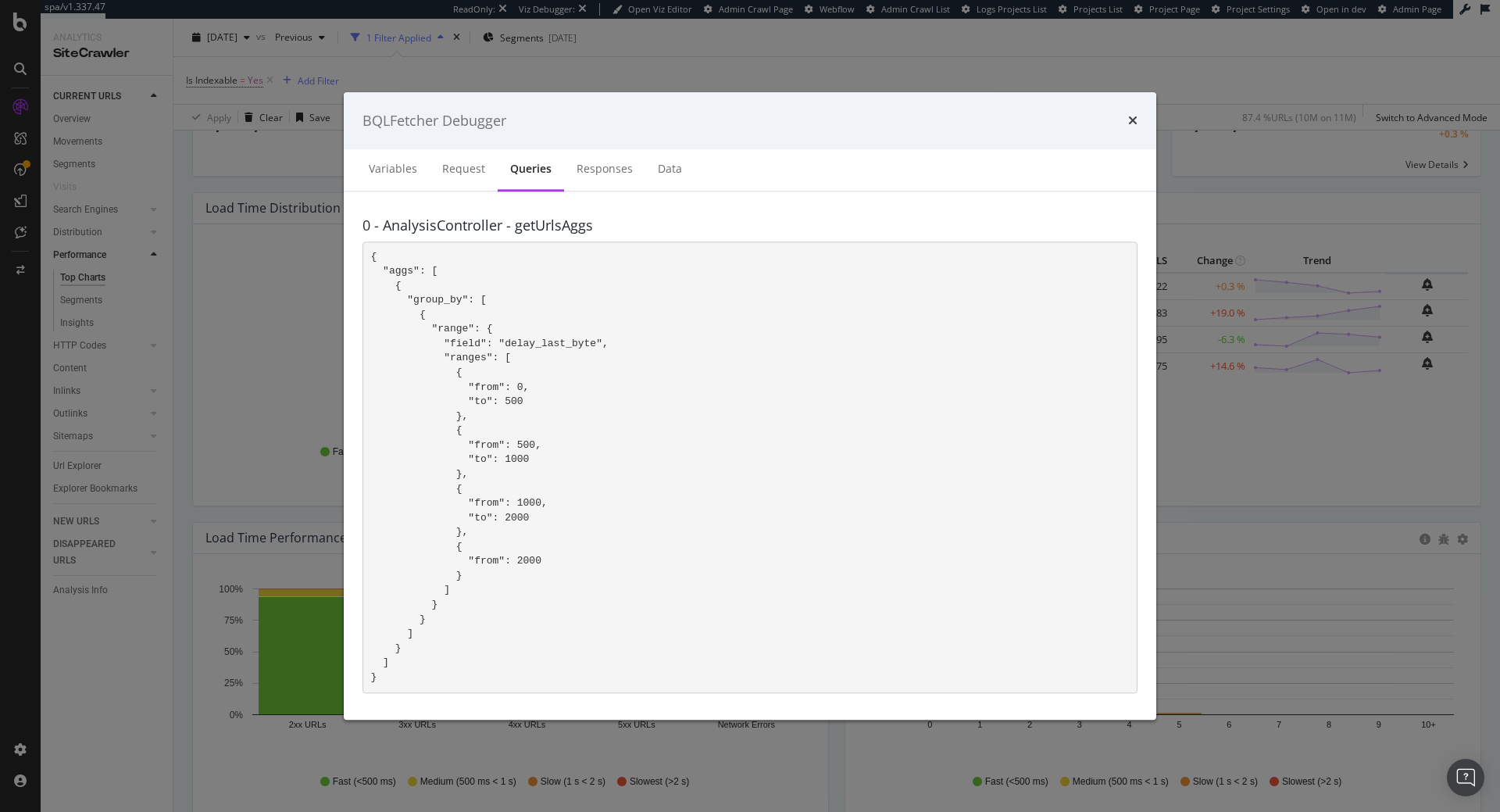
click at [1136, 113] on div "times" at bounding box center [1134, 121] width 9 height 21
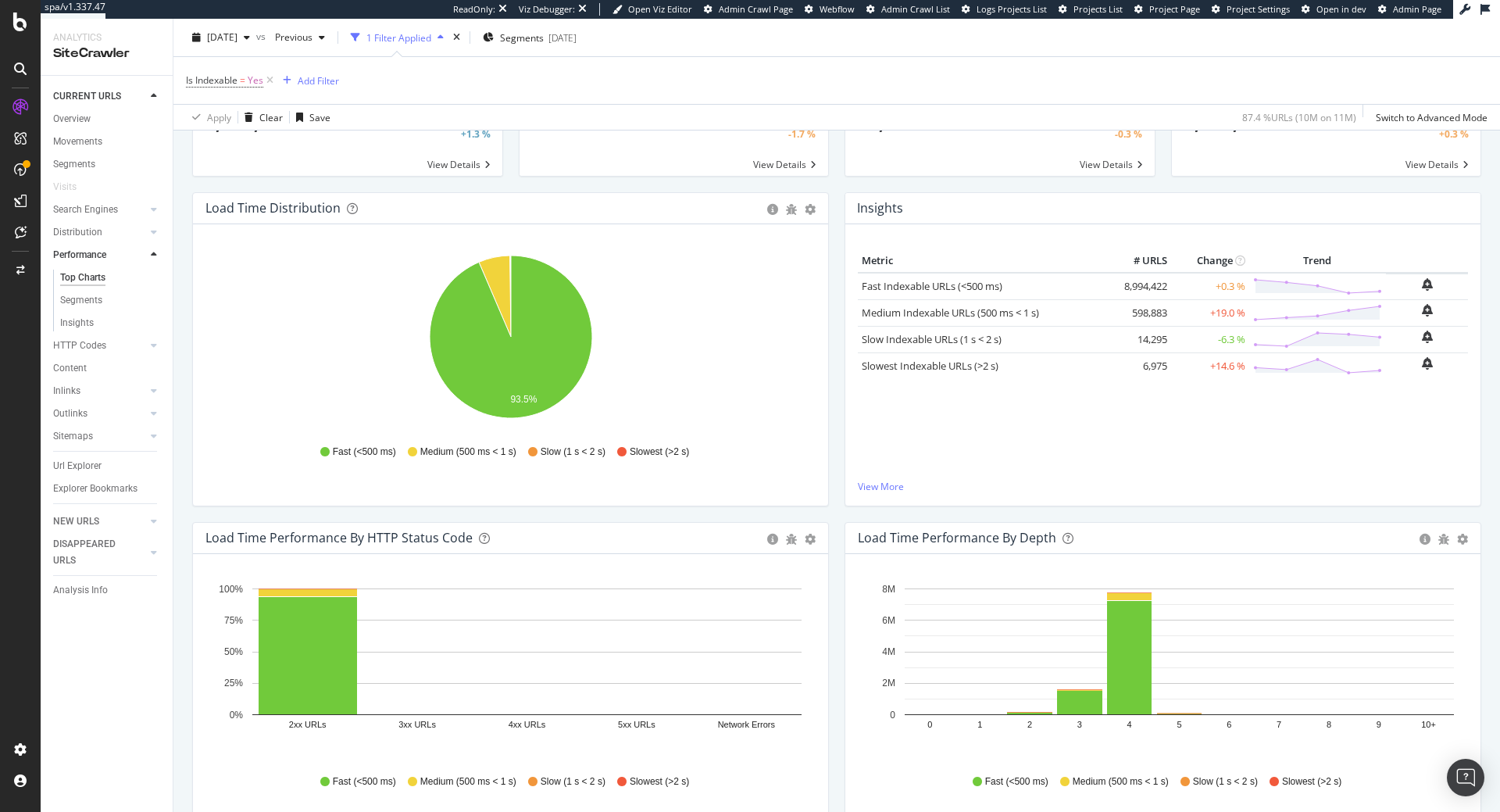
scroll to position [160, 0]
click at [793, 211] on icon "bug" at bounding box center [792, 210] width 11 height 11
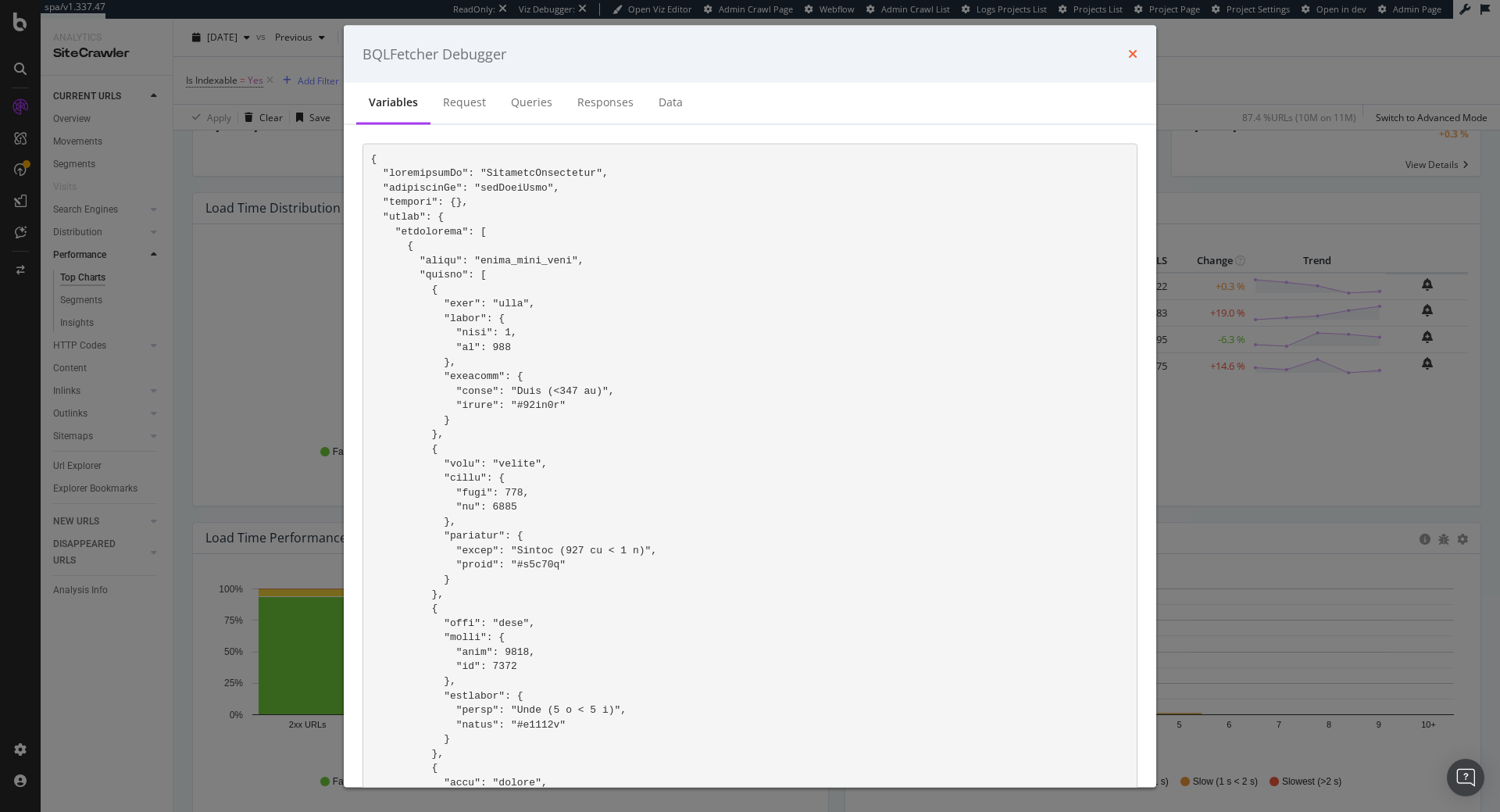
click at [1129, 52] on icon "times" at bounding box center [1134, 53] width 9 height 12
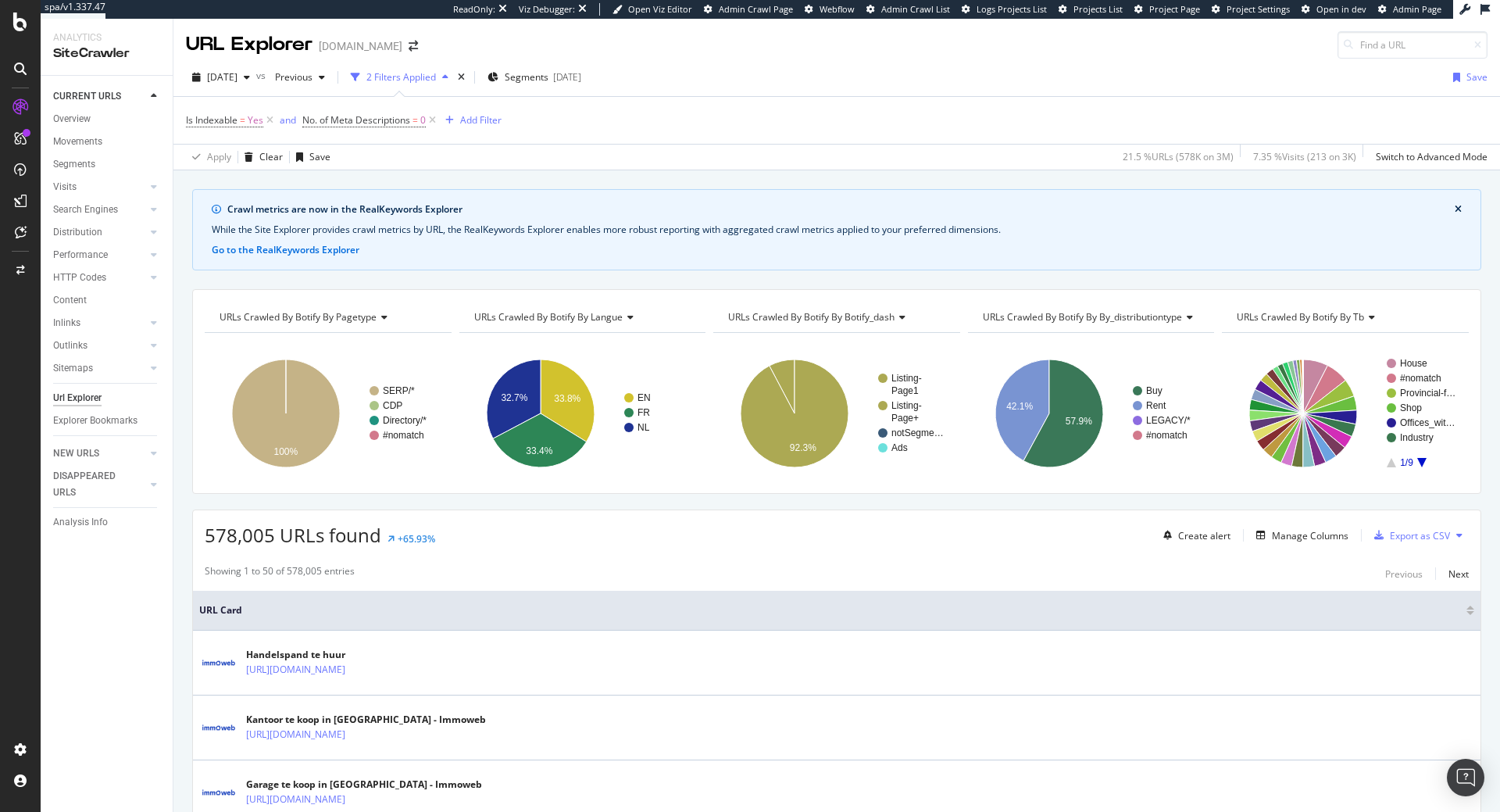
click at [566, 179] on div "Crawl metrics are now in the RealKeywords Explorer While the Site Explorer prov…" at bounding box center [837, 189] width 1327 height 38
click at [548, 446] on icon "A chart." at bounding box center [539, 440] width 94 height 54
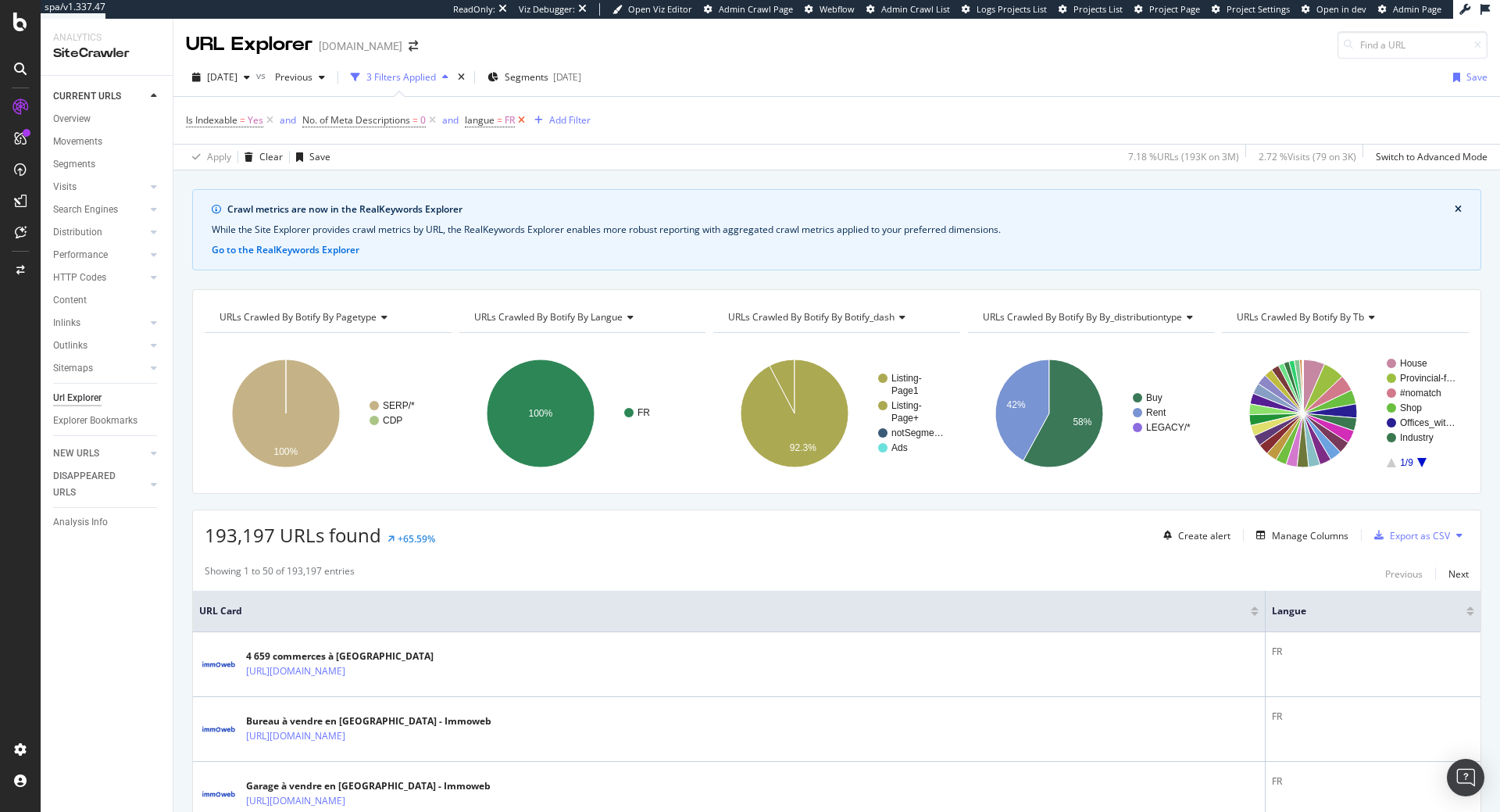
click at [522, 125] on icon at bounding box center [521, 120] width 13 height 16
